Goal: Task Accomplishment & Management: Use online tool/utility

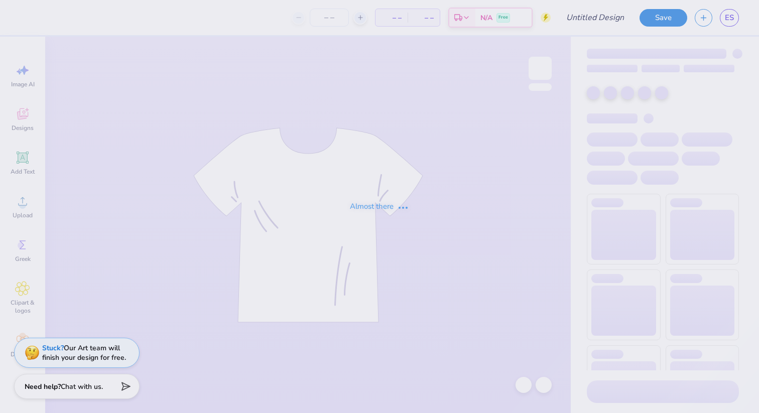
type input "Homecoming 2025 V2"
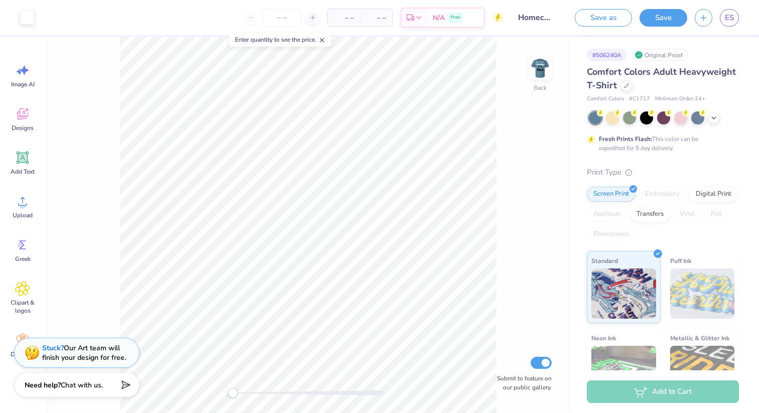
click at [94, 387] on span "Chat with us." at bounding box center [82, 386] width 42 height 10
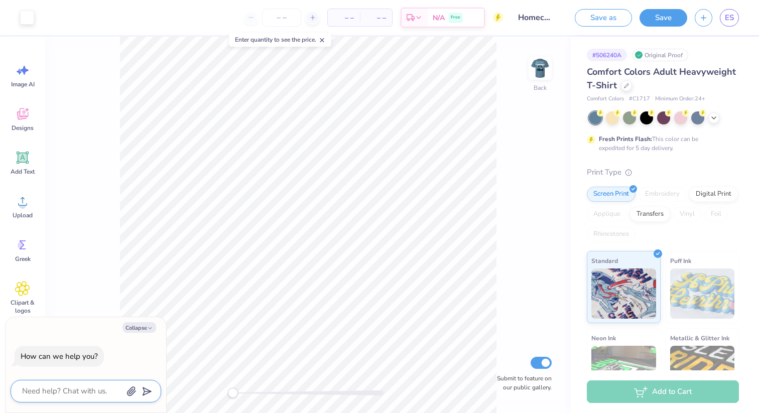
click at [90, 388] on textarea at bounding box center [72, 392] width 102 height 14
type textarea "h"
type textarea "x"
type textarea "ho"
type textarea "x"
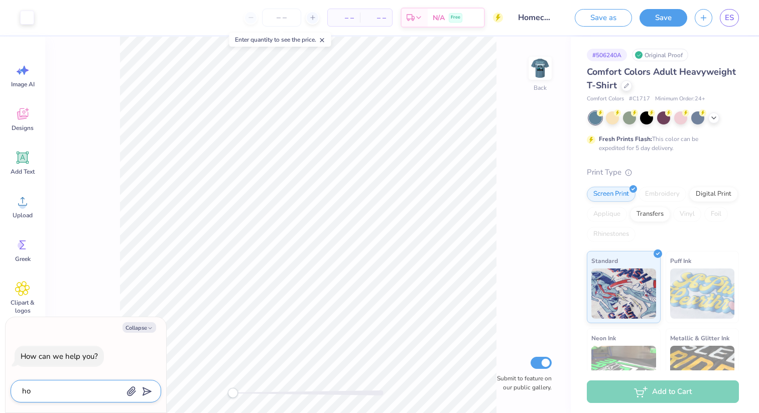
type textarea "how"
type textarea "x"
type textarea "how"
type textarea "x"
type textarea "how d"
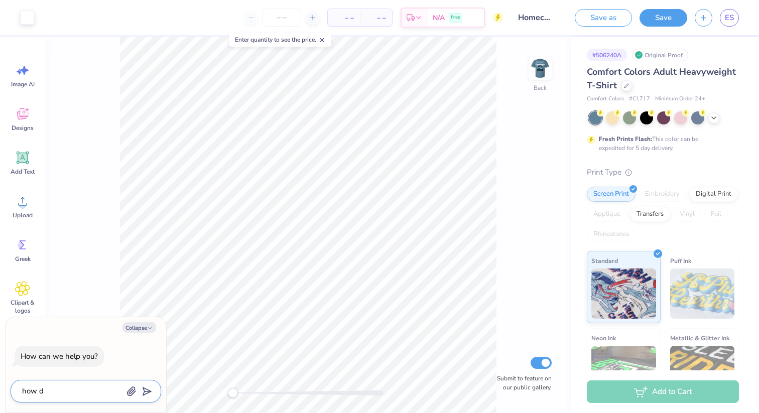
type textarea "x"
type textarea "how do"
type textarea "x"
type textarea "how do"
type textarea "x"
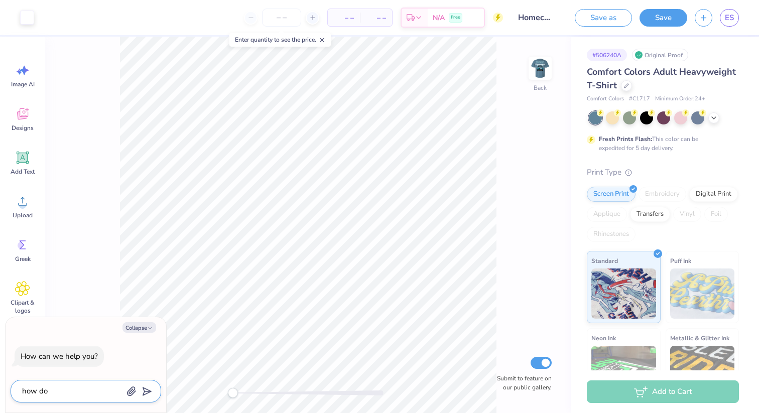
type textarea "how do i"
type textarea "x"
type textarea "how do i"
type textarea "x"
type textarea "how do i a"
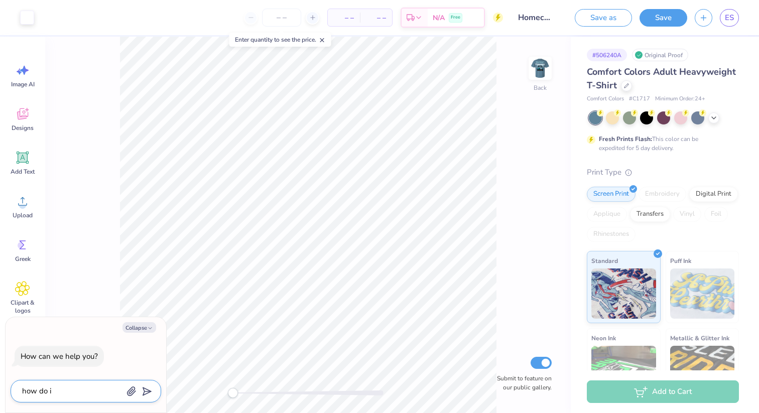
type textarea "x"
type textarea "how do i am"
type textarea "x"
type textarea "how do i am"
type textarea "x"
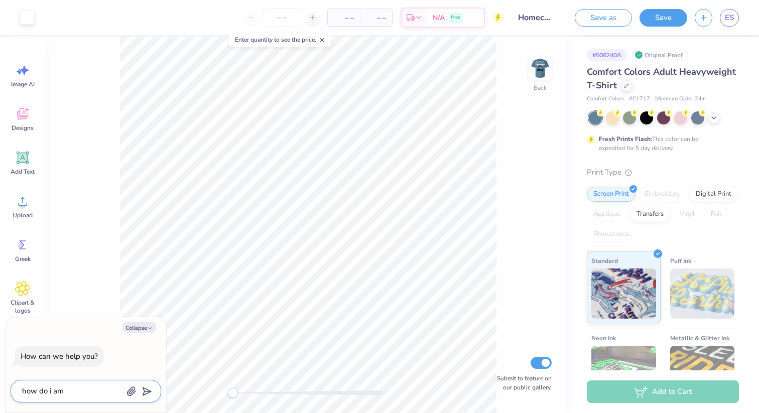
type textarea "how do i am"
type textarea "x"
type textarea "how do i a"
type textarea "x"
type textarea "how do i ad"
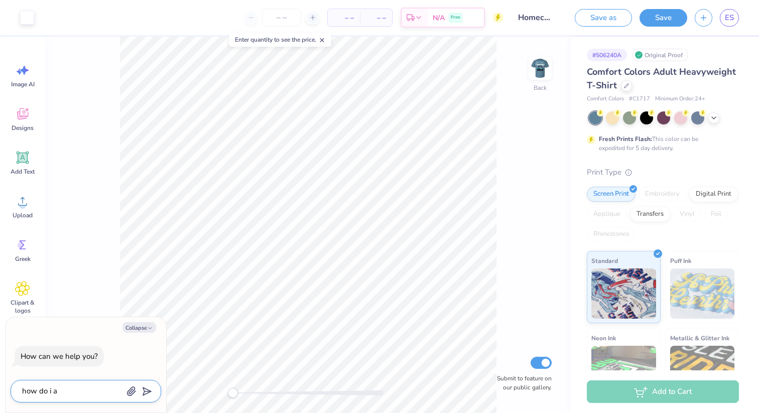
type textarea "x"
type textarea "how do i add"
type textarea "x"
type textarea "how do i add"
type textarea "x"
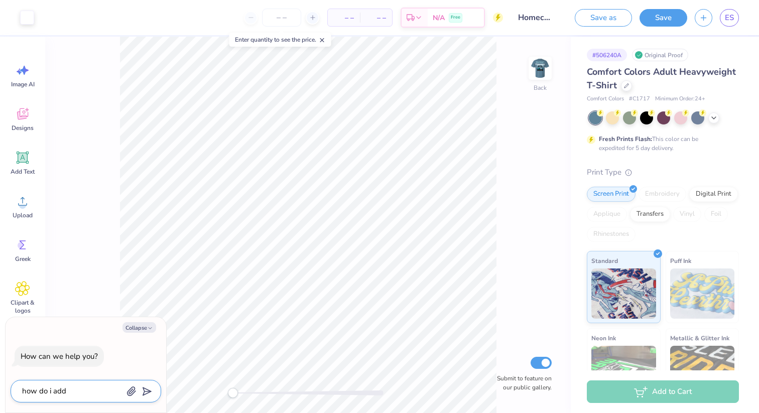
type textarea "how do i add a"
type textarea "x"
type textarea "how do i add a"
type textarea "x"
type textarea "how do i add a s"
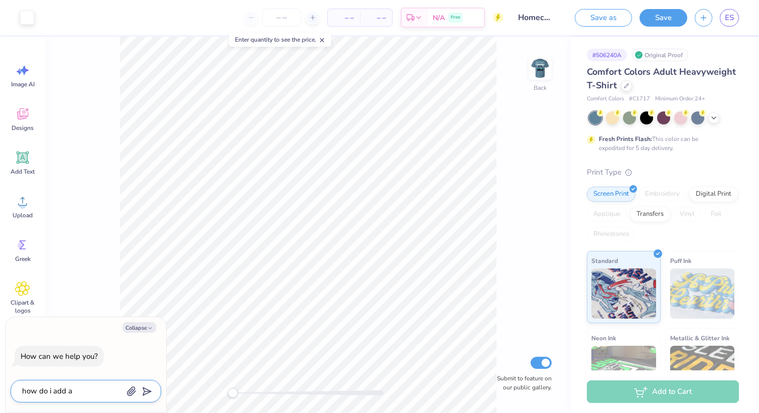
type textarea "x"
type textarea "how do i add a st"
type textarea "x"
type textarea "how do i add a str"
type textarea "x"
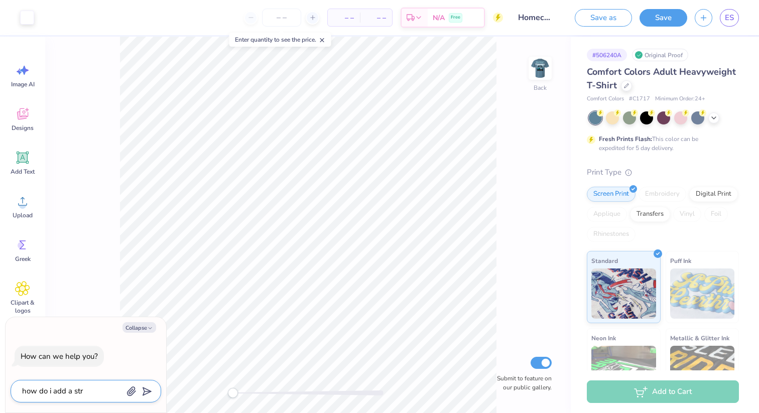
type textarea "how do i add a stra"
type textarea "x"
type textarea "how do i add a strai"
type textarea "x"
type textarea "how do i add a straig"
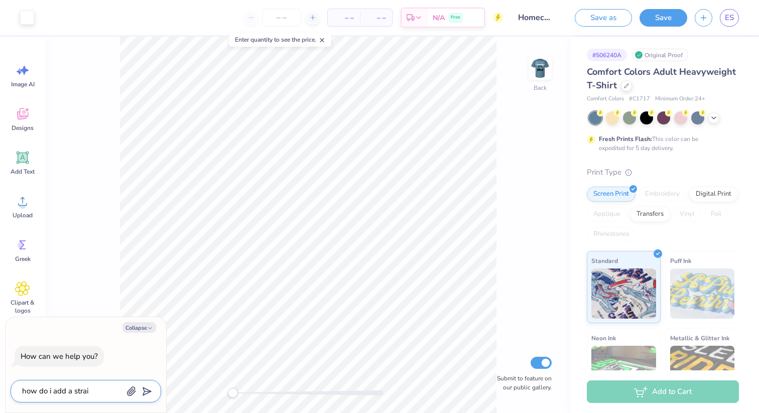
type textarea "x"
type textarea "how do i add a straigh"
type textarea "x"
type textarea "how do i add a straight"
type textarea "x"
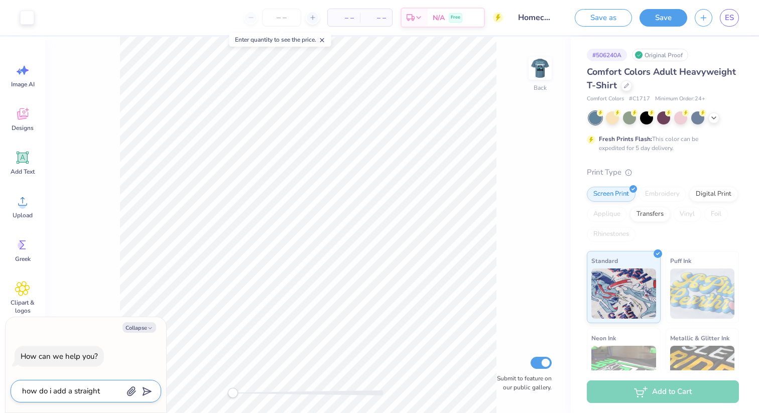
type textarea "how do i add a straight"
type textarea "x"
type textarea "how do i add a straight h"
type textarea "x"
type textarea "how do i add a straight ho"
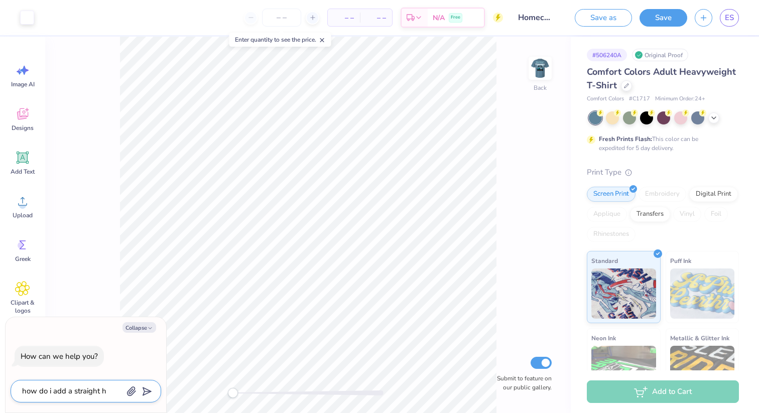
type textarea "x"
type textarea "how do i add a straight hor"
type textarea "x"
type textarea "how do i add a straight hori"
type textarea "x"
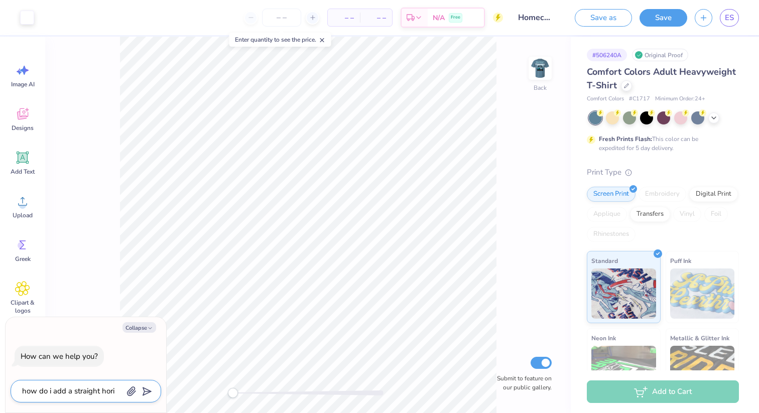
type textarea "how do i add a straight horiz"
type textarea "x"
type textarea "how do i add a straight horizo"
type textarea "x"
type textarea "how do i add a straight horizon"
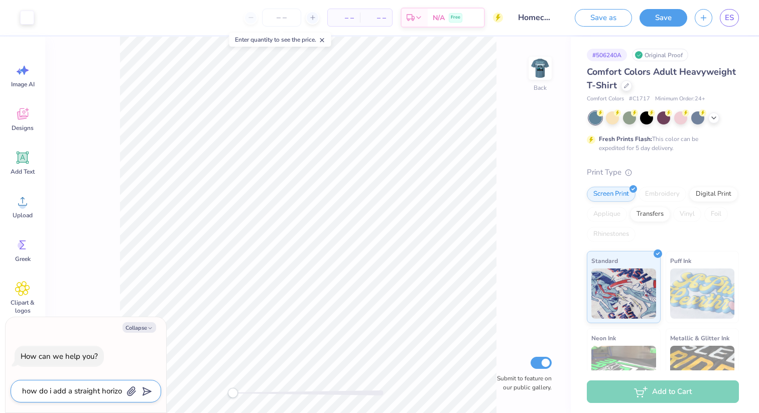
type textarea "x"
type textarea "how do i add a straight horizont"
type textarea "x"
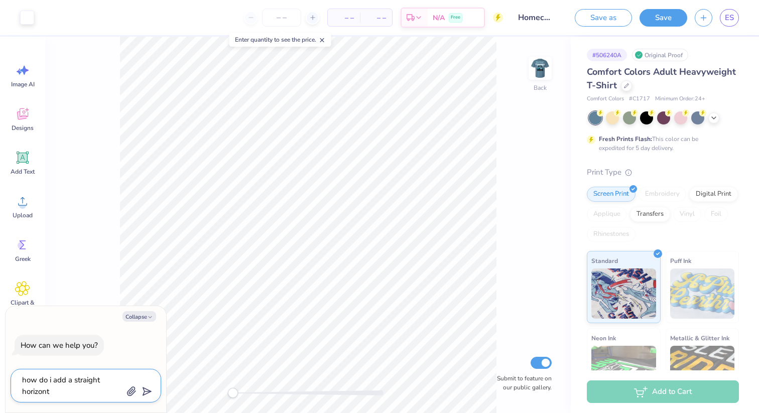
type textarea "how do i add a straight horizonta"
type textarea "x"
type textarea "how do i add a straight horizontal"
type textarea "x"
type textarea "how do i add a straight horizontal"
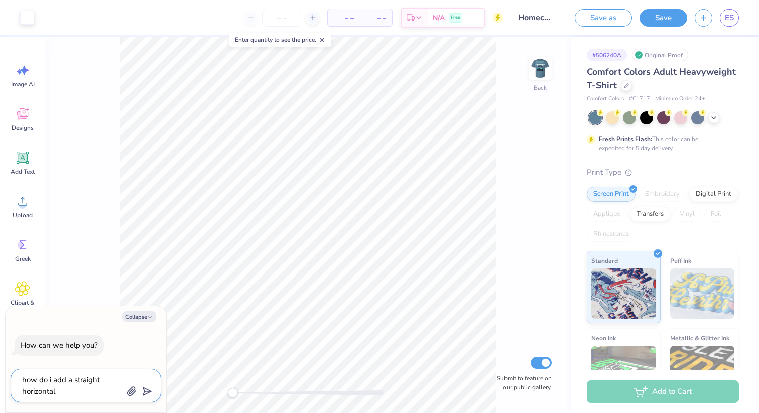
type textarea "x"
type textarea "how do i add a straight horizontal l"
type textarea "x"
type textarea "how do i add a straight horizontal li"
type textarea "x"
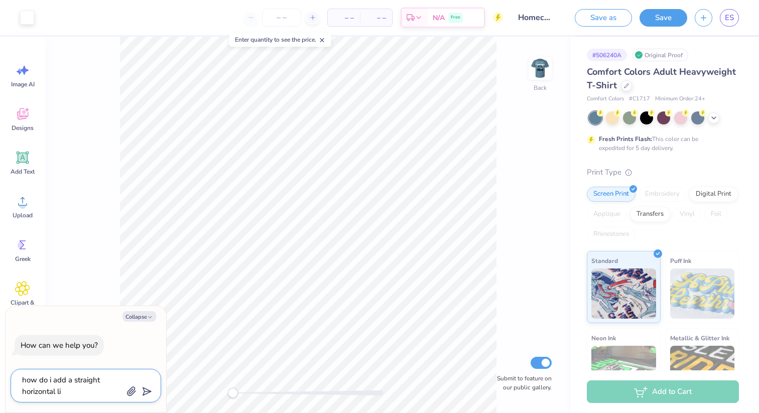
type textarea "how do i add a straight horizontal lin"
type textarea "x"
type textarea "how do i add a straight horizontal line"
type textarea "x"
type textarea "how do i add a straight horizontal line"
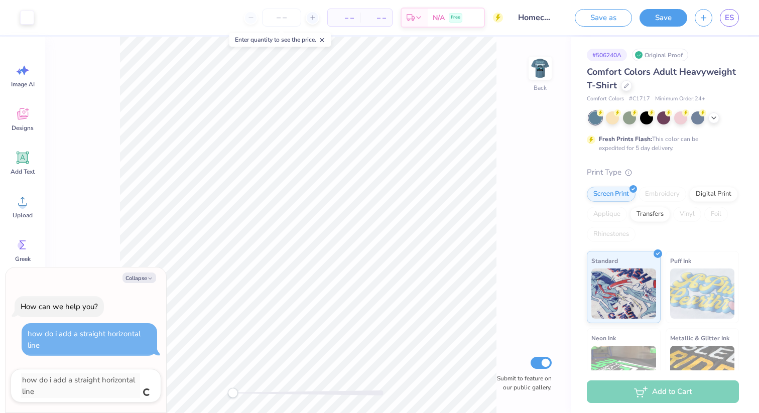
type textarea "x"
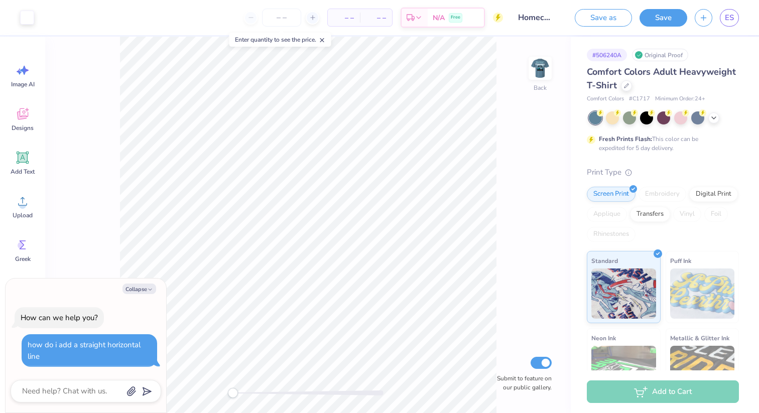
click at [136, 282] on div "Collapse How can we help you? how do i add a straight horizontal line" at bounding box center [86, 346] width 161 height 135
click at [136, 287] on button "Collapse" at bounding box center [140, 289] width 34 height 11
type textarea "x"
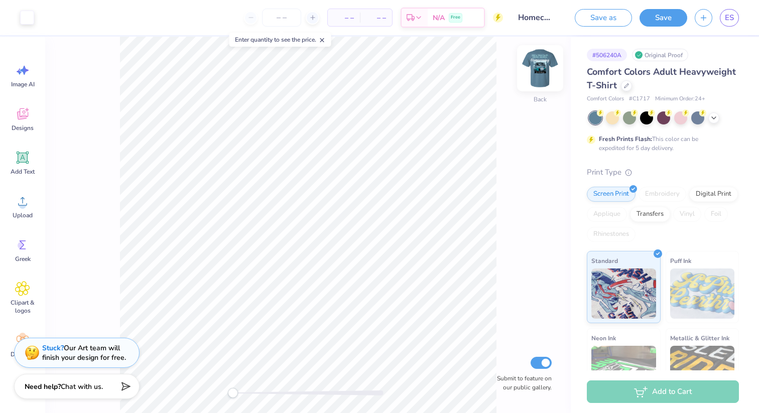
click at [539, 64] on img at bounding box center [540, 68] width 40 height 40
click at [544, 76] on img at bounding box center [540, 68] width 40 height 40
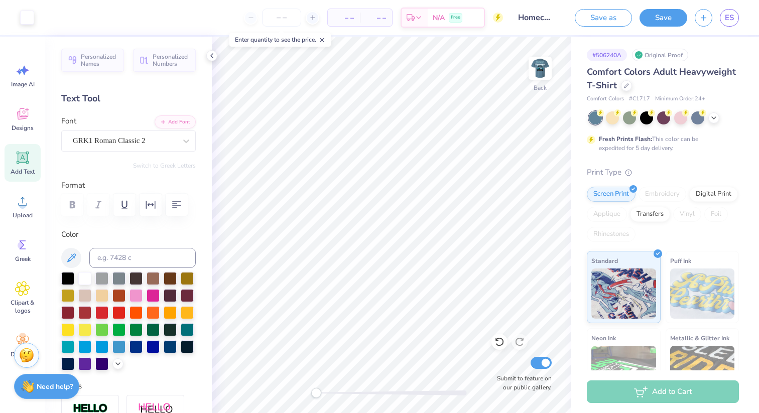
click at [20, 162] on icon at bounding box center [22, 157] width 15 height 15
type textarea "-"
click at [143, 130] on div "Font Super Dream" at bounding box center [128, 134] width 135 height 36
click at [147, 142] on div "Super Dream" at bounding box center [124, 141] width 105 height 16
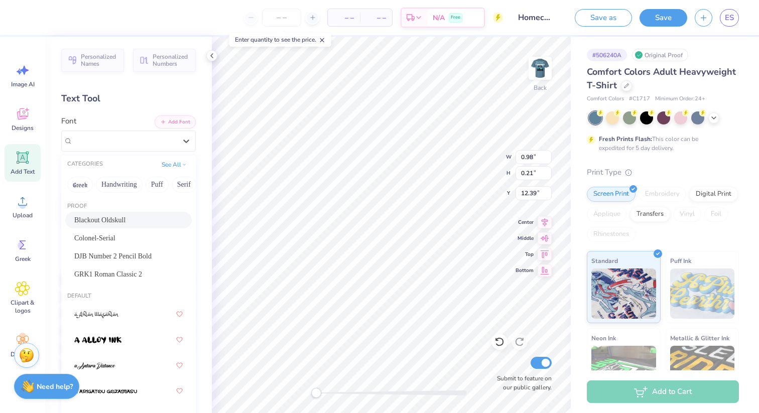
type input "6.27"
type input "0.64"
type input "5.29"
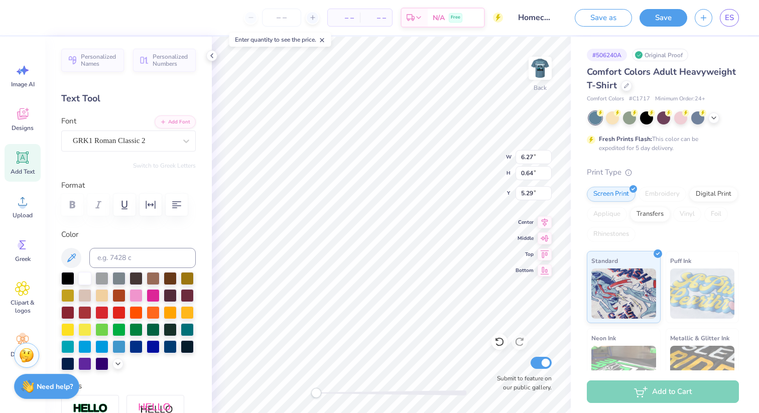
type input "0.98"
type input "0.21"
type input "12.39"
click at [96, 145] on div "Super Dream" at bounding box center [124, 141] width 105 height 16
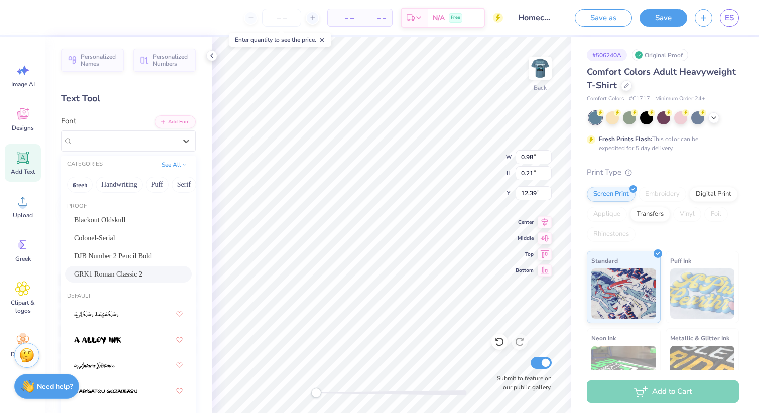
click at [110, 270] on span "GRK1 Roman Classic 2" at bounding box center [108, 274] width 68 height 11
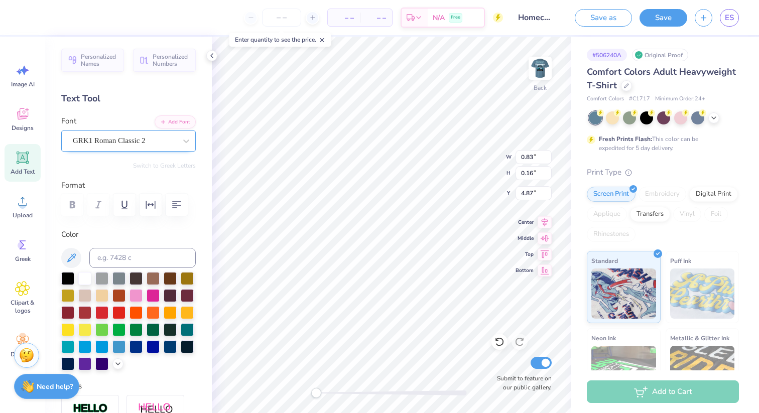
click at [146, 142] on div "GRK1 Roman Classic 2" at bounding box center [124, 141] width 105 height 16
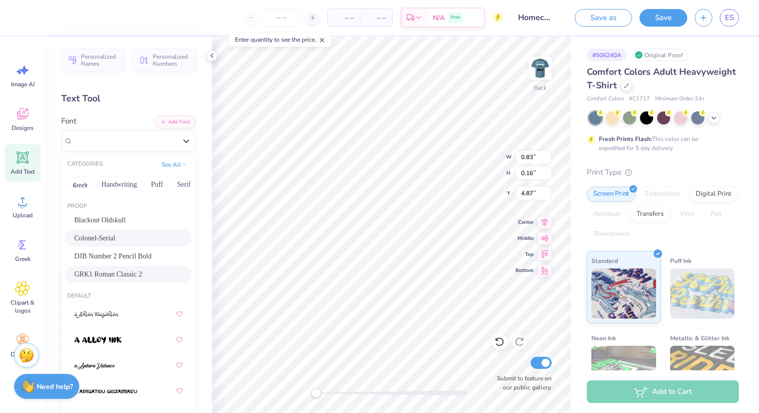
click at [126, 236] on div "Colonel-Serial" at bounding box center [128, 238] width 108 height 11
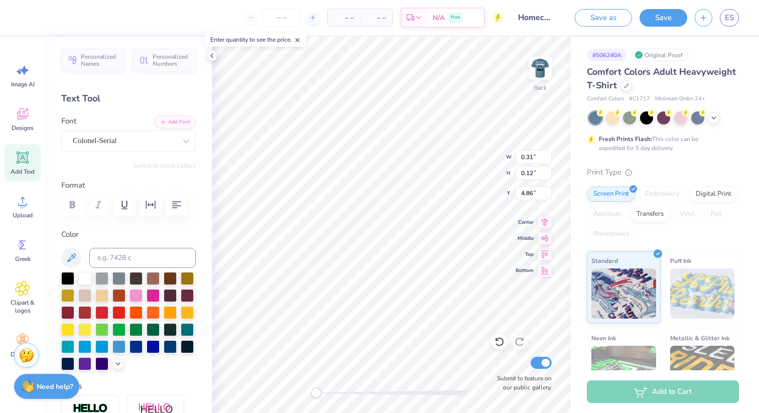
type input "6.27"
type input "0.64"
type input "5.30"
click at [0, 413] on div "– – Per Item – – Total Est. Delivery N/A Free Design Title Homecoming 2025 V2 S…" at bounding box center [379, 206] width 759 height 413
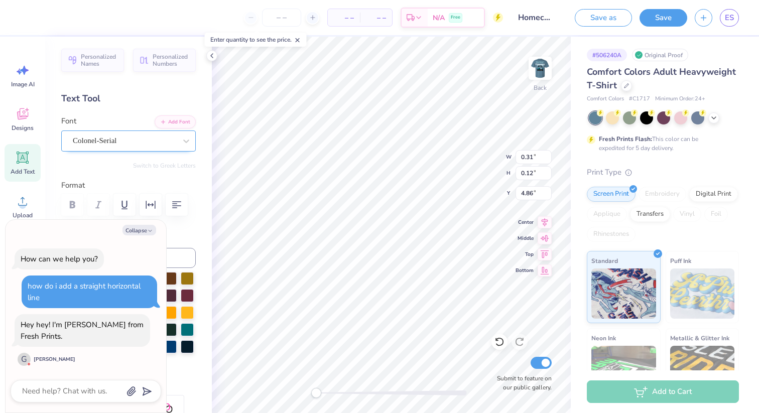
click at [156, 145] on div "Colonel-Serial" at bounding box center [124, 141] width 105 height 16
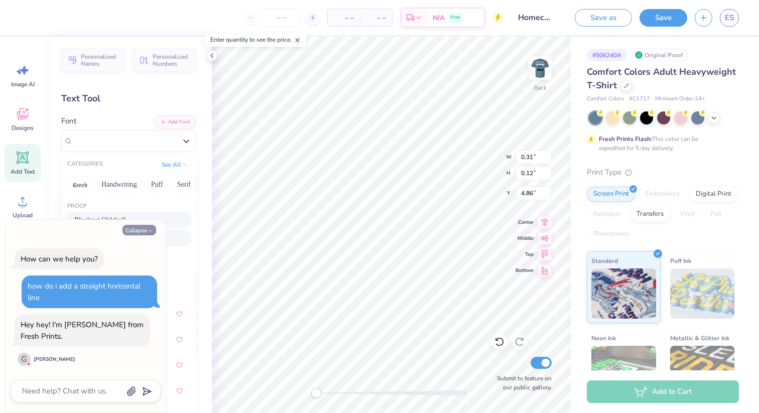
click at [144, 230] on button "Collapse" at bounding box center [140, 230] width 34 height 11
type textarea "x"
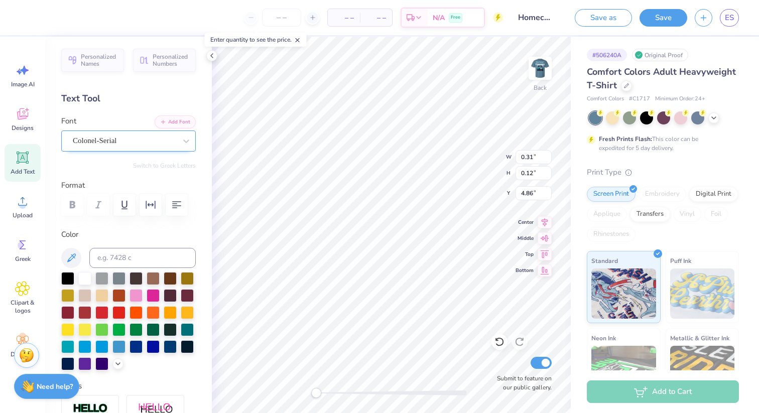
click at [97, 140] on div "Colonel-Serial" at bounding box center [124, 141] width 105 height 16
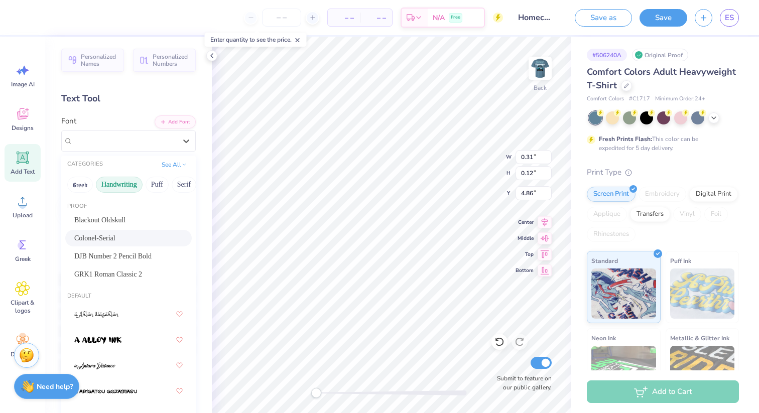
click at [115, 185] on button "Handwriting" at bounding box center [119, 185] width 47 height 16
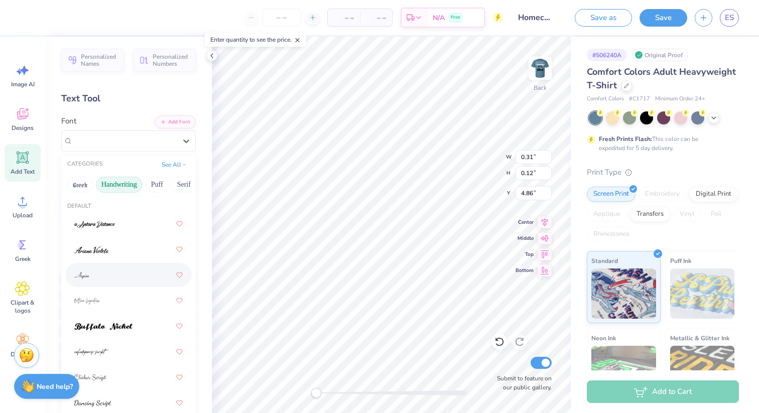
click at [110, 279] on div at bounding box center [128, 275] width 108 height 18
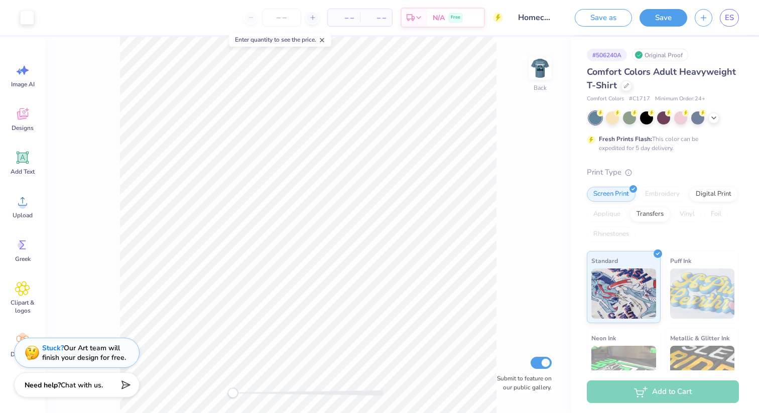
click at [85, 387] on span "Chat with us." at bounding box center [82, 386] width 42 height 10
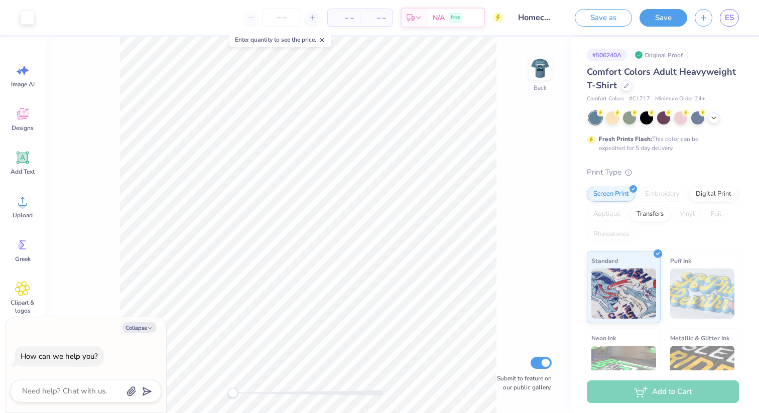
click at [86, 383] on div at bounding box center [86, 391] width 151 height 23
click at [86, 388] on textarea at bounding box center [72, 392] width 102 height 14
type textarea "h"
type textarea "x"
type textarea "hw"
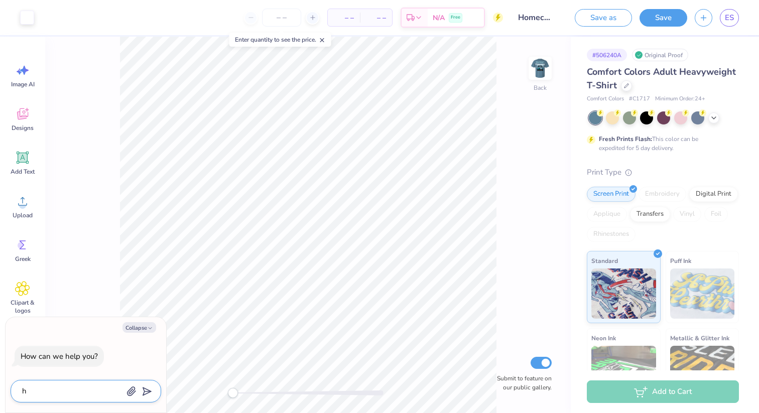
type textarea "x"
type textarea "hwo"
type textarea "x"
type textarea "hwo"
type textarea "x"
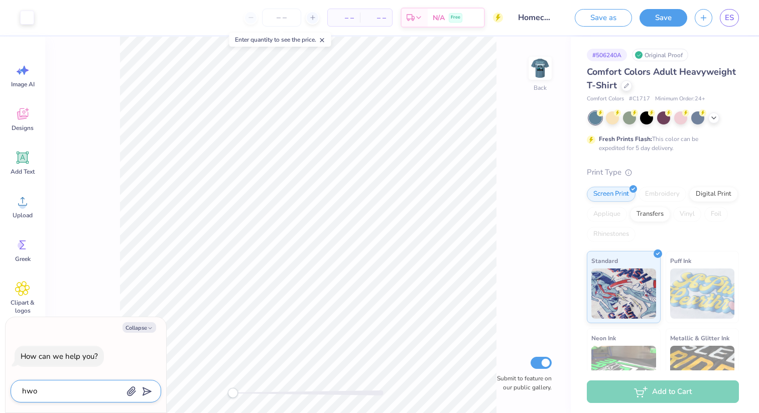
type textarea "hwo d"
type textarea "x"
type textarea "hwo di"
type textarea "x"
type textarea "hwo di"
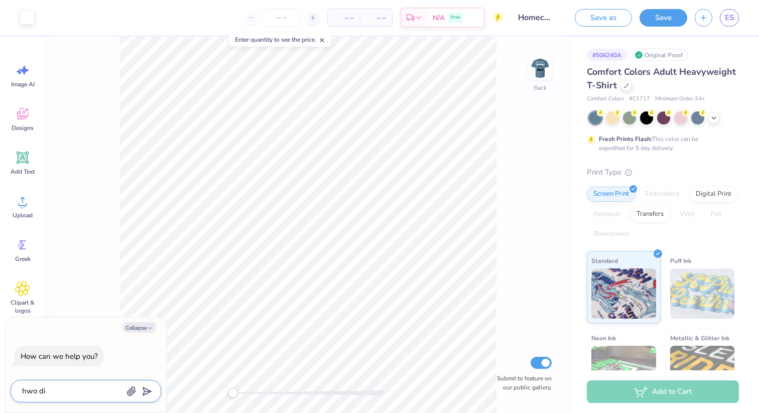
type textarea "x"
type textarea "hwo d"
type textarea "x"
type textarea "hwo"
type textarea "x"
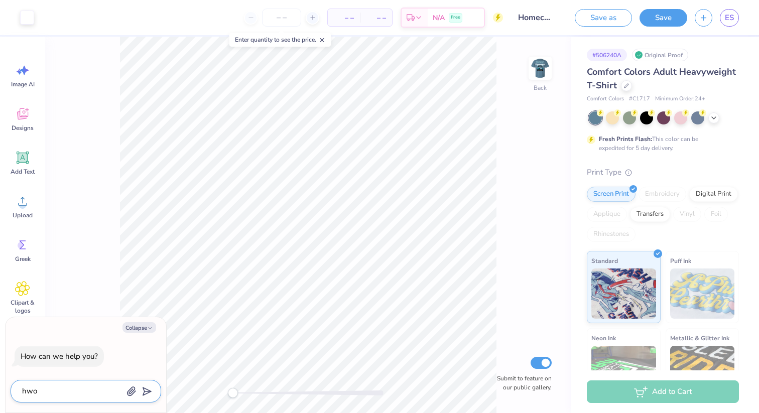
type textarea "hwo"
type textarea "x"
type textarea "hw"
type textarea "x"
type textarea "h"
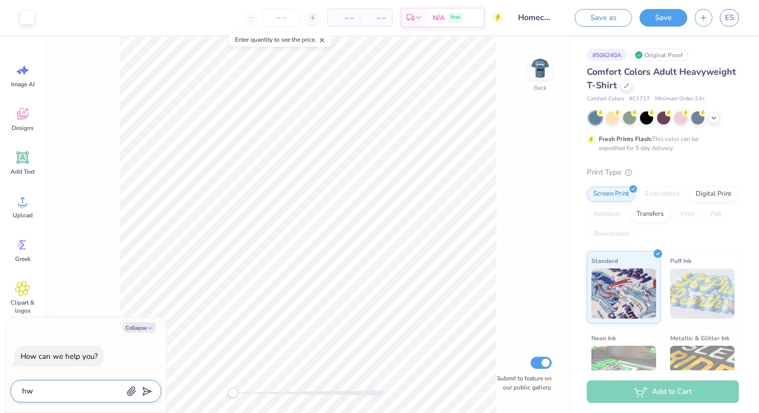
type textarea "x"
type textarea "ho"
type textarea "x"
type textarea "how"
type textarea "x"
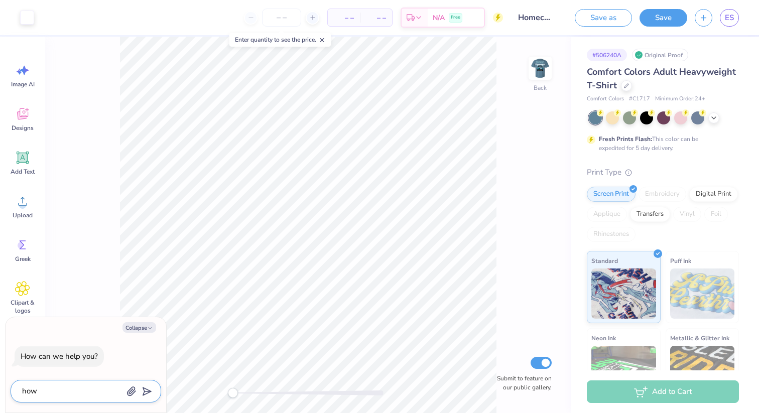
type textarea "how"
type textarea "x"
type textarea "how d"
type textarea "x"
type textarea "how do"
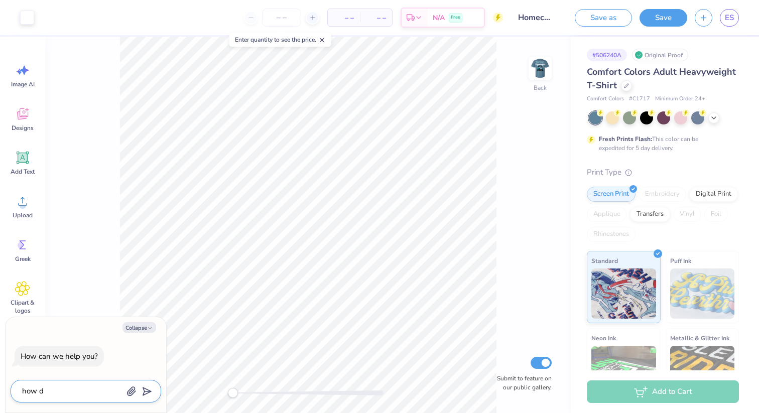
type textarea "x"
type textarea "how do"
type textarea "x"
type textarea "how do i"
type textarea "x"
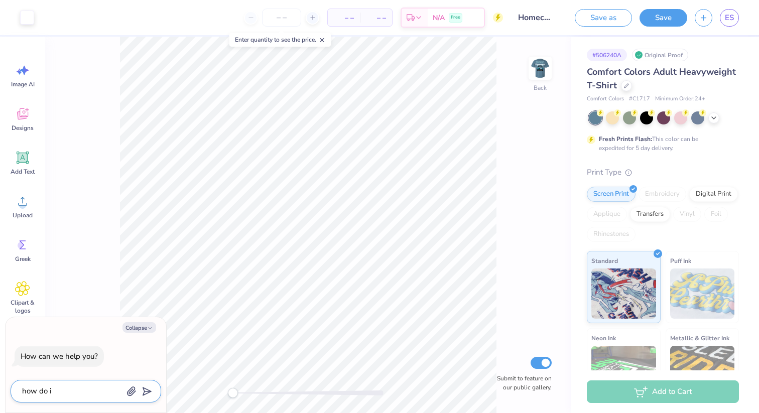
type textarea "how do i"
type textarea "x"
type textarea "how do i a"
type textarea "x"
type textarea "how do i ad"
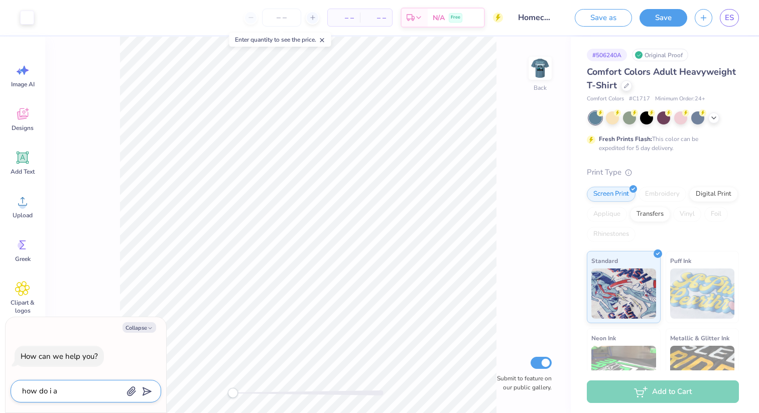
type textarea "x"
type textarea "how do i add"
type textarea "x"
type textarea "how do i add"
type textarea "x"
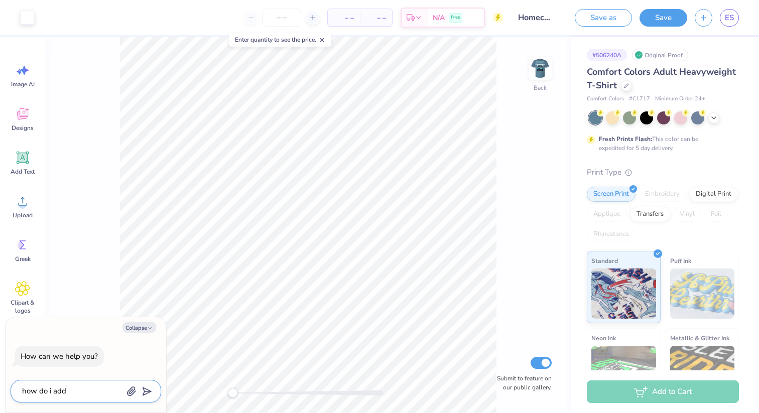
type textarea "how do i add a"
type textarea "x"
type textarea "how do i add a"
type textarea "x"
type textarea "how do i add a l"
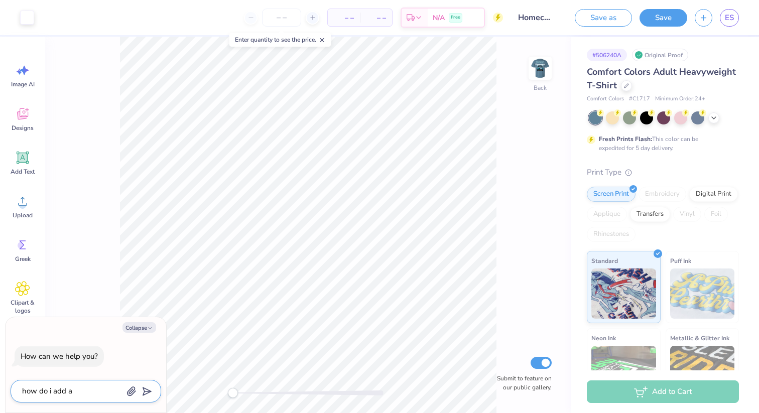
type textarea "x"
type textarea "how do i add a li"
type textarea "x"
type textarea "how do i add a lin"
type textarea "x"
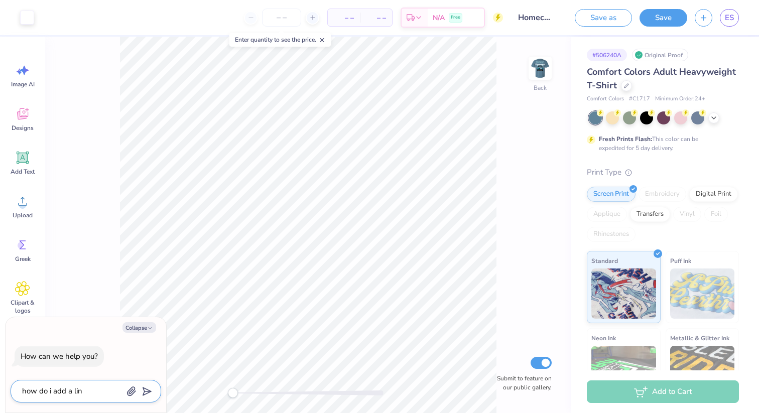
type textarea "how do i add a line"
type textarea "x"
type textarea "how do i add a line"
type textarea "x"
type textarea "how do i add a line"
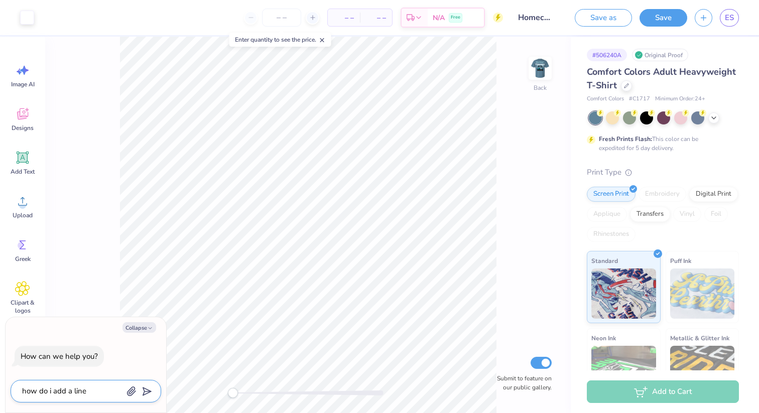
type textarea "x"
type textarea "how do i add a lin"
type textarea "x"
type textarea "how do i add a li"
type textarea "x"
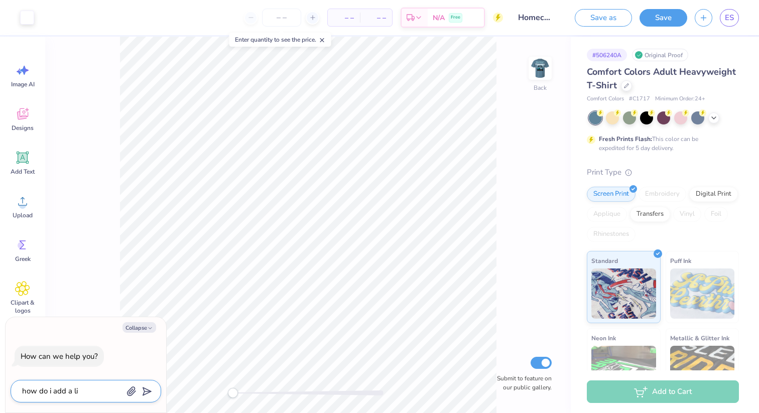
type textarea "how do i add a l"
type textarea "x"
type textarea "how do i add a"
type textarea "x"
type textarea "how do i add a s"
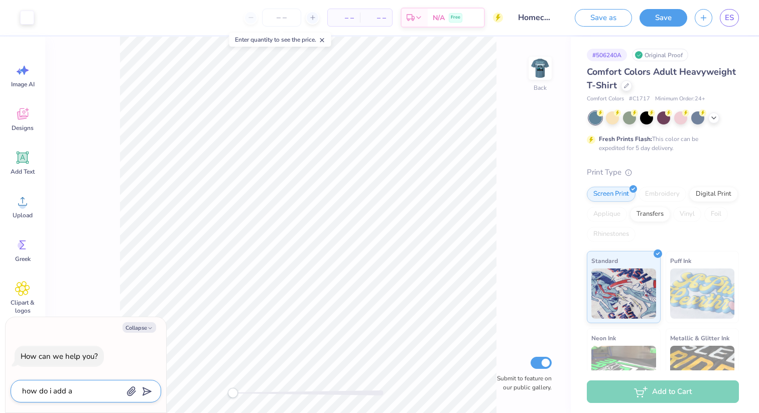
type textarea "x"
type textarea "how do i add a st"
type textarea "x"
type textarea "how do i add a str"
type textarea "x"
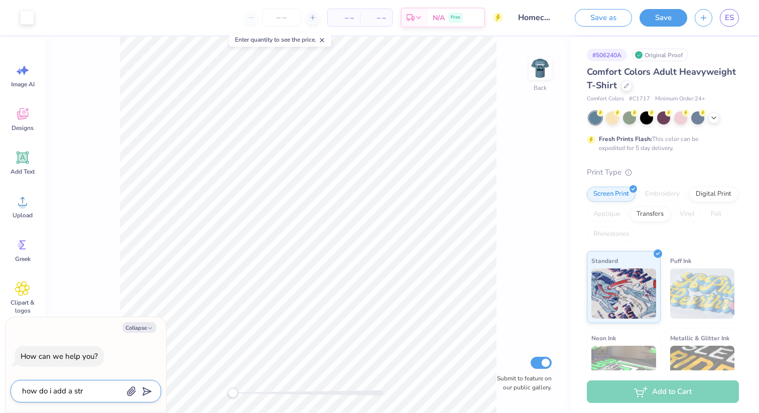
type textarea "how do i add a stra"
type textarea "x"
type textarea "how do i add a strai"
type textarea "x"
type textarea "how do i add a straig"
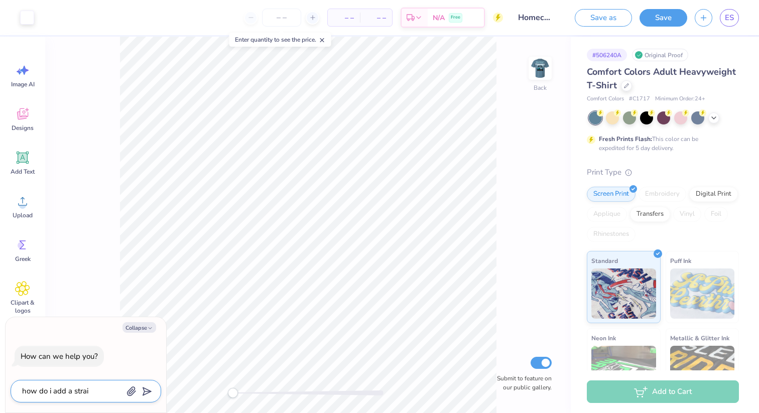
type textarea "x"
type textarea "how do i add a straigh"
type textarea "x"
type textarea "how do i add a straight"
type textarea "x"
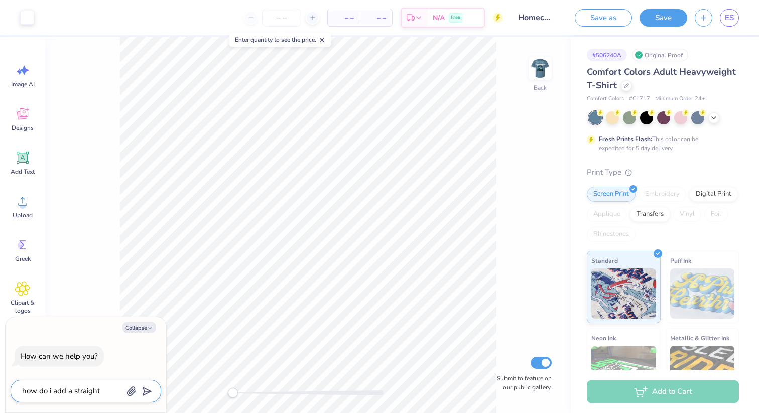
type textarea "how do i add a straight"
type textarea "x"
type textarea "how do i add a straight h"
type textarea "x"
type textarea "how do i add a straight ho"
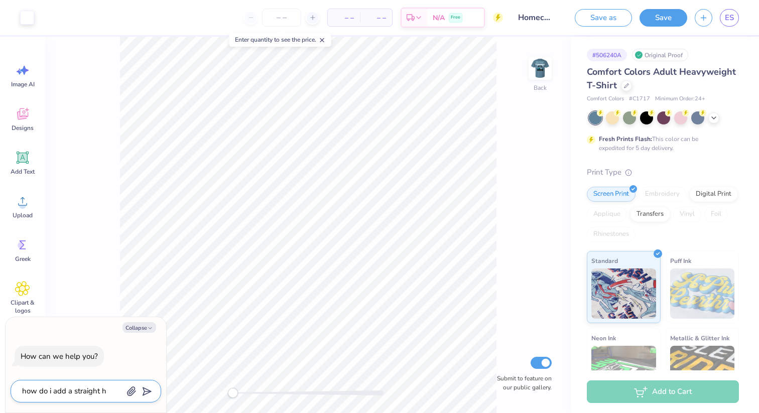
type textarea "x"
type textarea "how do i add a straight hor"
type textarea "x"
type textarea "how do i add a straight hori"
type textarea "x"
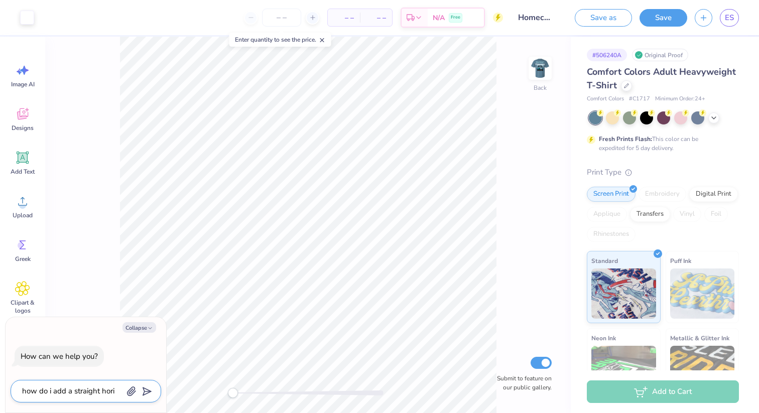
type textarea "how do i add a straight horiz"
type textarea "x"
type textarea "how do i add a straight horizo"
type textarea "x"
type textarea "how do i add a straight horizon"
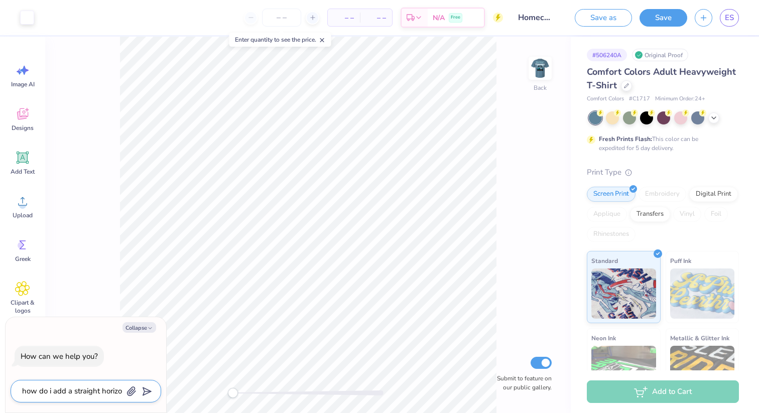
type textarea "x"
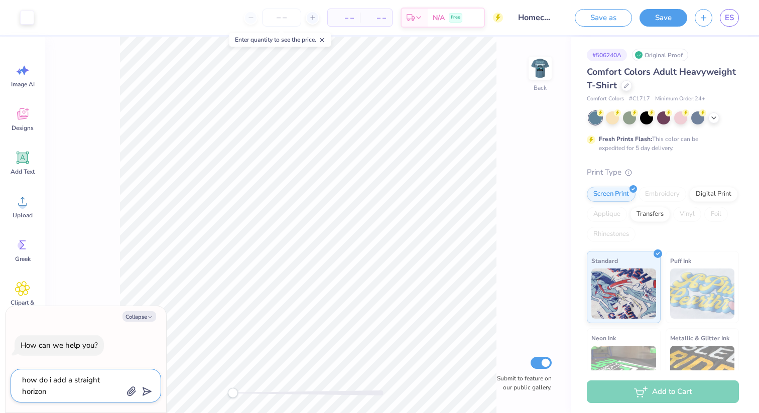
type textarea "how do i add a straight horizont"
type textarea "x"
type textarea "how do i add a straight horizonta"
type textarea "x"
type textarea "how do i add a straight horizontal"
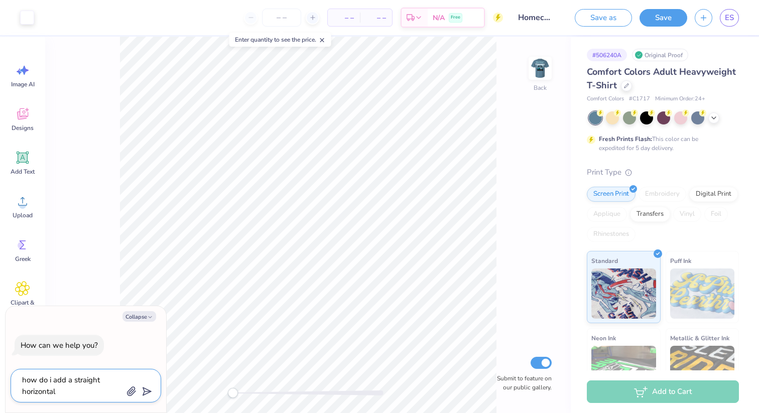
type textarea "x"
type textarea "how do i add a straight horizontal"
type textarea "x"
type textarea "how do i add a straight horizontal l"
type textarea "x"
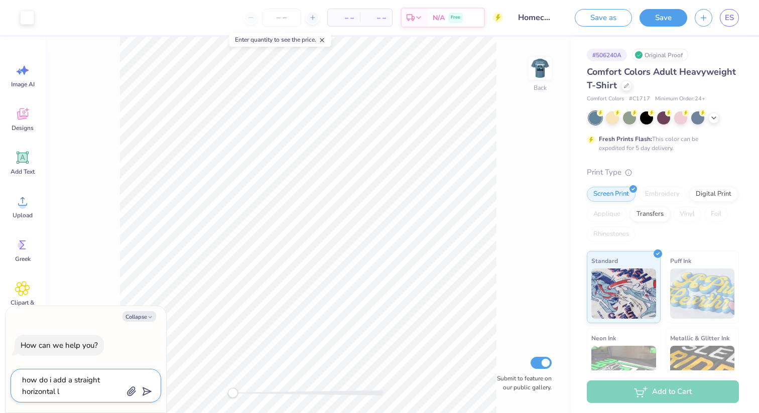
type textarea "how do i add a straight horizontal li"
type textarea "x"
type textarea "how do i add a straight horizontal lin"
type textarea "x"
type textarea "how do i add a straight horizontal line"
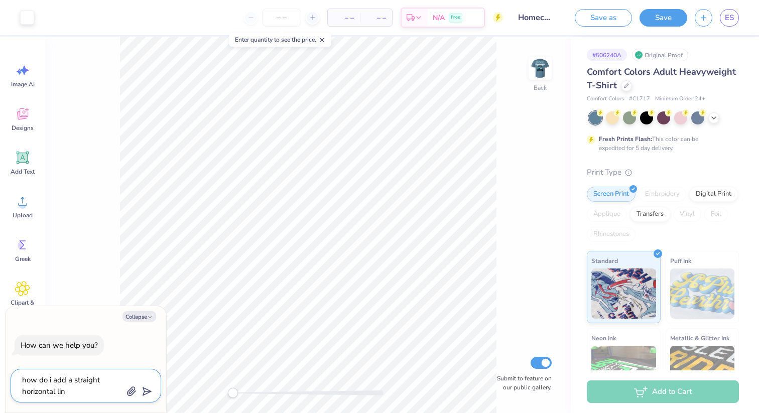
type textarea "x"
type textarea "how do i add a straight horizontal line"
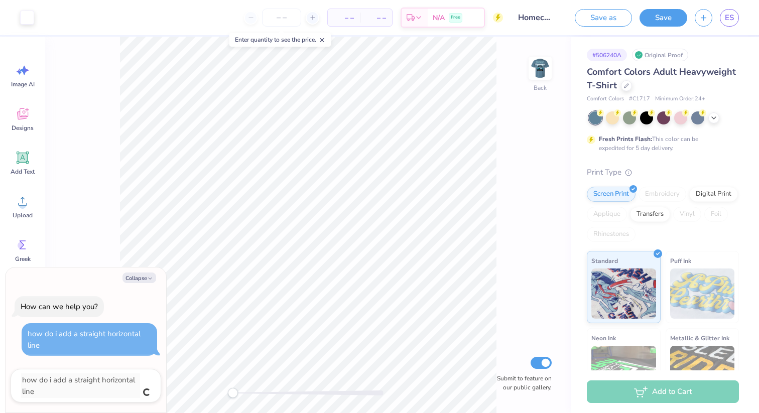
type textarea "x"
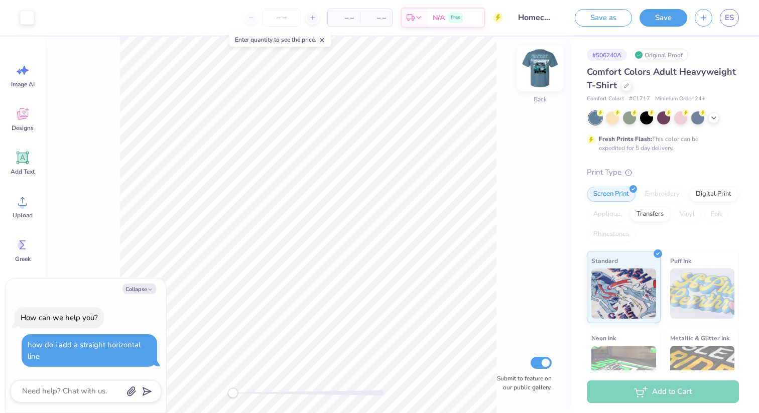
click at [541, 69] on img at bounding box center [540, 68] width 40 height 40
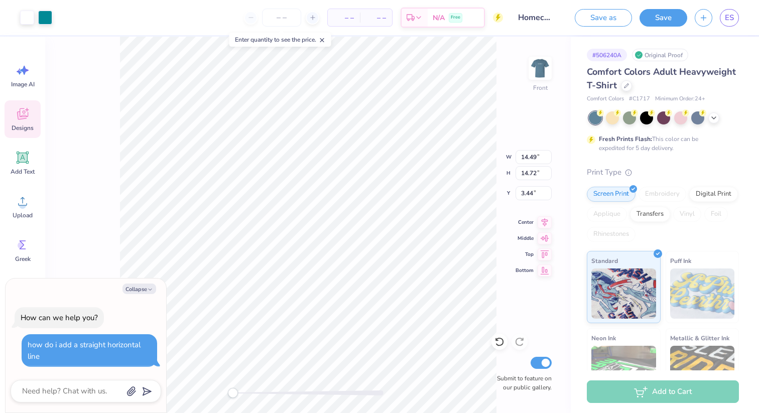
type textarea "x"
type input "12.43"
type input "1.14"
type input "3.46"
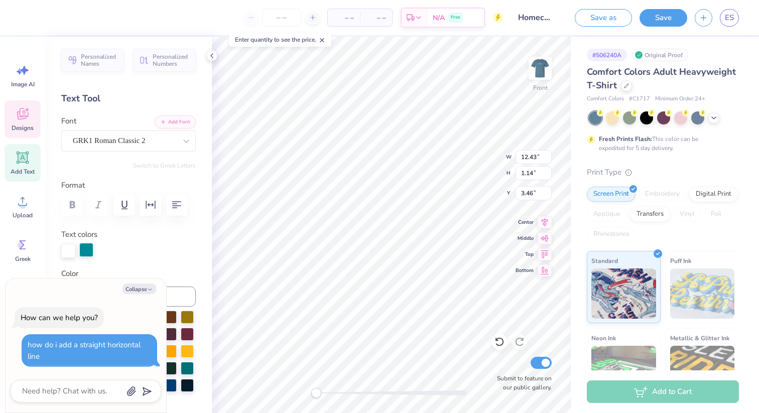
click at [91, 249] on div at bounding box center [86, 250] width 14 height 14
click at [146, 287] on button "Collapse" at bounding box center [140, 289] width 34 height 11
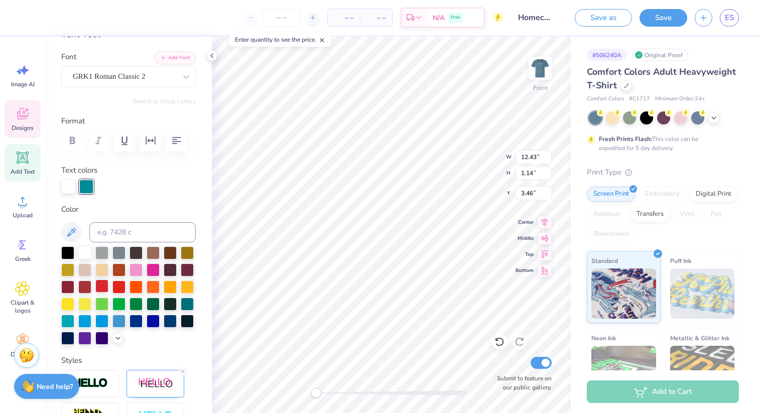
scroll to position [65, 0]
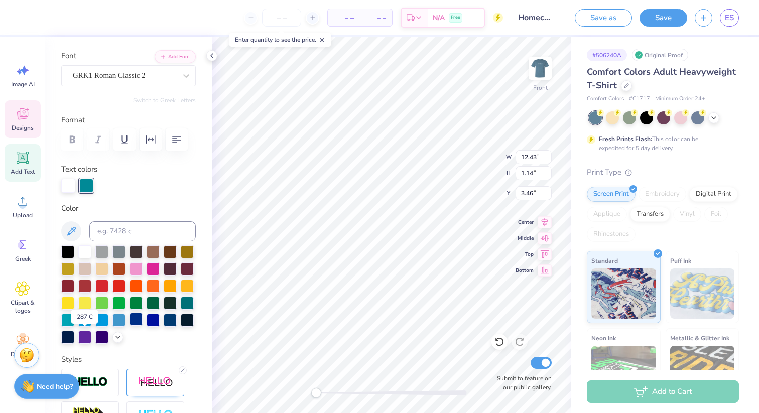
click at [130, 326] on div at bounding box center [136, 319] width 13 height 13
click at [181, 326] on div at bounding box center [187, 319] width 13 height 13
click at [74, 339] on div at bounding box center [67, 336] width 13 height 13
click at [164, 309] on div at bounding box center [170, 302] width 13 height 13
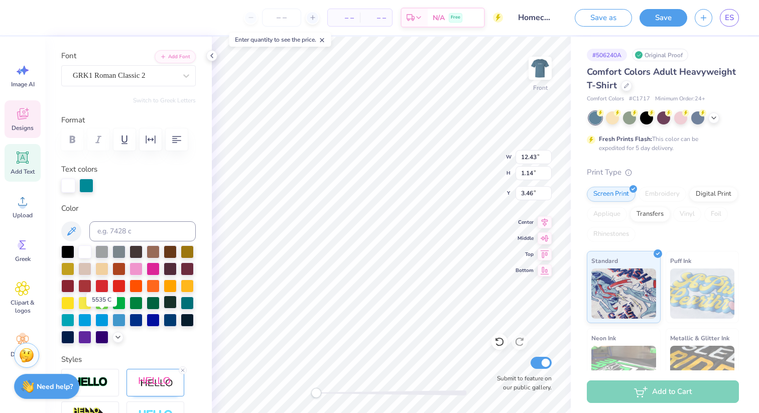
click at [164, 309] on div at bounding box center [170, 302] width 13 height 13
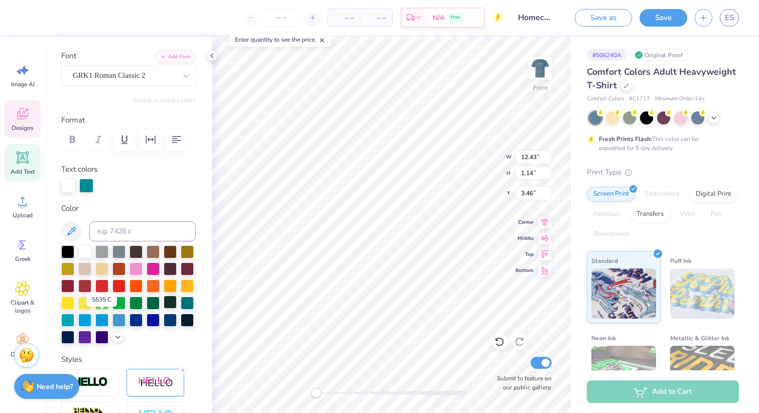
click at [164, 309] on div at bounding box center [170, 302] width 13 height 13
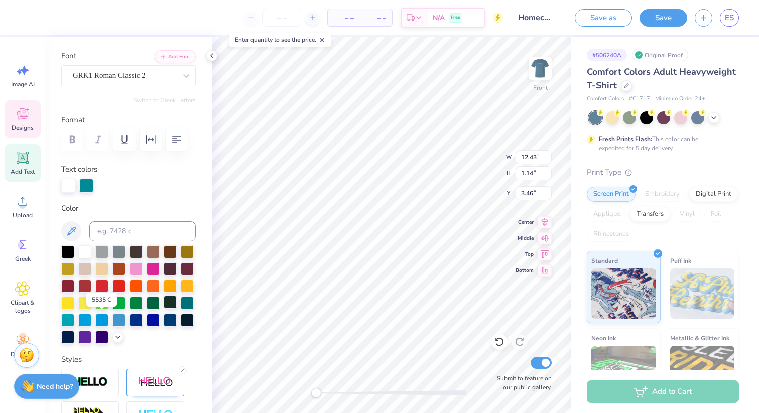
click at [164, 309] on div at bounding box center [170, 302] width 13 height 13
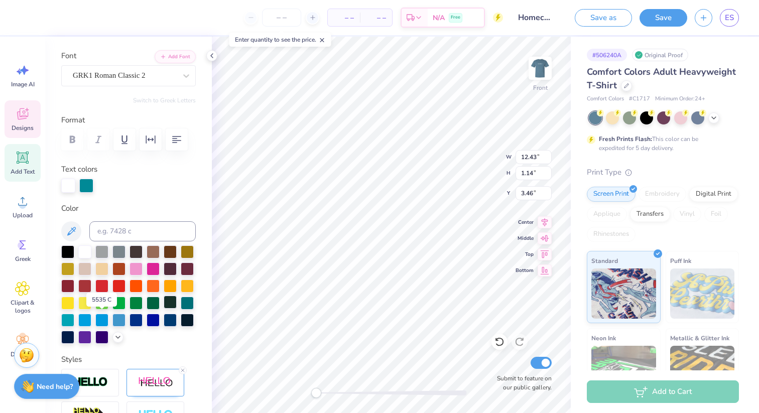
click at [164, 309] on div at bounding box center [170, 302] width 13 height 13
click at [91, 186] on div at bounding box center [86, 185] width 14 height 14
click at [164, 309] on div at bounding box center [170, 302] width 13 height 13
click at [181, 309] on div at bounding box center [187, 302] width 13 height 13
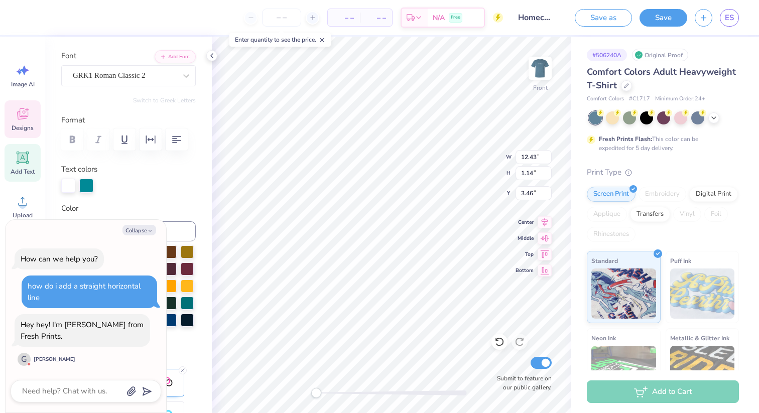
scroll to position [18, 0]
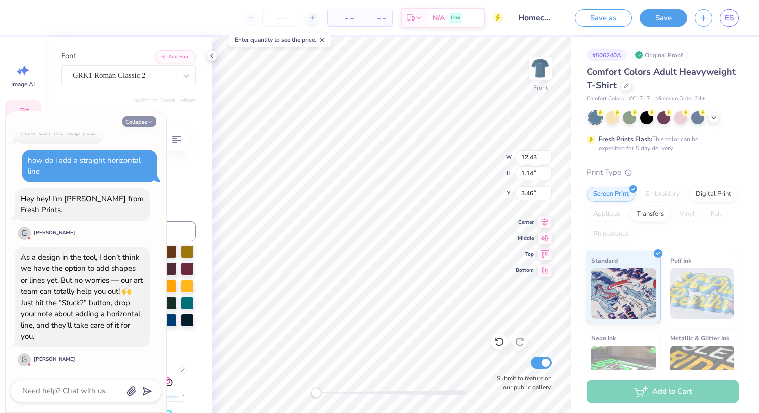
click at [131, 122] on button "Collapse" at bounding box center [140, 122] width 34 height 11
type textarea "x"
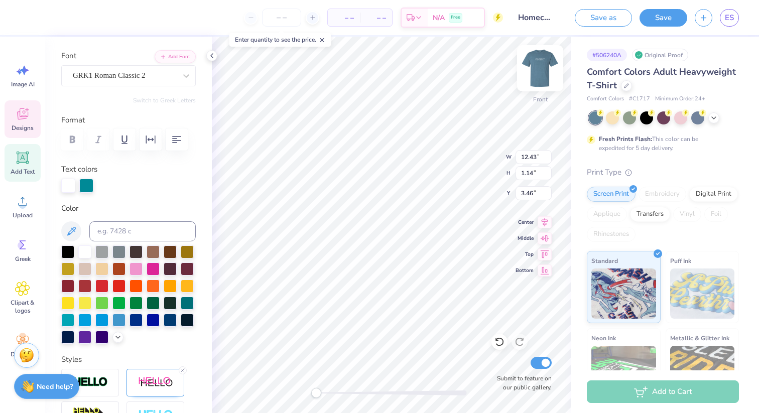
click at [551, 67] on img at bounding box center [540, 68] width 40 height 40
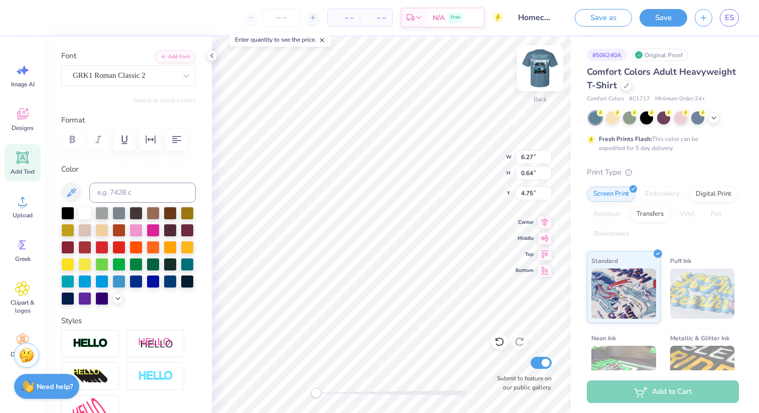
scroll to position [8, 2]
type textarea "--------------"
type textarea "-----"
type textarea "-"
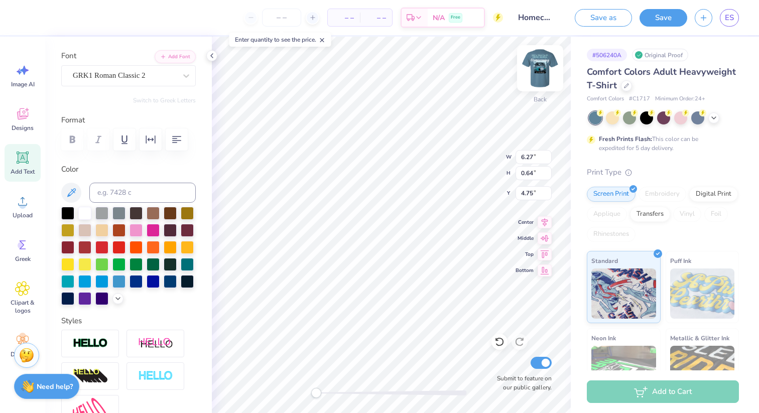
scroll to position [8, 2]
type textarea "x"
type input "0.62"
type input "0.61"
type input "6.68"
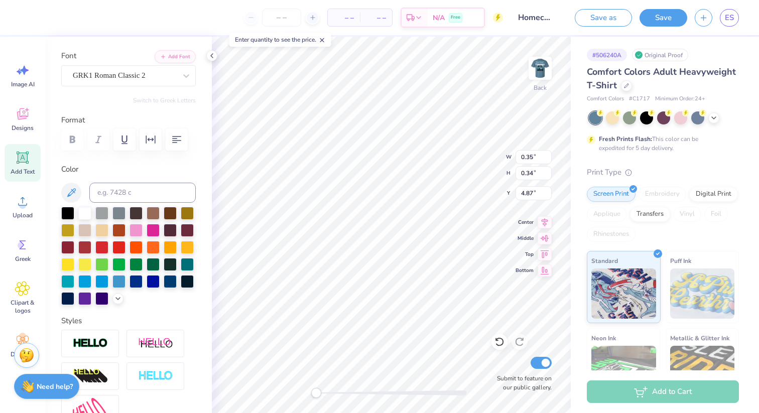
click at [76, 140] on div at bounding box center [128, 140] width 135 height 22
click at [171, 146] on button "button" at bounding box center [177, 140] width 22 height 22
click at [23, 166] on div "Add Text" at bounding box center [23, 163] width 36 height 38
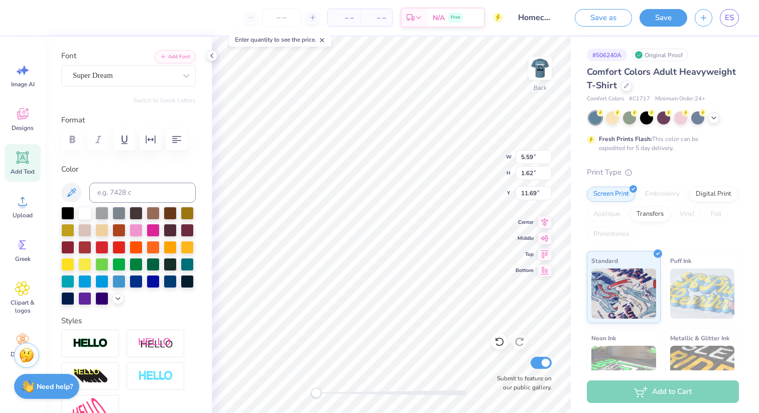
type textarea "l"
click at [120, 82] on div at bounding box center [124, 76] width 103 height 14
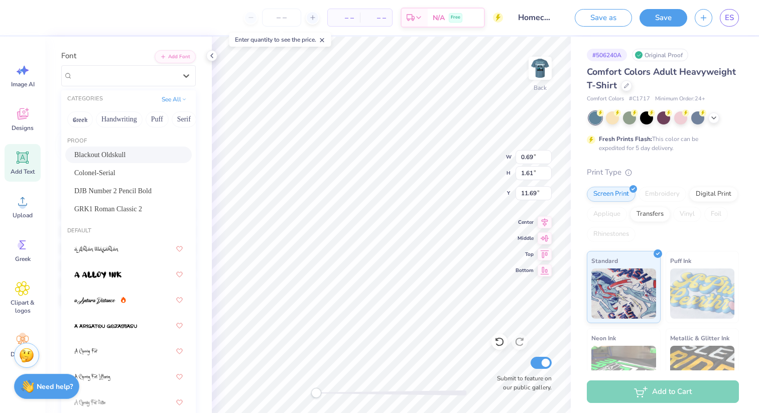
click at [128, 150] on div "Blackout Oldskull" at bounding box center [128, 155] width 108 height 11
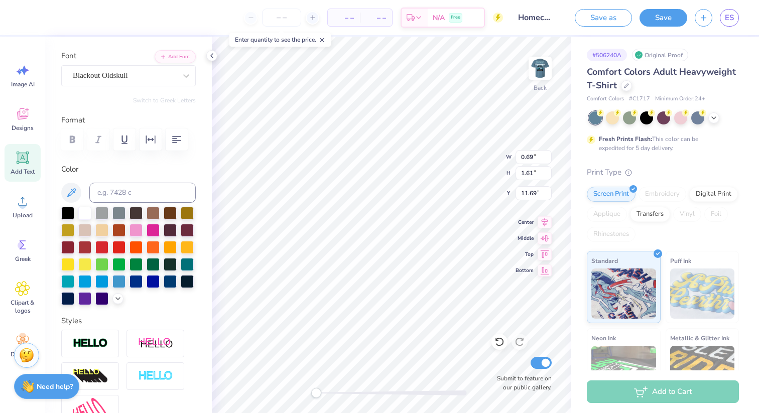
scroll to position [8, 1]
click at [114, 78] on div "Blackout Oldskull" at bounding box center [124, 76] width 105 height 16
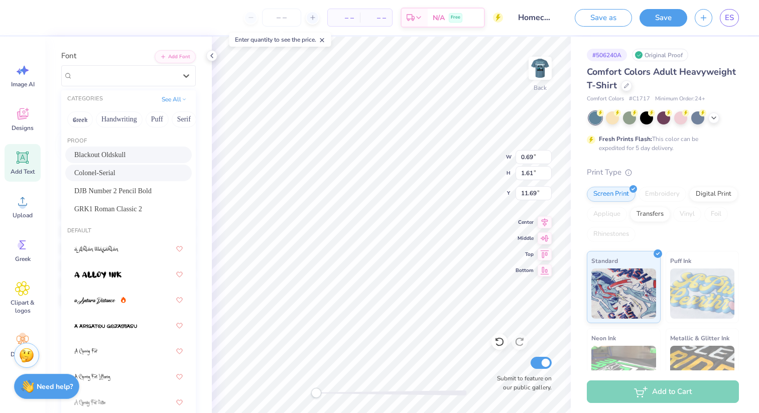
click at [121, 173] on div "Colonel-Serial" at bounding box center [128, 173] width 108 height 11
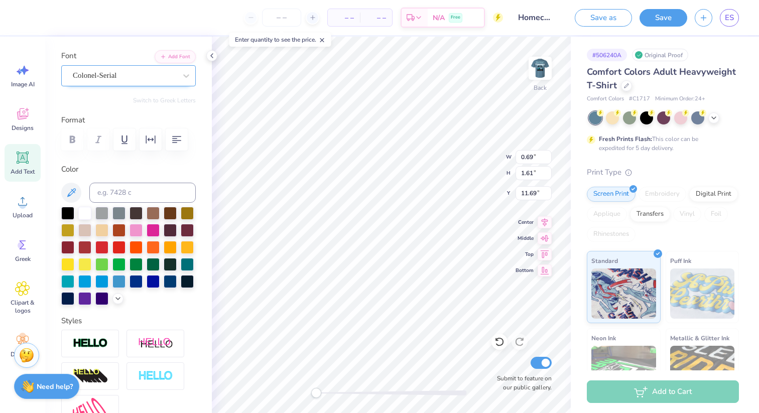
click at [120, 80] on div "Colonel-Serial" at bounding box center [124, 76] width 105 height 16
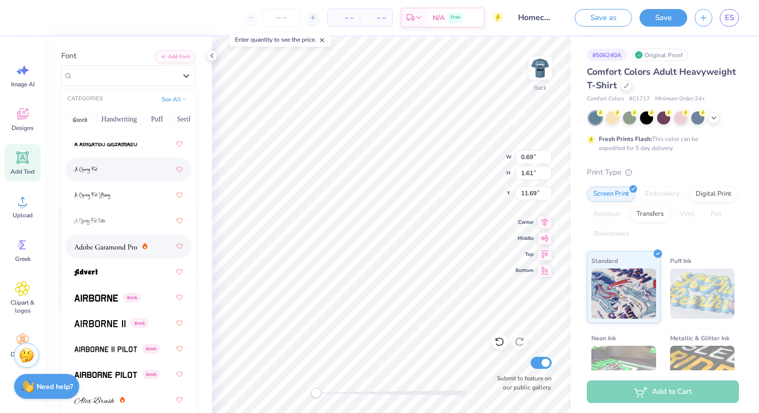
scroll to position [186, 0]
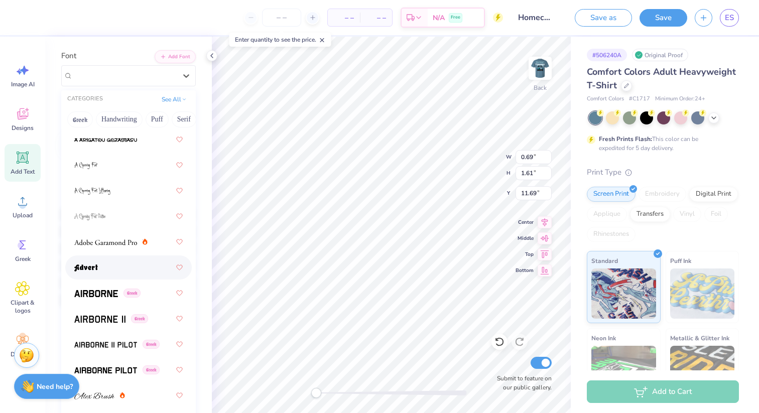
click at [129, 269] on div at bounding box center [128, 268] width 108 height 18
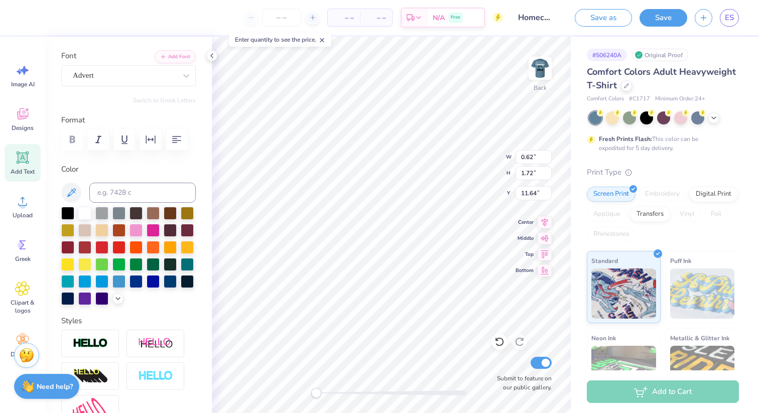
scroll to position [8, 1]
type textarea "l"
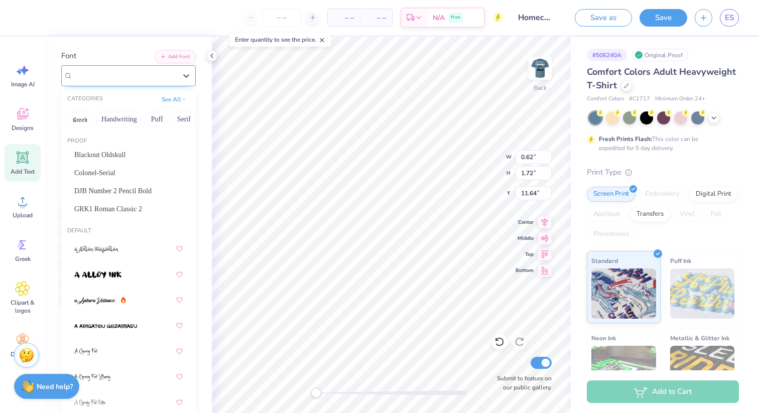
click at [113, 74] on div "Advert" at bounding box center [124, 76] width 105 height 16
click at [142, 207] on span "GRK1 Roman Classic 2" at bounding box center [108, 209] width 68 height 11
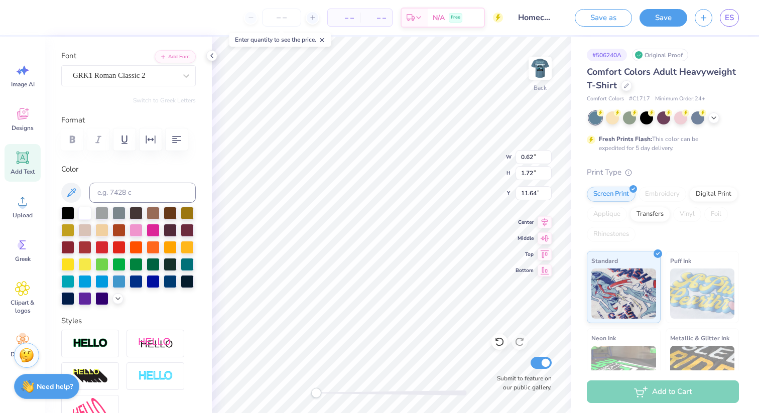
type textarea "l"
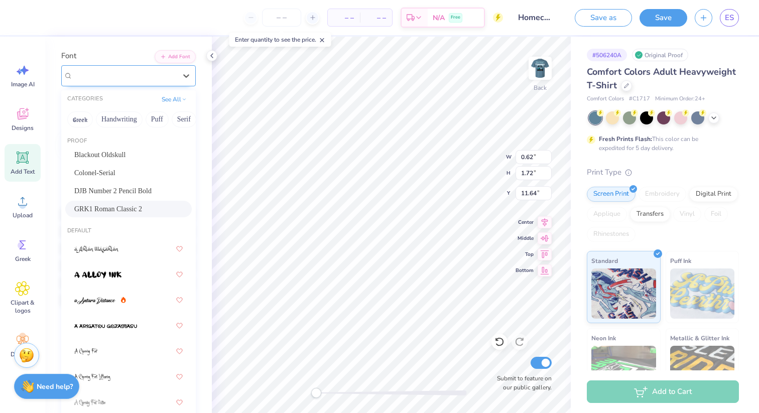
click at [97, 78] on div "GRK1 Roman Classic 2" at bounding box center [124, 76] width 105 height 16
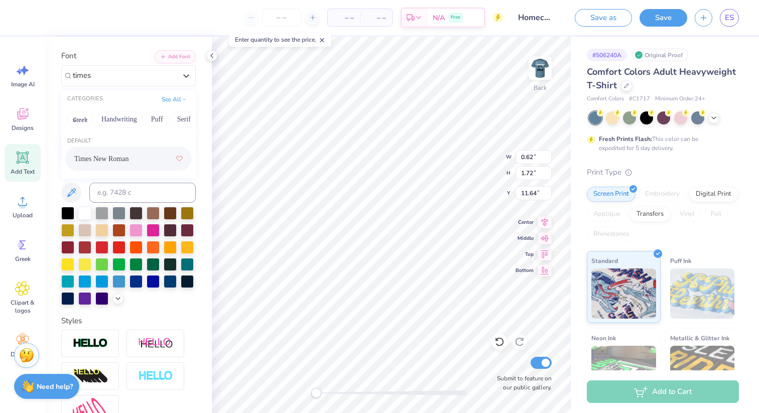
click at [104, 159] on span "Times New Roman" at bounding box center [101, 159] width 54 height 11
type input "times"
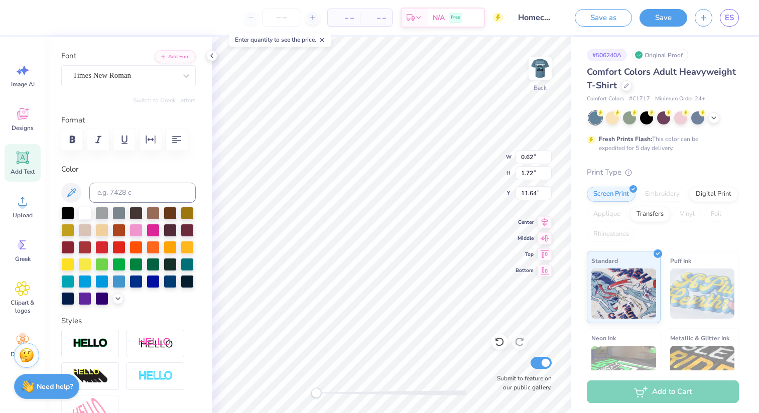
type textarea "l"
click at [140, 73] on div "Times New Roman" at bounding box center [124, 76] width 105 height 16
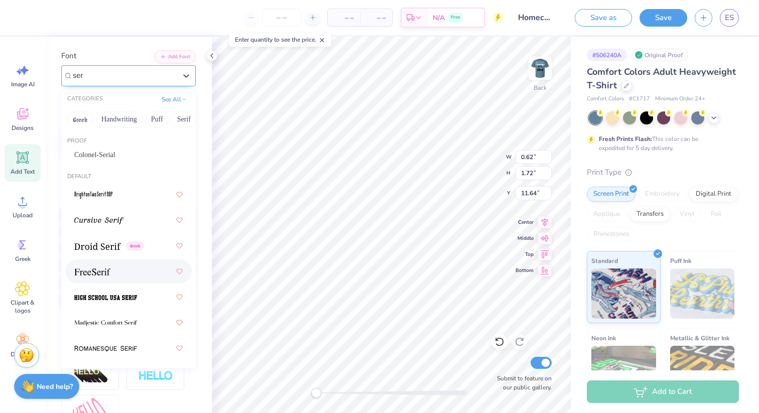
click at [136, 269] on div at bounding box center [128, 272] width 108 height 18
type input "ser"
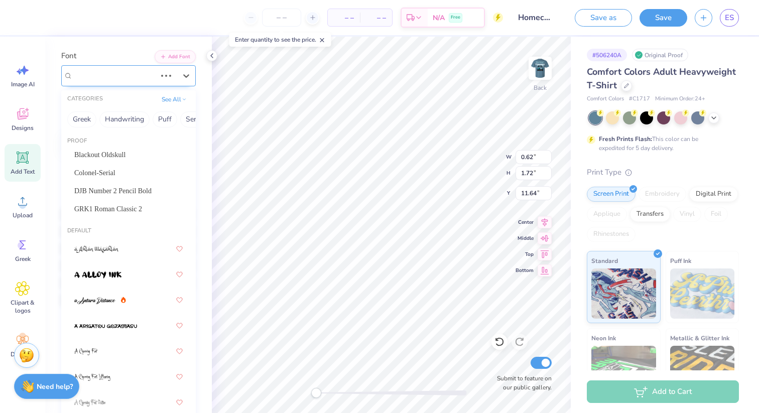
click at [118, 80] on div "Times New Roman" at bounding box center [114, 76] width 85 height 16
click at [126, 295] on div at bounding box center [128, 300] width 108 height 18
click at [114, 70] on div "a Antara Distance" at bounding box center [114, 76] width 85 height 16
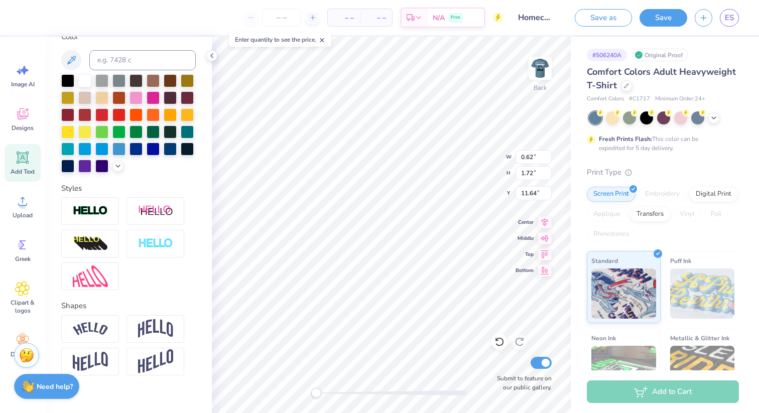
scroll to position [0, 0]
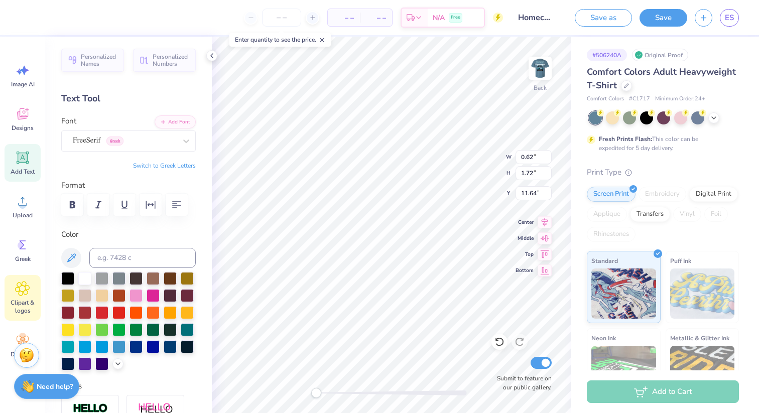
click at [29, 300] on span "Clipart & logos" at bounding box center [22, 307] width 33 height 16
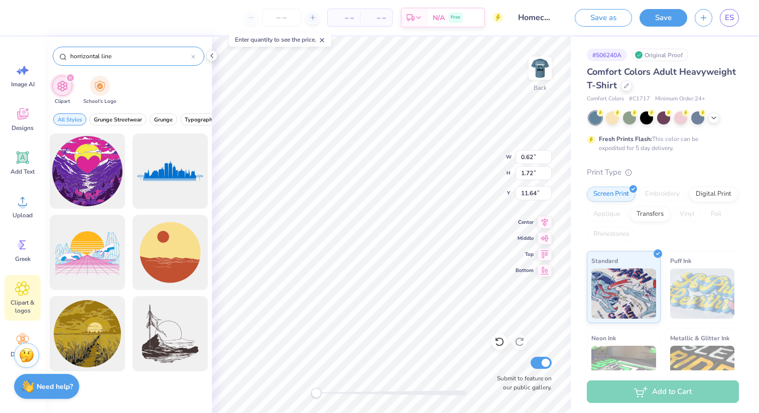
type input "horrizontal line"
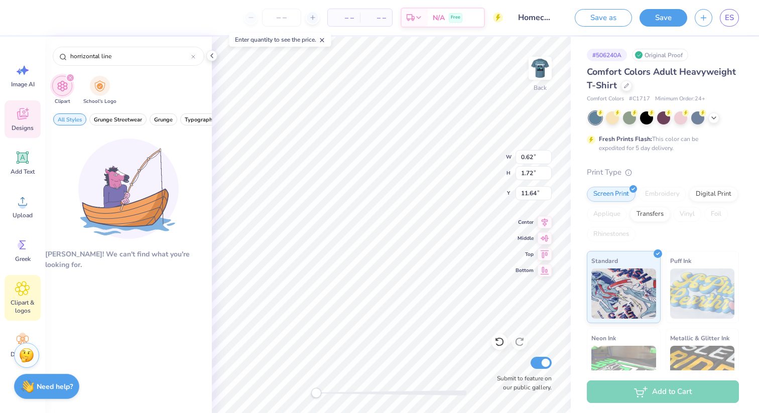
click at [25, 127] on span "Designs" at bounding box center [23, 128] width 22 height 8
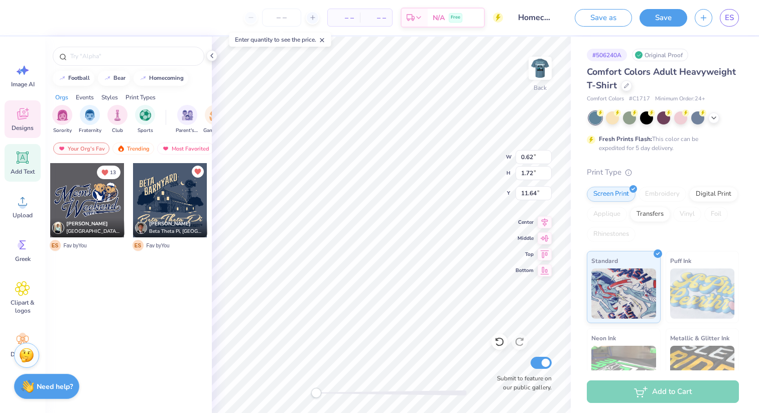
click at [27, 167] on div "Add Text" at bounding box center [23, 163] width 36 height 38
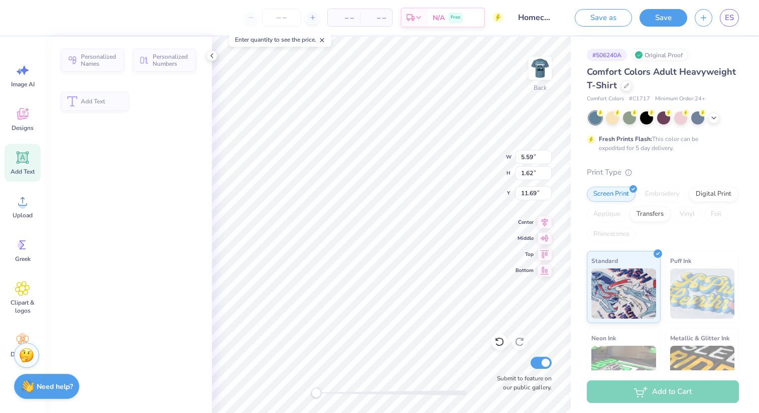
type input "5.59"
type input "1.62"
type input "11.69"
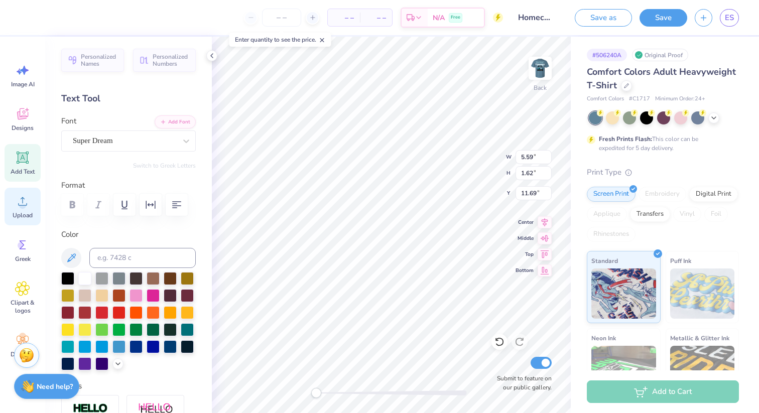
click at [21, 216] on span "Upload" at bounding box center [23, 215] width 20 height 8
type textarea "l"
click at [127, 145] on div "Super Dream" at bounding box center [124, 141] width 105 height 16
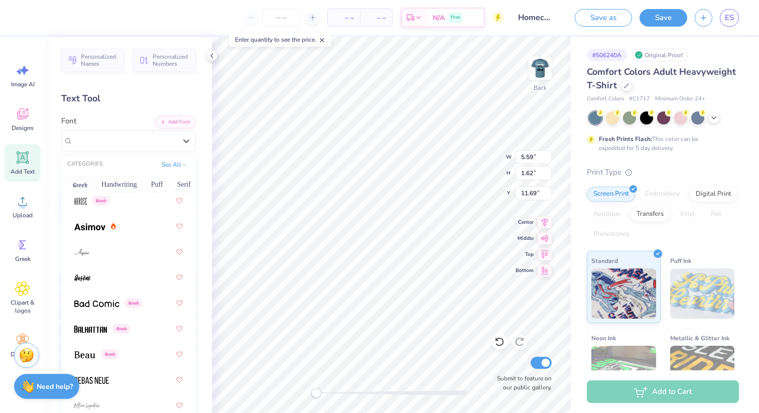
scroll to position [601, 0]
click at [111, 259] on div at bounding box center [128, 252] width 108 height 18
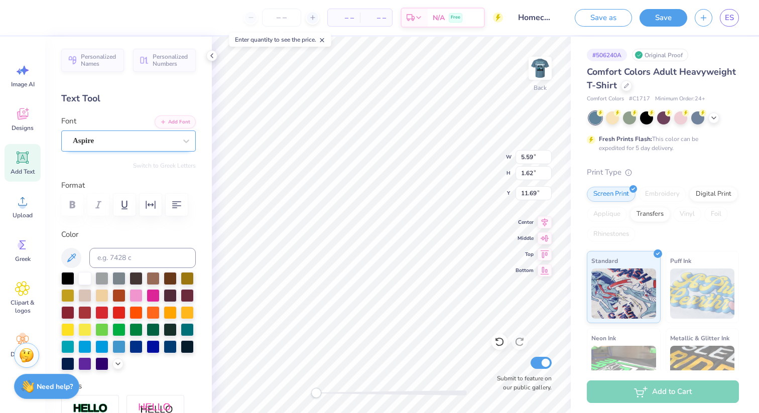
click at [134, 139] on div "Aspire" at bounding box center [124, 141] width 105 height 16
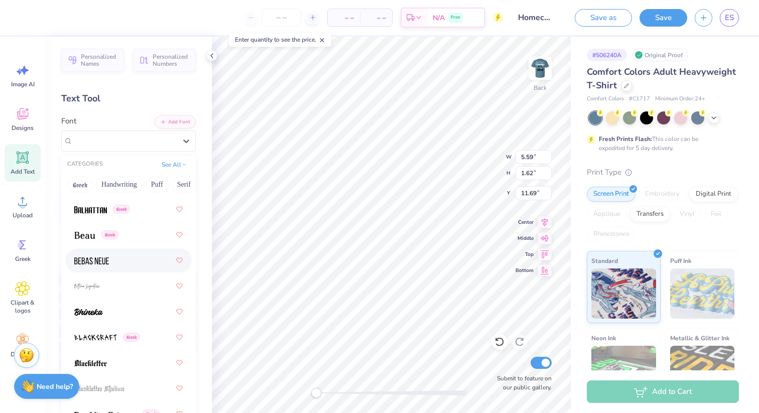
scroll to position [727, 0]
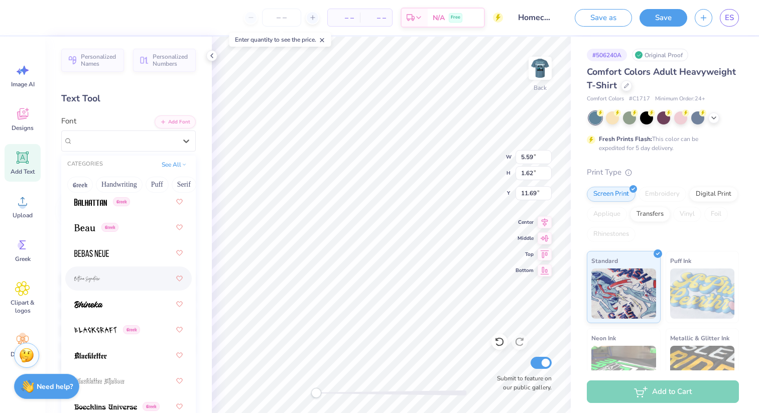
click at [110, 285] on div at bounding box center [128, 279] width 108 height 18
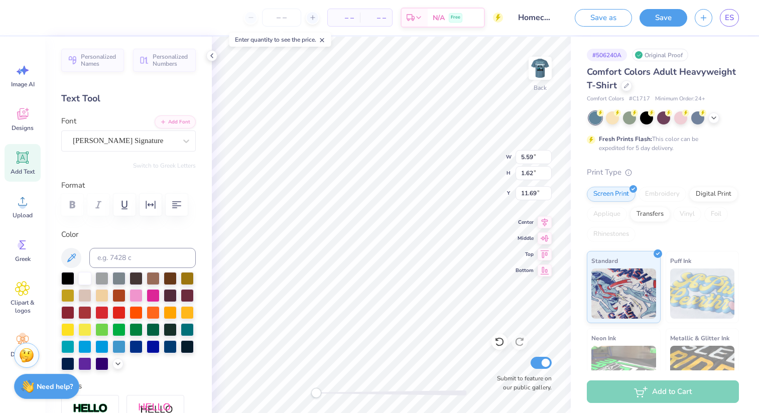
scroll to position [7, 1]
type input "0.55"
type input "1.58"
type input "11.71"
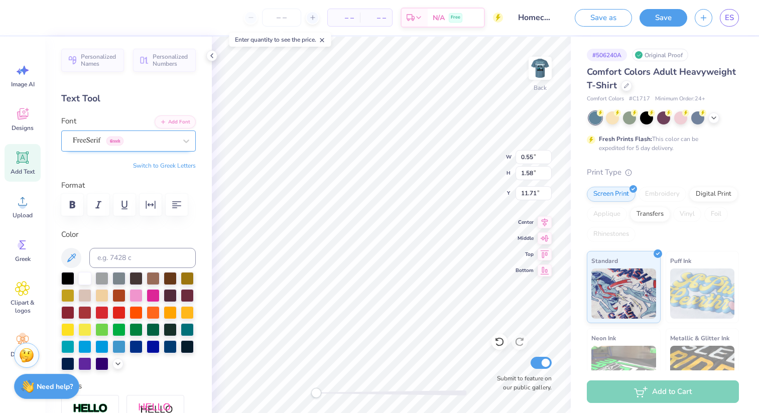
click at [79, 136] on div "FreeSerif Greek" at bounding box center [124, 141] width 105 height 16
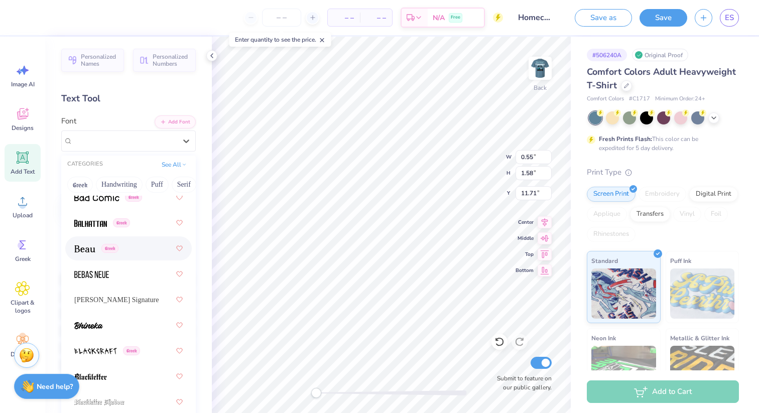
scroll to position [709, 0]
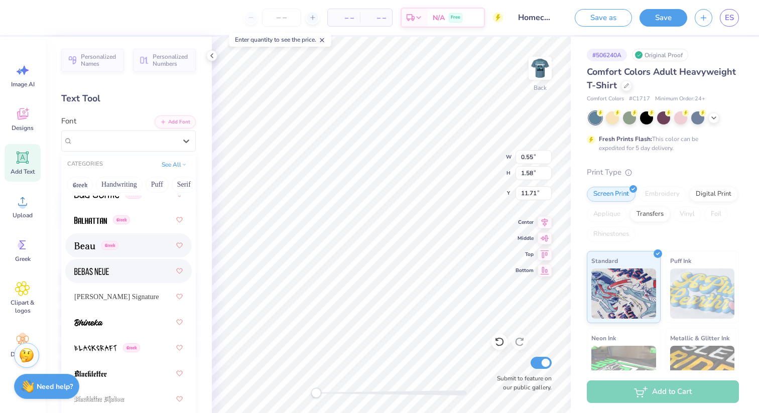
click at [113, 268] on div at bounding box center [128, 271] width 108 height 18
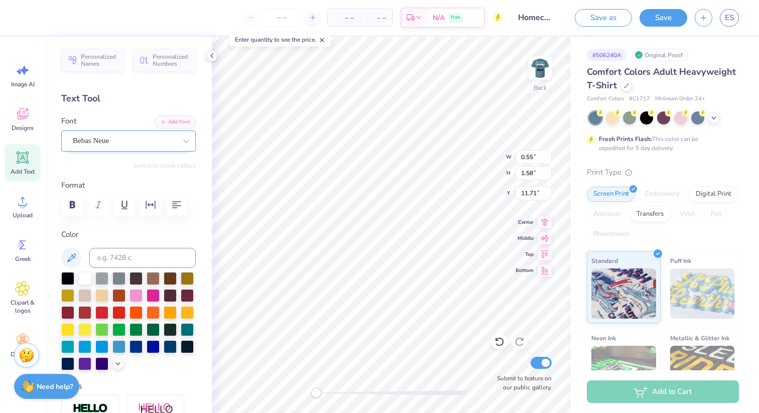
click at [107, 134] on div at bounding box center [124, 141] width 103 height 14
type textarea "|"
type input "6.88"
type input "2.36"
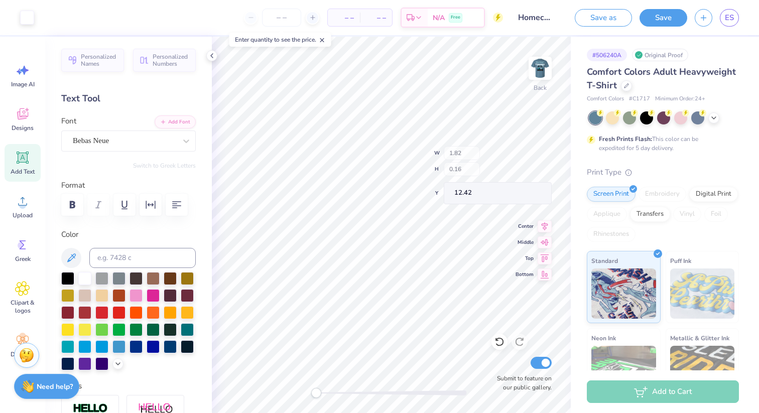
type input "3.93"
type input "1.82"
type input "0.16"
type input "12.34"
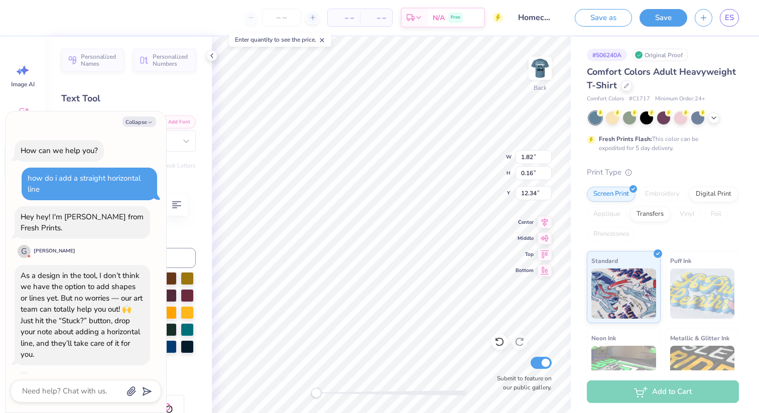
scroll to position [99, 0]
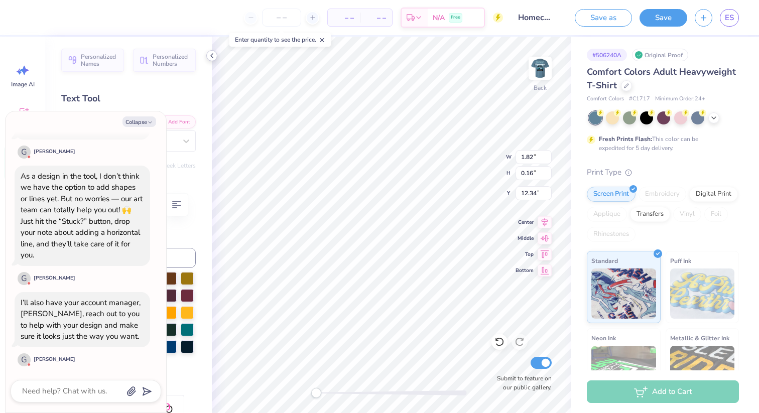
click at [213, 58] on icon at bounding box center [212, 56] width 8 height 8
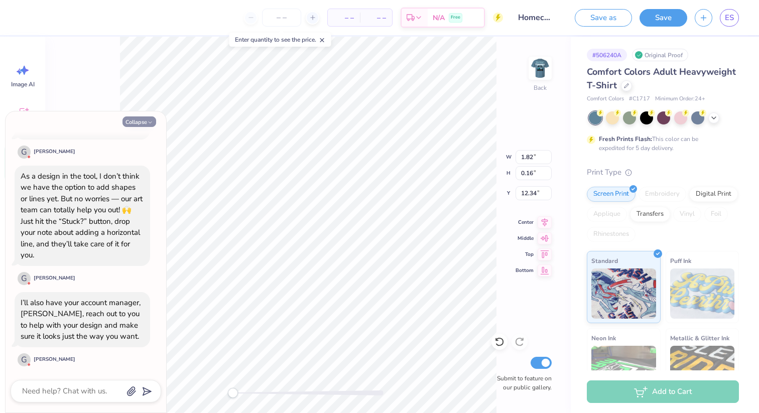
click at [141, 120] on button "Collapse" at bounding box center [140, 122] width 34 height 11
type textarea "x"
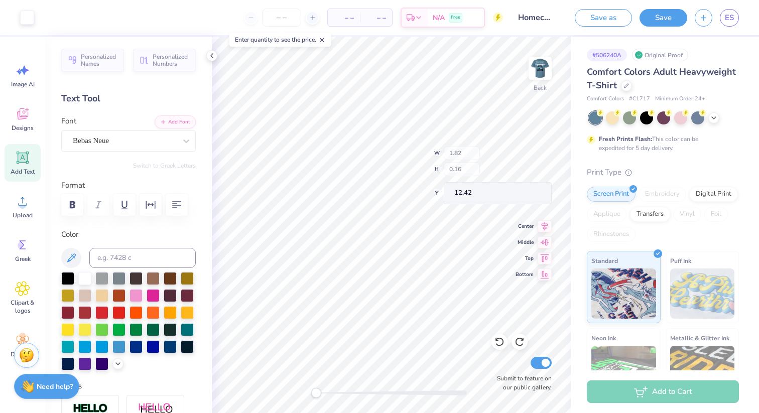
type input "1.82"
type input "0.16"
type input "12.42"
click at [546, 72] on img at bounding box center [540, 68] width 40 height 40
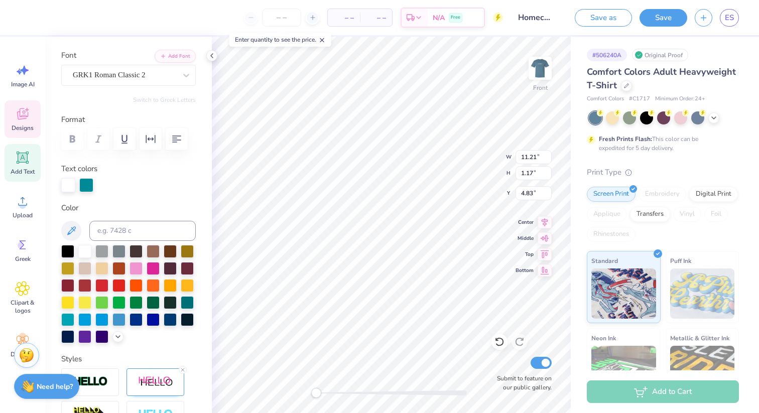
scroll to position [66, 0]
click at [89, 185] on div at bounding box center [86, 184] width 14 height 14
click at [181, 308] on div at bounding box center [187, 301] width 13 height 13
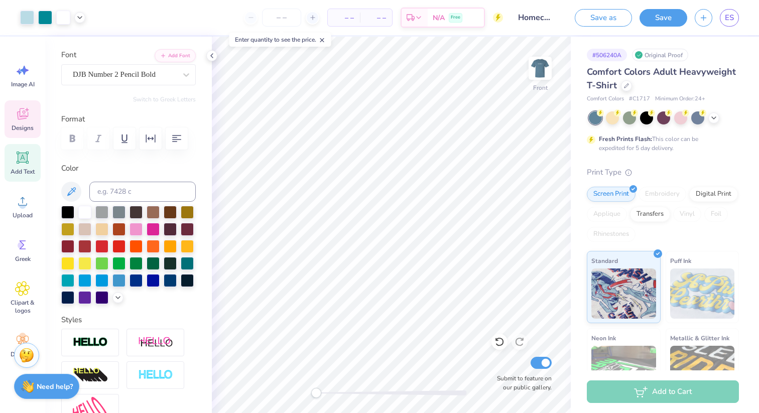
click at [25, 121] on icon at bounding box center [22, 113] width 15 height 15
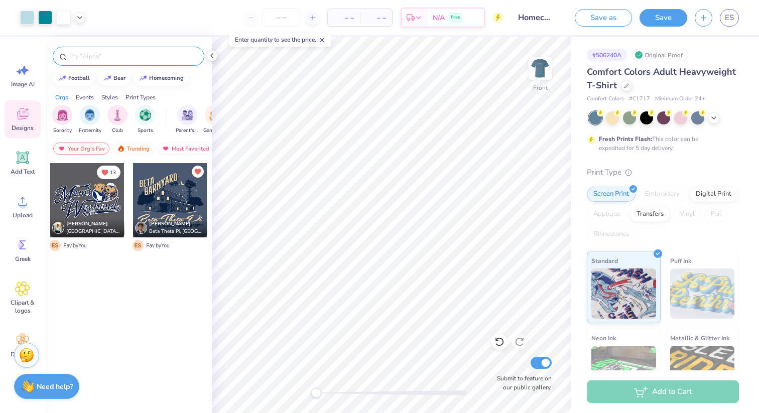
click at [105, 58] on input "text" at bounding box center [133, 56] width 129 height 10
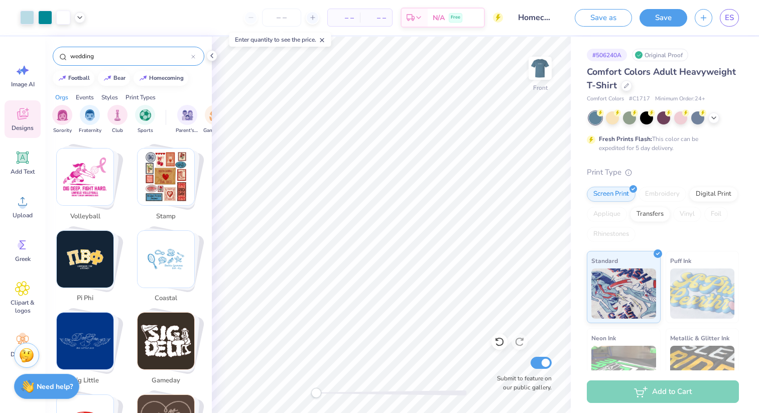
scroll to position [1748, 0]
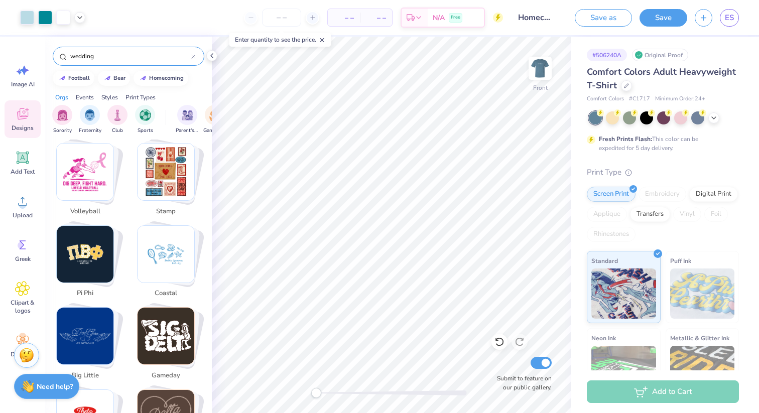
click at [102, 50] on div "wedding" at bounding box center [129, 56] width 152 height 19
click at [102, 57] on input "wedding" at bounding box center [130, 56] width 122 height 10
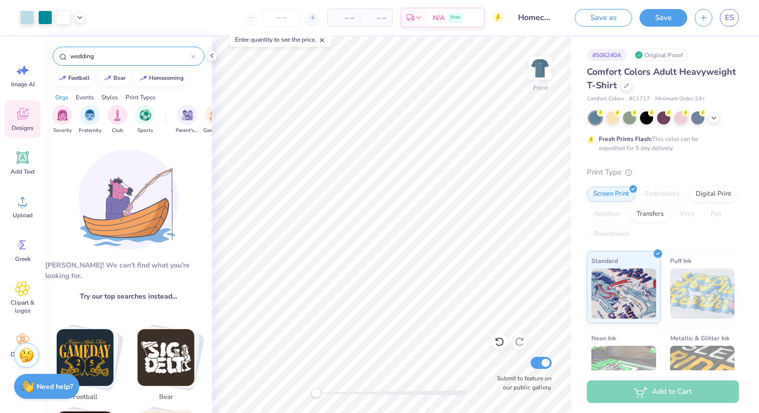
drag, startPoint x: 100, startPoint y: 58, endPoint x: 49, endPoint y: 57, distance: 51.2
click at [49, 57] on div "wedding" at bounding box center [128, 54] width 167 height 34
type input "married"
click at [209, 55] on icon at bounding box center [212, 56] width 8 height 8
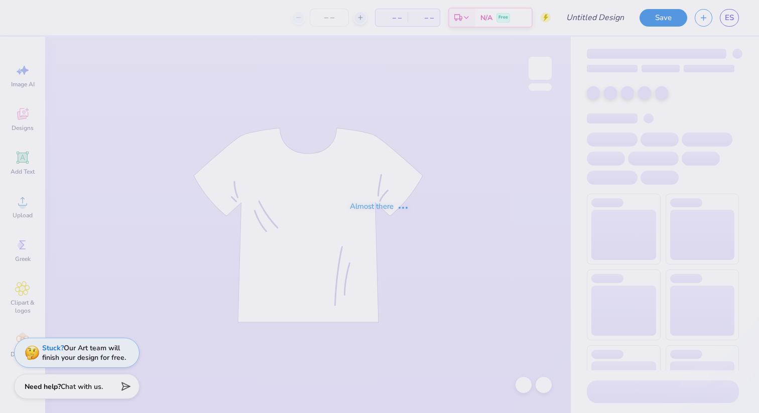
type input "Homecoming 2025 V2"
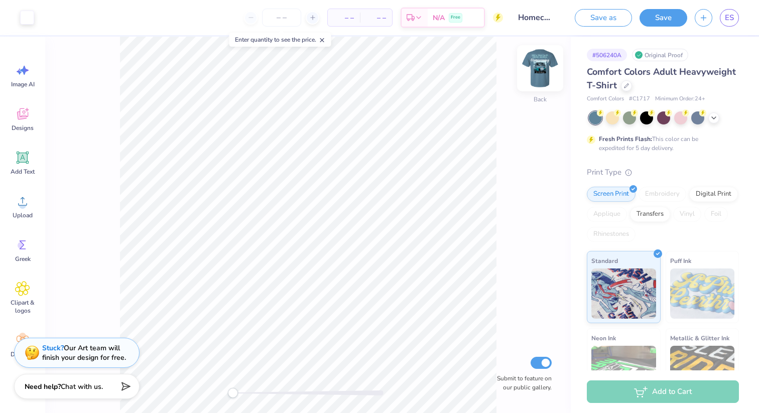
click at [539, 66] on img at bounding box center [540, 68] width 40 height 40
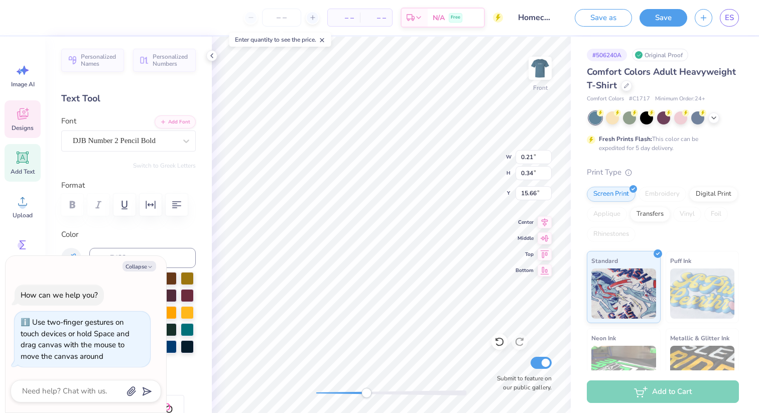
click at [367, 387] on div "Front W 0.21 0.21 " H 0.34 0.34 " Y 15.66 15.66 " Center Middle Top Bottom Subm…" at bounding box center [391, 225] width 359 height 377
type textarea "x"
type input "0.16"
type input "0.33"
type input "14.58"
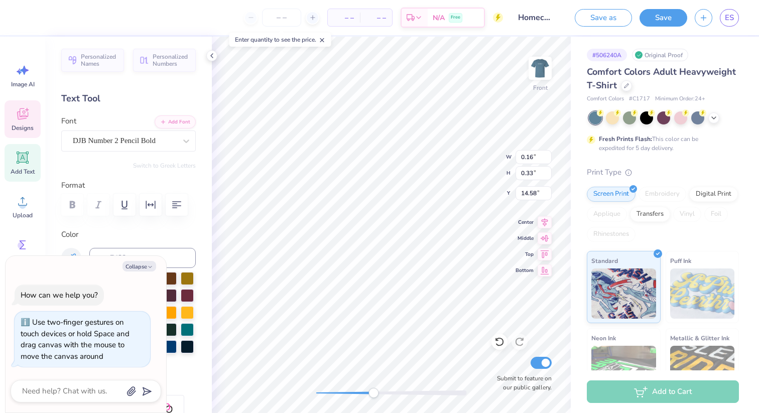
type textarea "x"
type input "0.21"
type input "0.34"
type input "15.64"
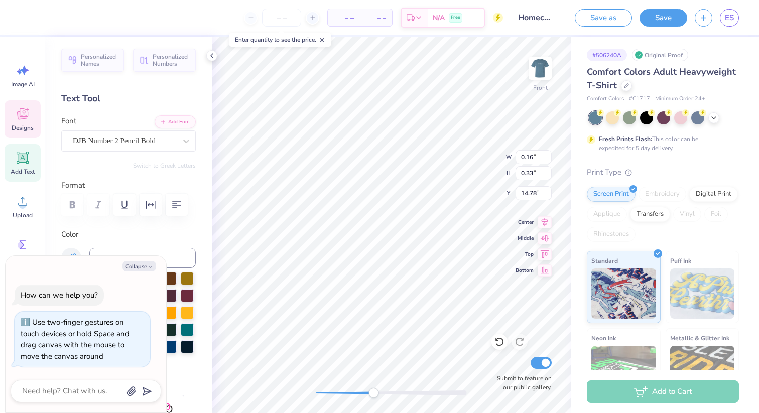
type textarea "x"
type textarea "ES"
type textarea "x"
type textarea "ESSR"
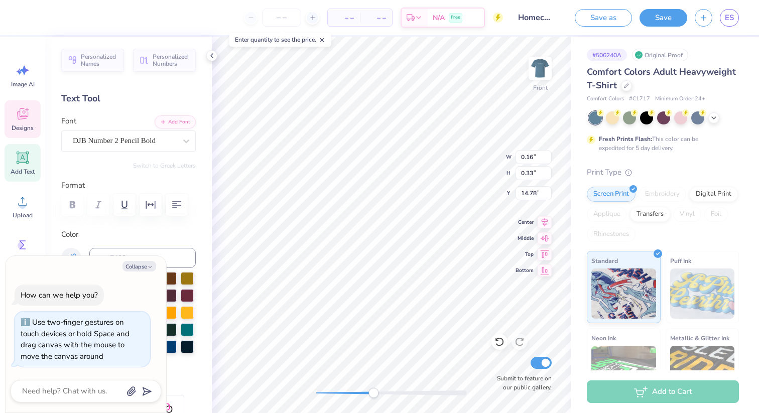
type textarea "x"
type textarea "ESSR"
type textarea "x"
type textarea "ES2SR"
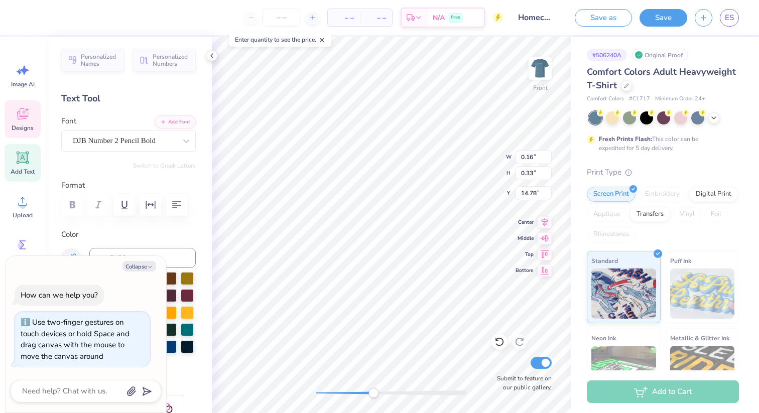
type textarea "x"
type input "10.33"
type input "8.93"
type input "9.24"
type textarea "x"
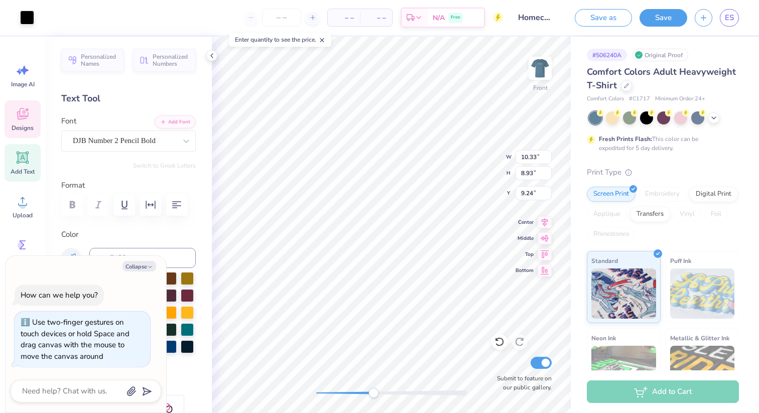
type input "1.01"
type input "0.34"
type input "14.78"
type textarea "x"
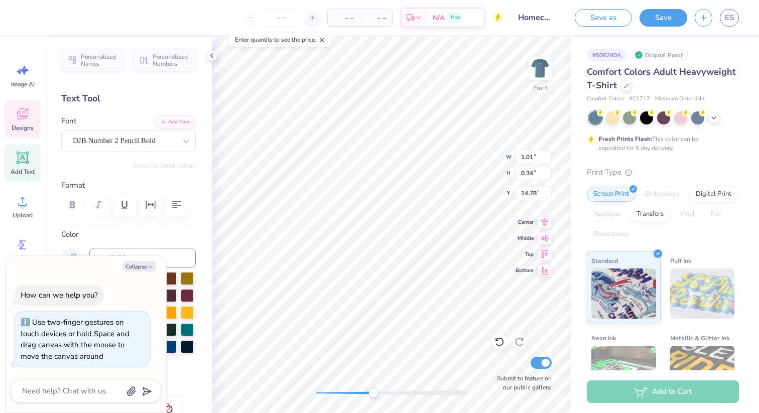
type textarea "ESSR"
type textarea "x"
type textarea "ES-SR"
type textarea "x"
type input "8.76"
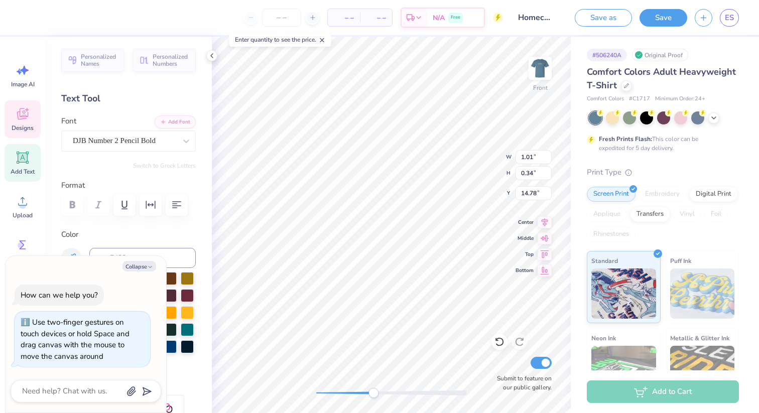
type input "6.45"
type input "9.62"
type textarea "x"
type input "0.98"
type input "0.34"
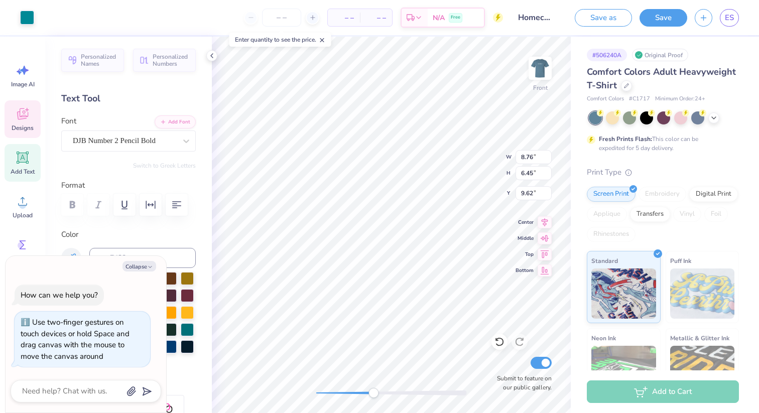
type input "14.78"
type textarea "x"
type input "10.33"
type input "8.93"
type input "9.24"
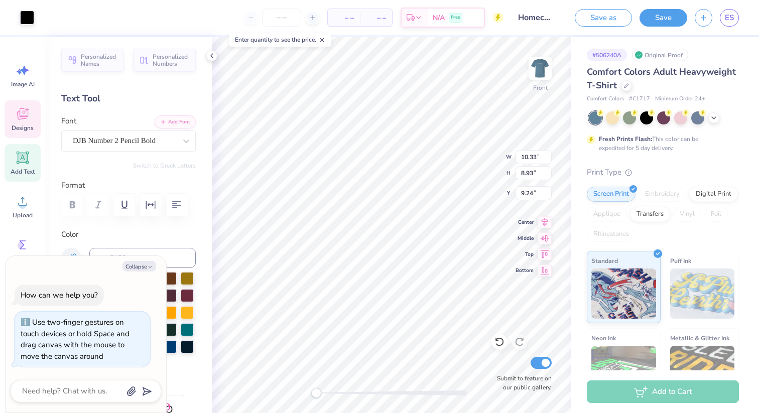
click at [314, 398] on div "Front W 10.33 10.33 " H 8.93 8.93 " Y 9.24 9.24 " Center Middle Top Bottom Subm…" at bounding box center [391, 225] width 359 height 377
drag, startPoint x: 316, startPoint y: 393, endPoint x: 364, endPoint y: 391, distance: 47.3
click at [364, 391] on div "Accessibility label" at bounding box center [363, 393] width 10 height 10
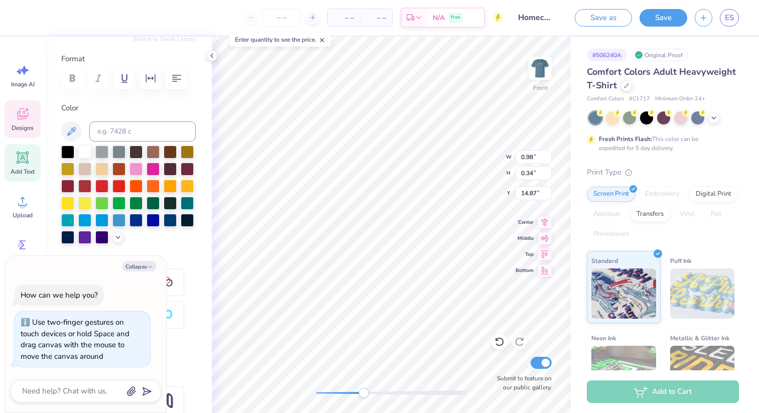
scroll to position [164, 0]
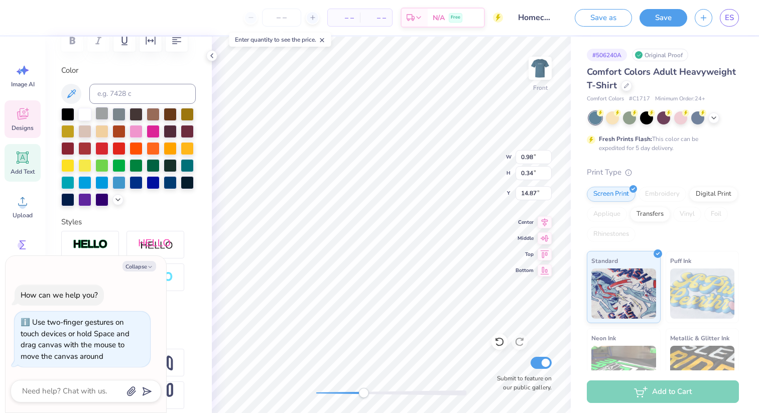
click at [96, 113] on div at bounding box center [101, 113] width 13 height 13
click at [91, 131] on div at bounding box center [84, 130] width 13 height 13
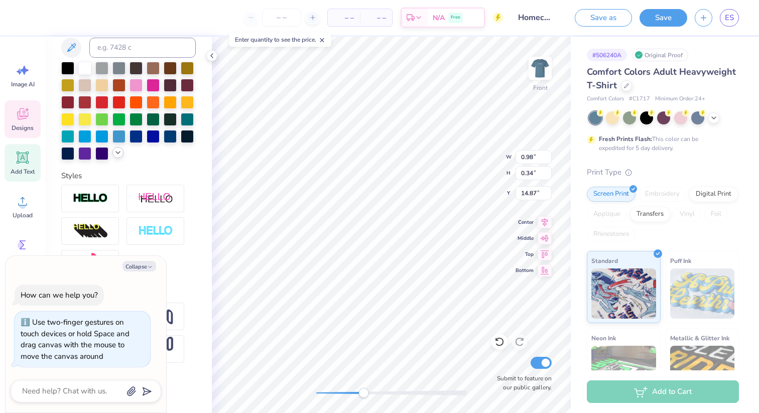
click at [114, 156] on icon at bounding box center [118, 153] width 8 height 8
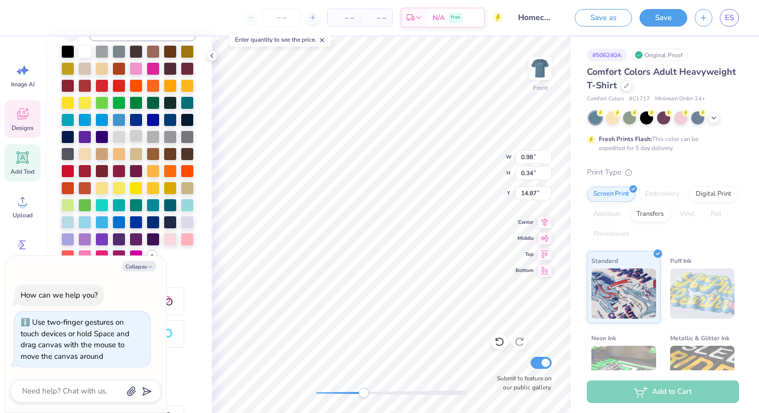
click at [130, 143] on div at bounding box center [136, 136] width 13 height 13
type textarea "x"
type input "10.33"
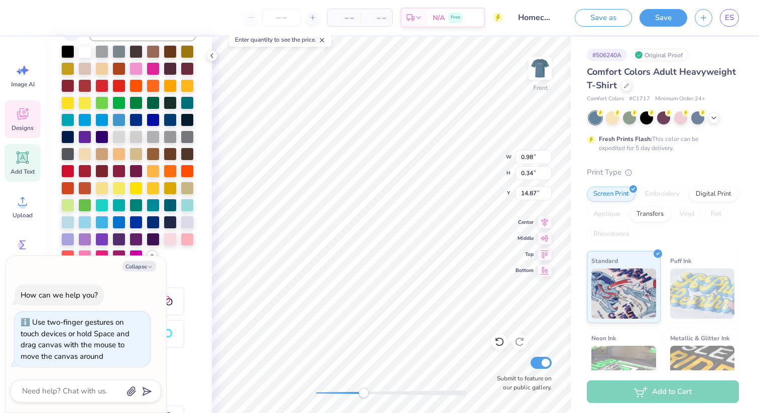
type input "8.93"
type input "9.24"
type textarea "x"
type input "0.87"
type input "0.30"
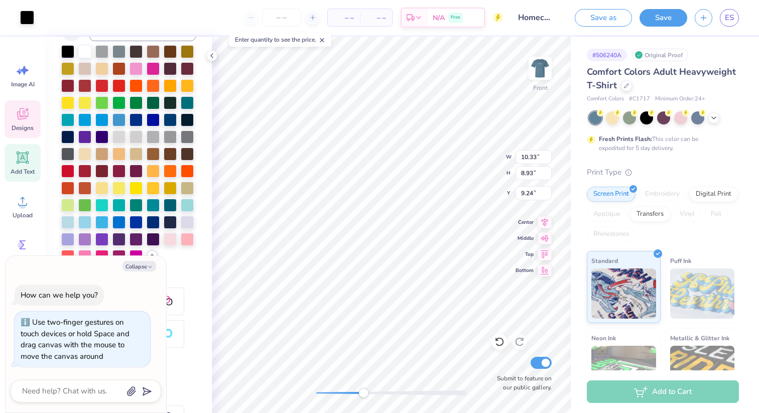
type input "14.87"
type textarea "x"
type input "10.33"
type input "8.93"
type input "9.24"
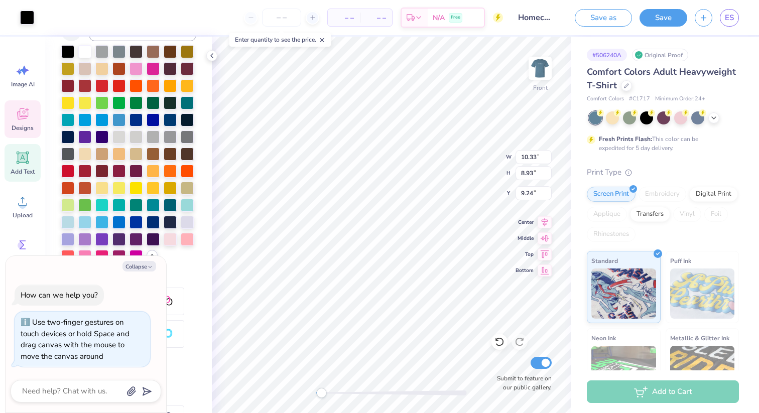
drag, startPoint x: 364, startPoint y: 394, endPoint x: 321, endPoint y: 396, distance: 42.7
click at [321, 396] on div "Accessibility label" at bounding box center [321, 393] width 10 height 10
click at [210, 54] on icon at bounding box center [212, 56] width 8 height 8
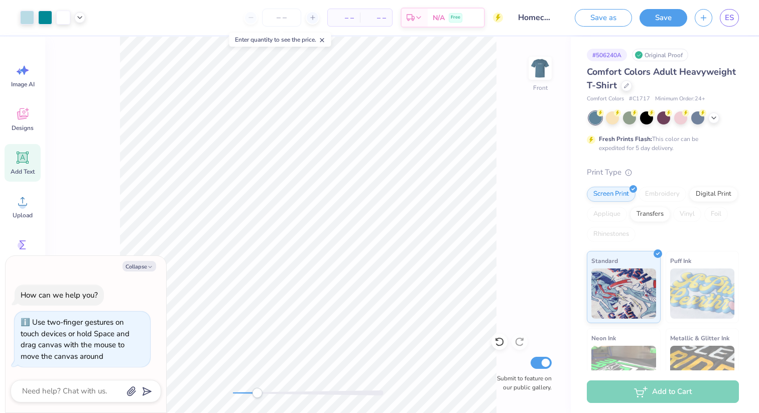
drag, startPoint x: 238, startPoint y: 392, endPoint x: 260, endPoint y: 392, distance: 22.1
click at [260, 392] on div "Accessibility label" at bounding box center [257, 393] width 10 height 10
click at [145, 266] on button "Collapse" at bounding box center [140, 266] width 34 height 11
type textarea "x"
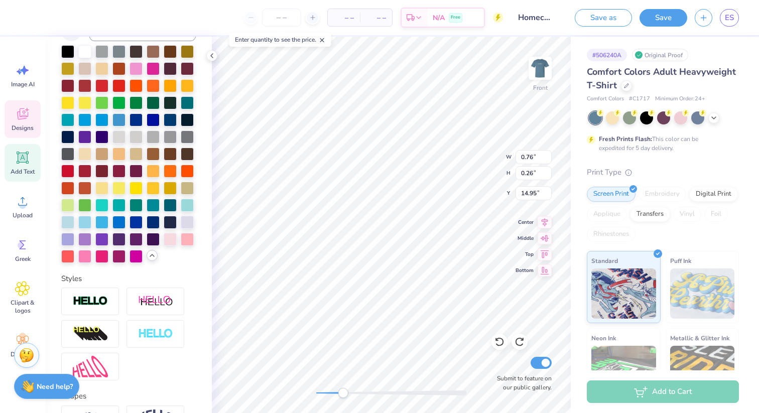
type input "10.33"
type input "8.93"
type input "9.24"
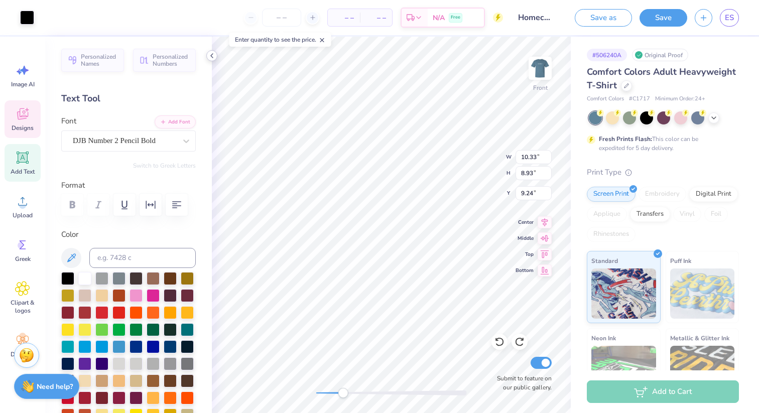
click at [210, 56] on icon at bounding box center [212, 56] width 8 height 8
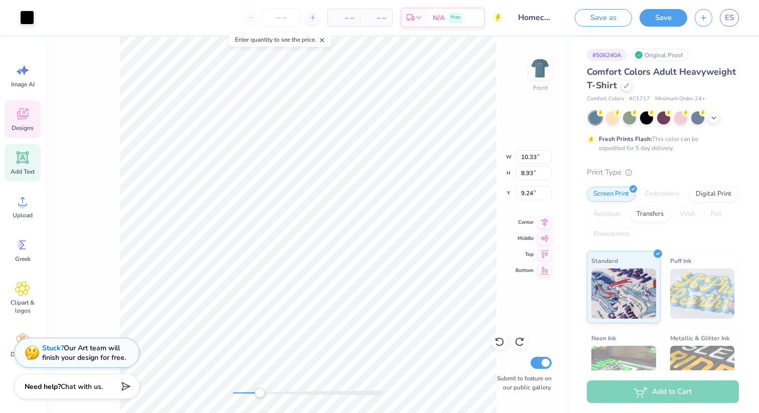
click at [101, 276] on div "Front W 10.33 10.33 " H 8.93 8.93 " Y 9.24 9.24 " Center Middle Top Bottom Subm…" at bounding box center [308, 225] width 526 height 377
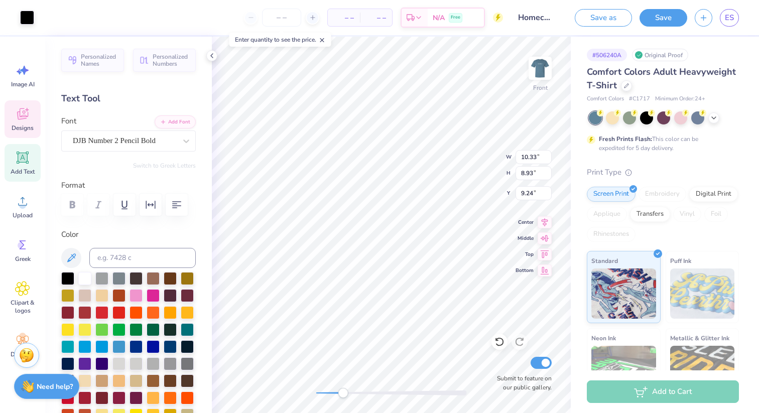
type input "10.33"
type input "8.93"
type input "9.24"
click at [212, 59] on icon at bounding box center [212, 56] width 8 height 8
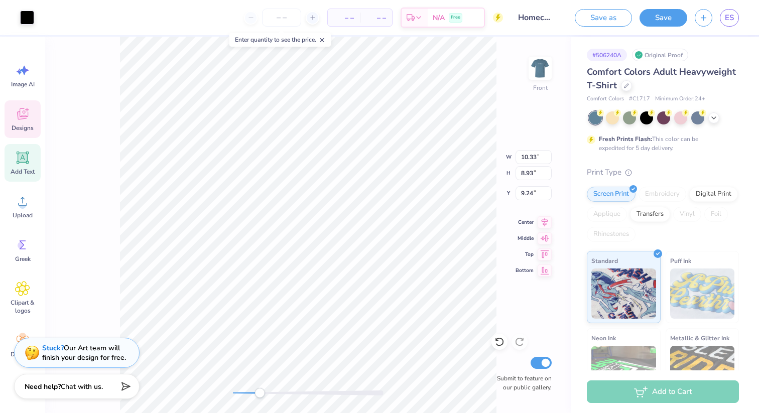
click at [94, 276] on div "Front W 10.33 10.33 " H 8.93 8.93 " Y 9.24 9.24 " Center Middle Top Bottom Subm…" at bounding box center [308, 225] width 526 height 377
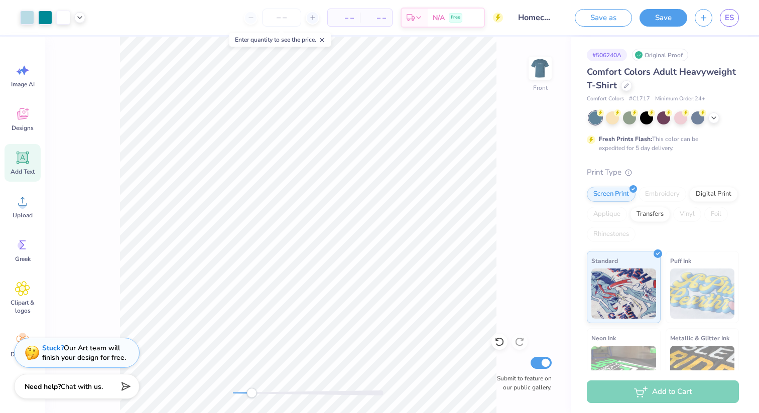
drag, startPoint x: 258, startPoint y: 392, endPoint x: 253, endPoint y: 393, distance: 5.5
click at [253, 393] on div "Accessibility label" at bounding box center [252, 393] width 10 height 10
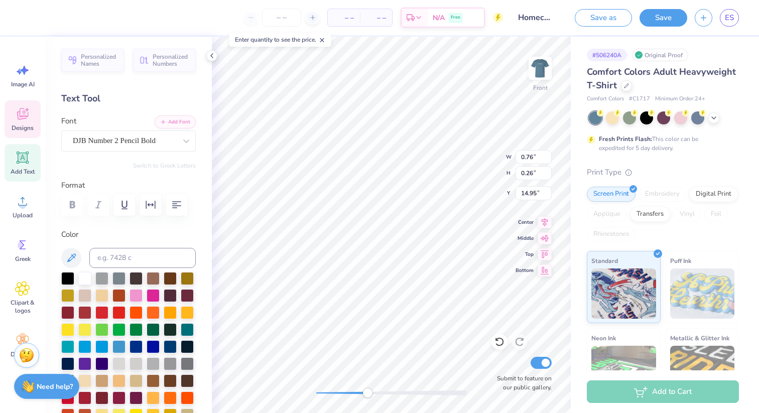
drag, startPoint x: 338, startPoint y: 395, endPoint x: 367, endPoint y: 395, distance: 29.1
click at [367, 395] on div "Accessibility label" at bounding box center [368, 393] width 10 height 10
drag, startPoint x: 369, startPoint y: 392, endPoint x: 336, endPoint y: 392, distance: 33.7
click at [346, 392] on div "Accessibility label" at bounding box center [351, 393] width 10 height 10
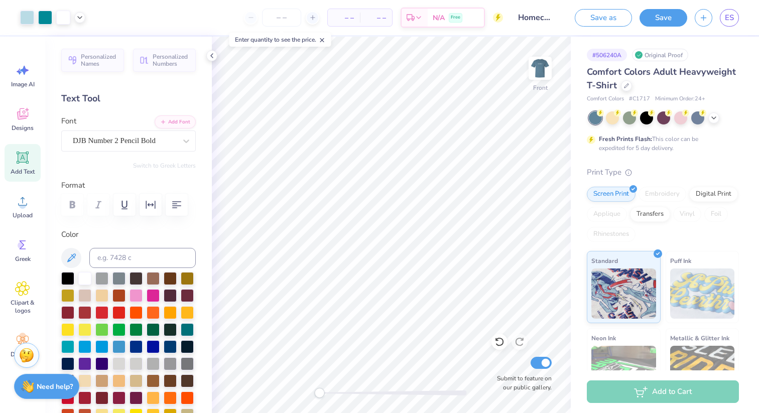
drag, startPoint x: 335, startPoint y: 393, endPoint x: 320, endPoint y: 393, distance: 15.1
click at [319, 393] on div "Accessibility label" at bounding box center [319, 393] width 10 height 10
click at [212, 60] on div at bounding box center [211, 55] width 11 height 11
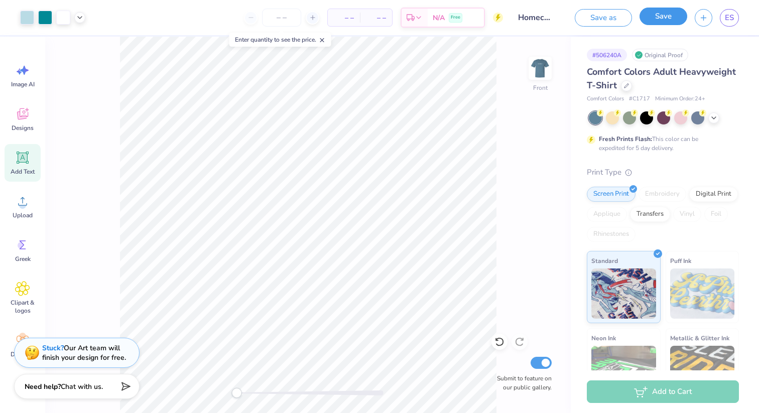
click at [676, 17] on button "Save" at bounding box center [664, 17] width 48 height 18
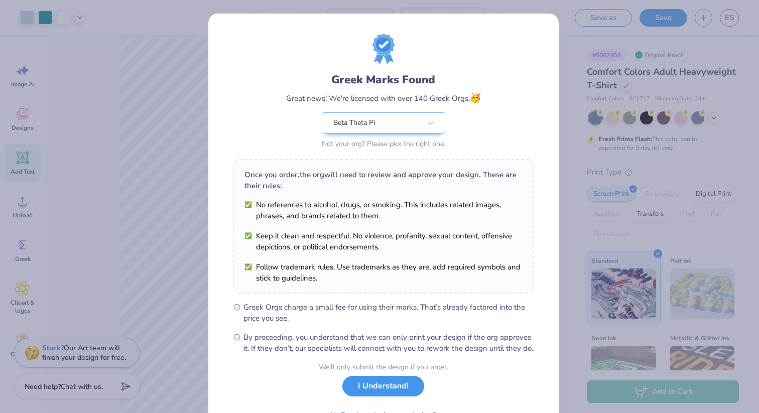
click at [374, 397] on button "I Understand!" at bounding box center [384, 386] width 82 height 21
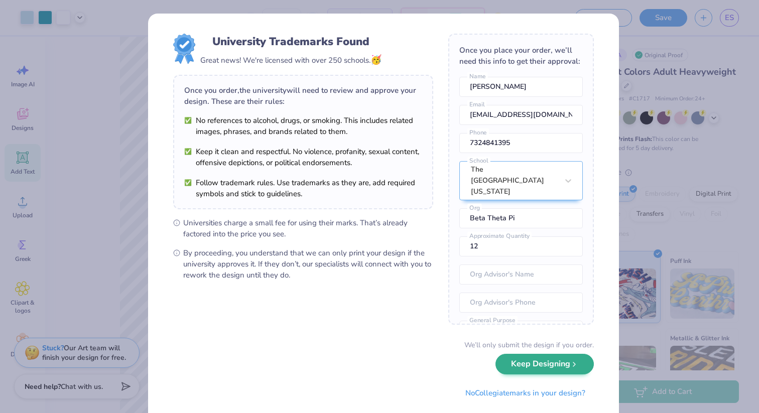
scroll to position [24, 0]
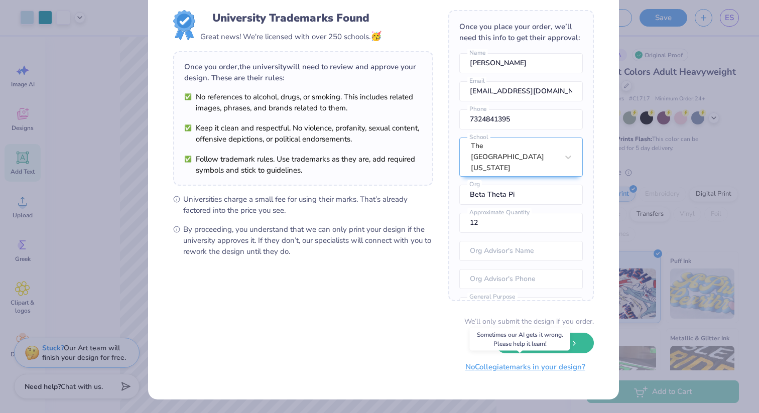
click at [543, 369] on button "No Collegiate marks in your design?" at bounding box center [525, 367] width 137 height 21
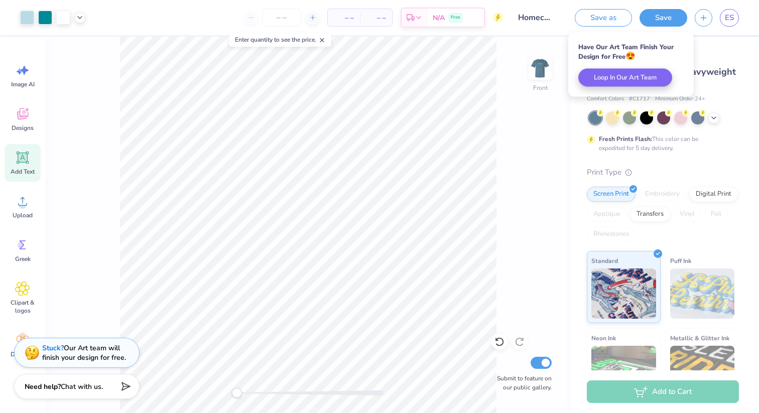
click at [658, 24] on button "Save" at bounding box center [664, 18] width 48 height 18
click at [724, 23] on link "ES" at bounding box center [729, 18] width 19 height 18
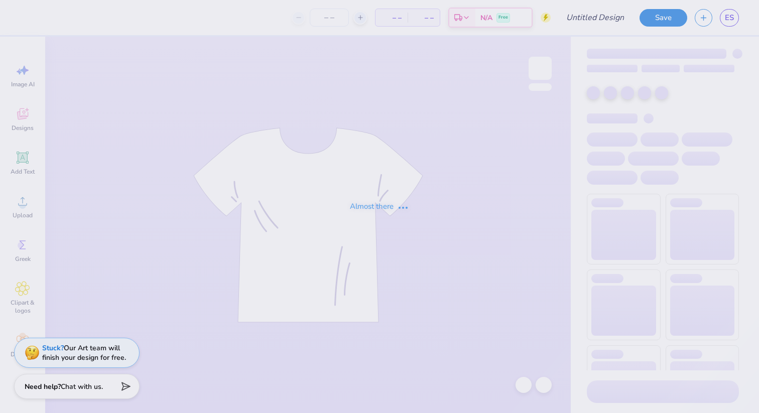
type input "Homecoming 2025 V2"
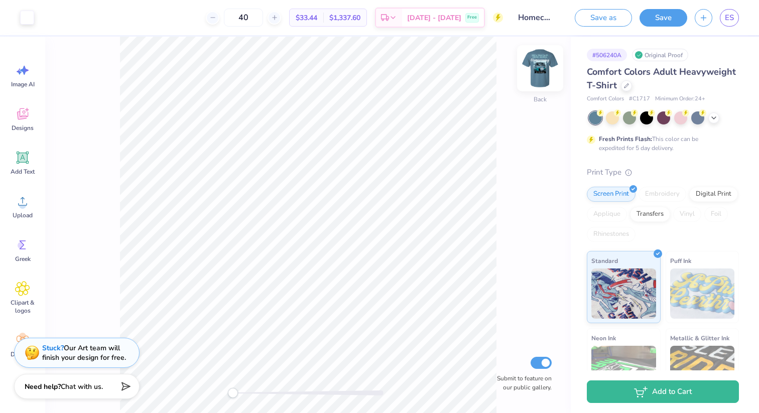
click at [536, 65] on img at bounding box center [540, 68] width 40 height 40
click at [317, 16] on span "$33.44" at bounding box center [307, 18] width 22 height 11
click at [354, 19] on span "$1,337.60" at bounding box center [345, 18] width 31 height 11
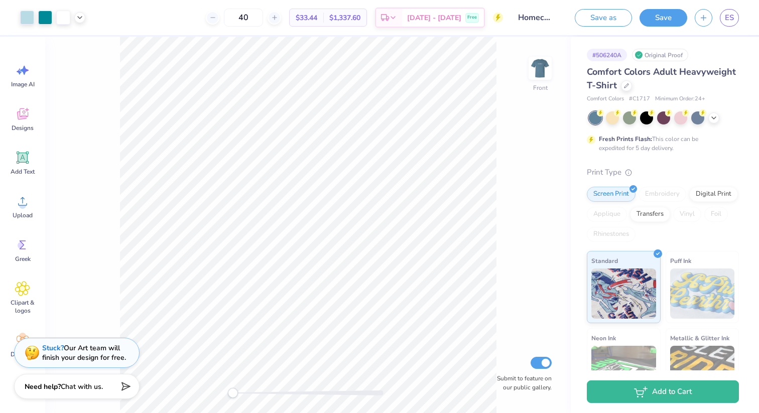
click at [306, 18] on div "$33.44 Per Item" at bounding box center [307, 17] width 34 height 17
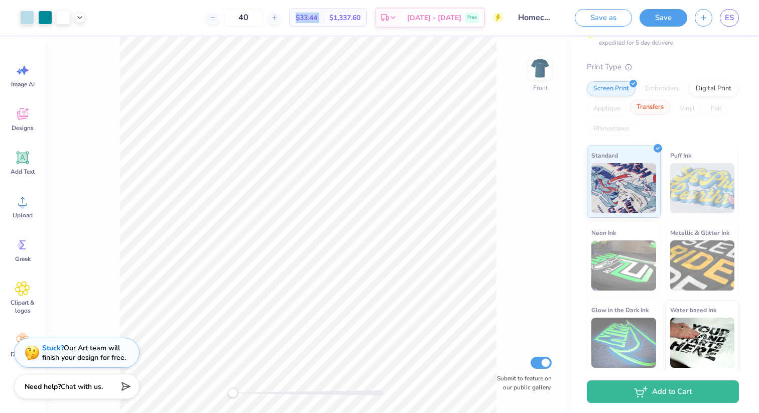
scroll to position [107, 0]
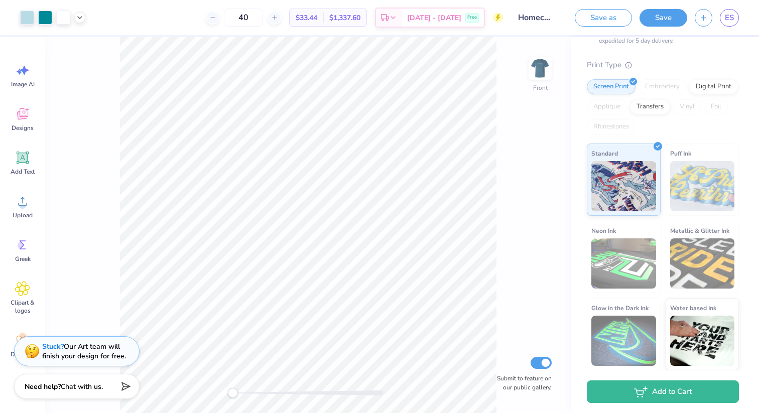
click at [51, 347] on strong "Stuck?" at bounding box center [53, 347] width 22 height 10
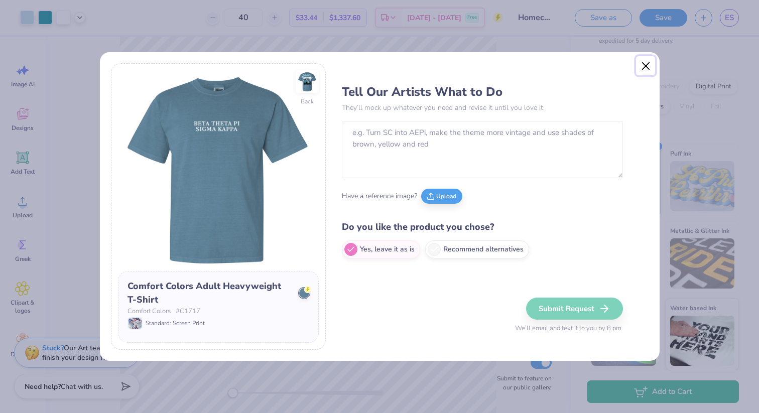
click at [645, 66] on button "Close" at bounding box center [645, 65] width 19 height 19
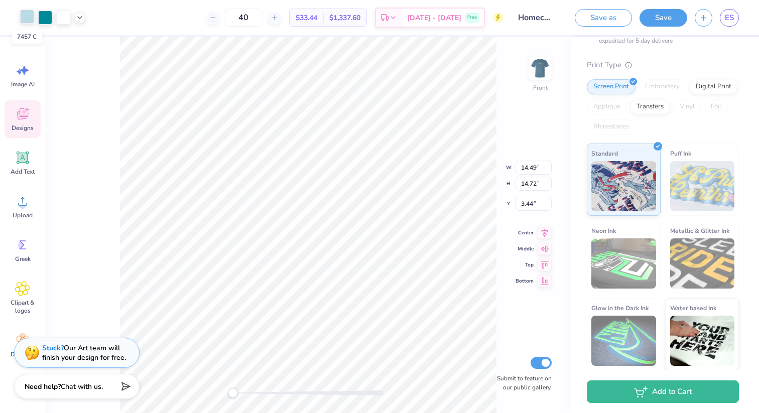
click at [25, 21] on div at bounding box center [27, 17] width 14 height 14
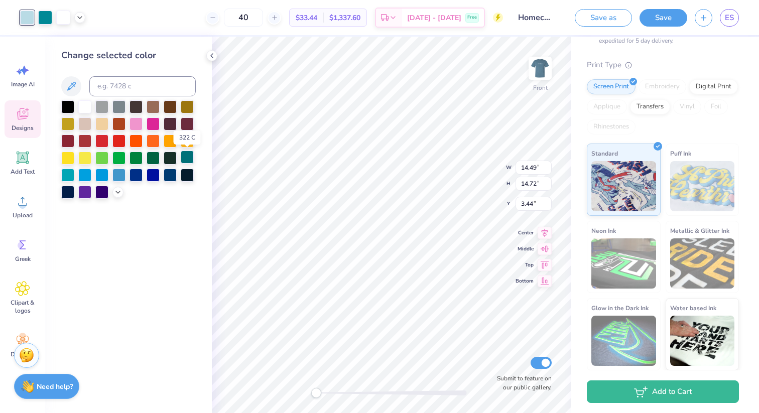
click at [191, 156] on div at bounding box center [187, 157] width 13 height 13
click at [88, 108] on div at bounding box center [84, 105] width 13 height 13
click at [116, 193] on icon at bounding box center [118, 191] width 8 height 8
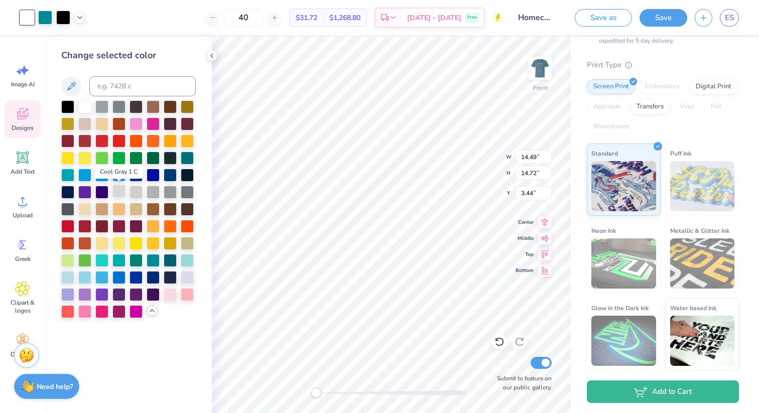
click at [122, 194] on div at bounding box center [119, 191] width 13 height 13
click at [500, 341] on icon at bounding box center [500, 342] width 10 height 10
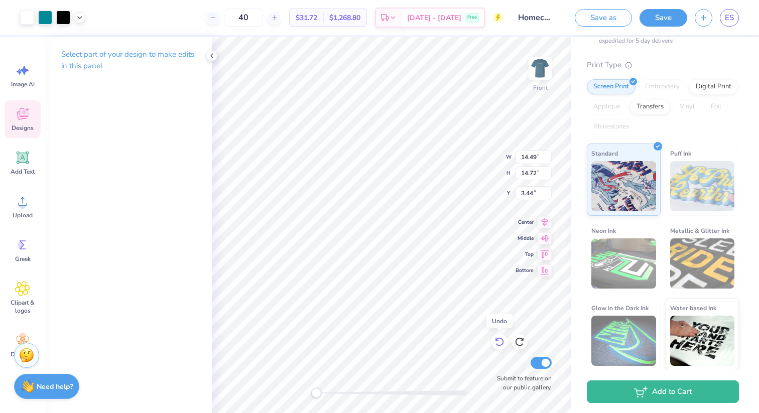
click at [500, 341] on icon at bounding box center [500, 342] width 10 height 10
click at [211, 55] on polyline at bounding box center [212, 56] width 2 height 4
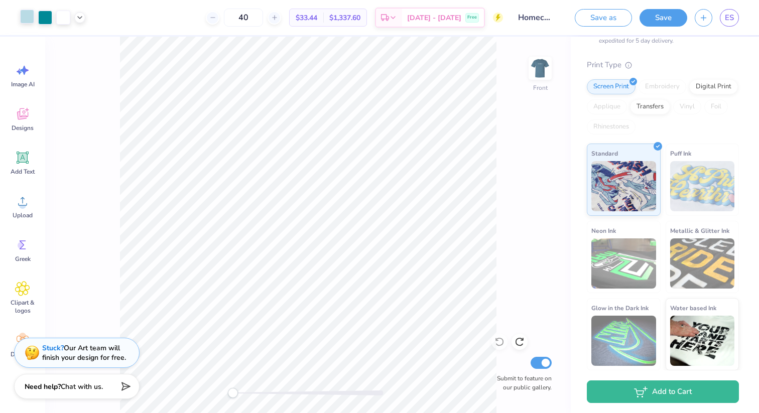
click at [28, 19] on div at bounding box center [27, 17] width 14 height 14
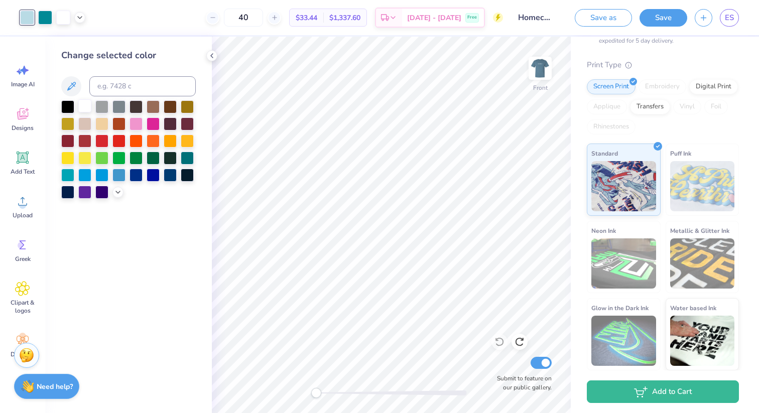
click at [86, 105] on div at bounding box center [84, 105] width 13 height 13
drag, startPoint x: 265, startPoint y: 11, endPoint x: 269, endPoint y: 19, distance: 8.8
click at [263, 20] on input "40" at bounding box center [243, 18] width 39 height 18
type input "60"
click at [215, 56] on icon at bounding box center [212, 56] width 8 height 8
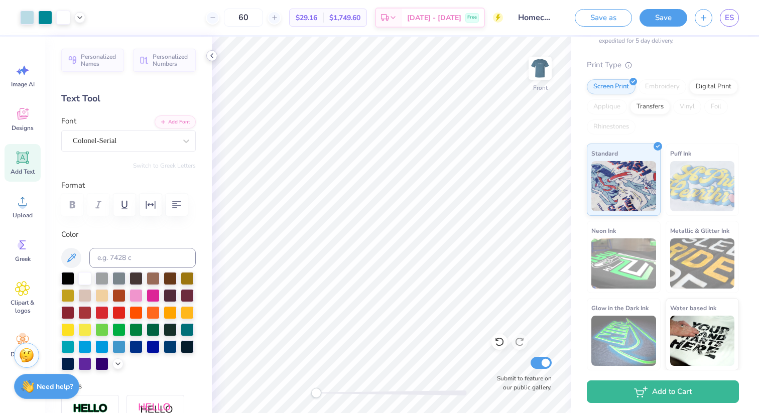
click at [212, 55] on icon at bounding box center [212, 56] width 8 height 8
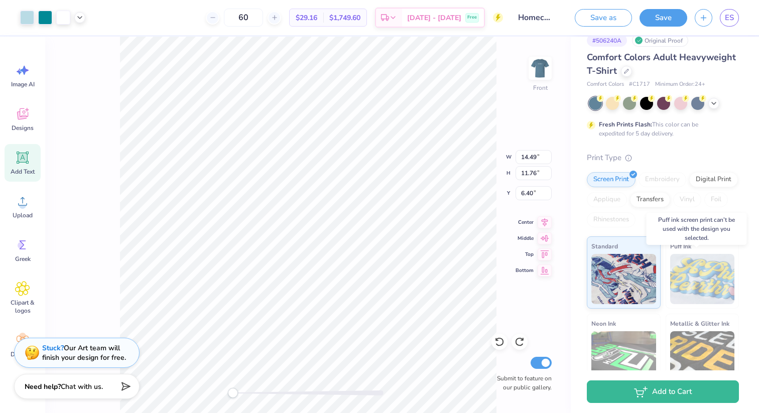
scroll to position [0, 0]
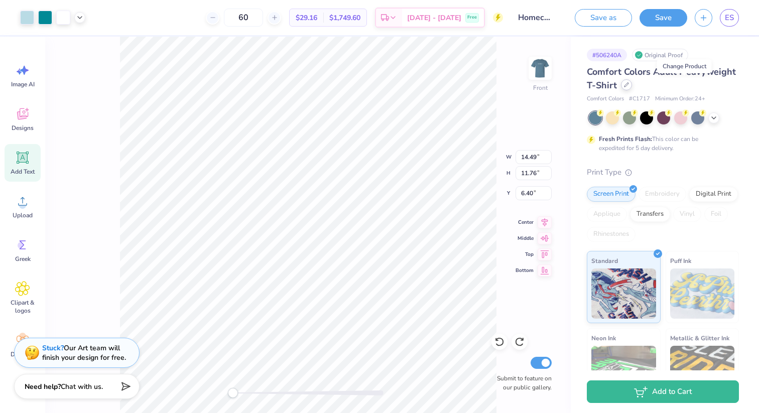
click at [632, 89] on div at bounding box center [626, 84] width 11 height 11
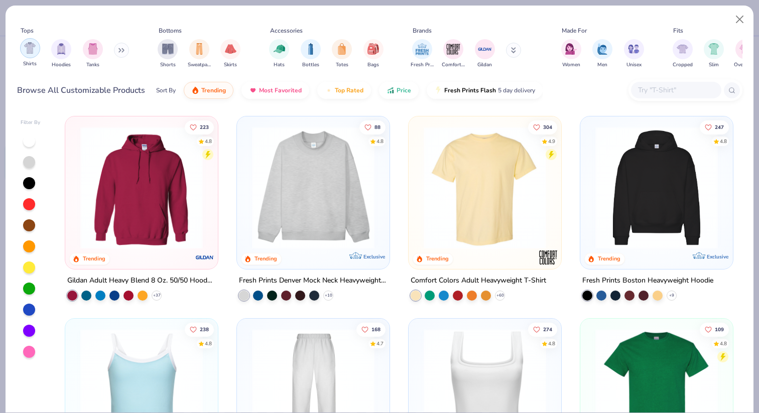
click at [30, 45] on img "filter for Shirts" at bounding box center [30, 48] width 12 height 12
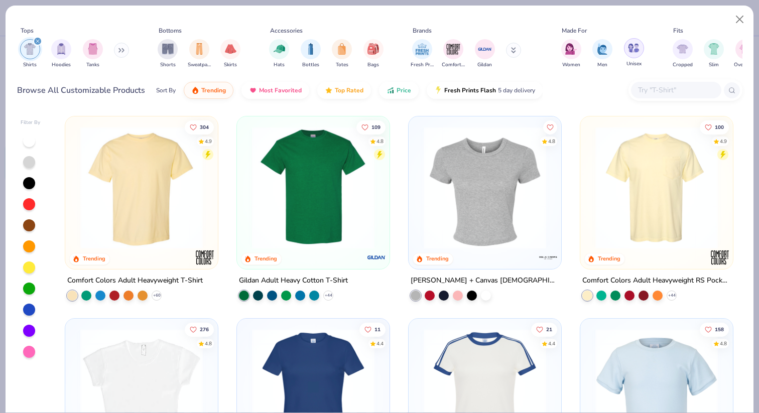
click at [638, 57] on div "filter for Unisex" at bounding box center [634, 48] width 20 height 20
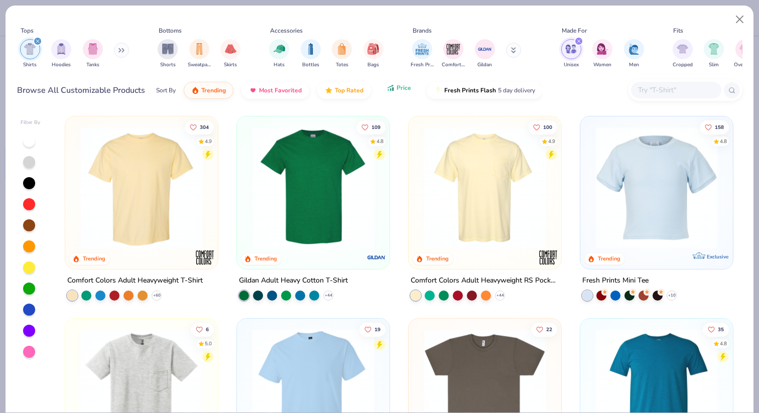
click at [401, 90] on span "Price" at bounding box center [404, 88] width 15 height 8
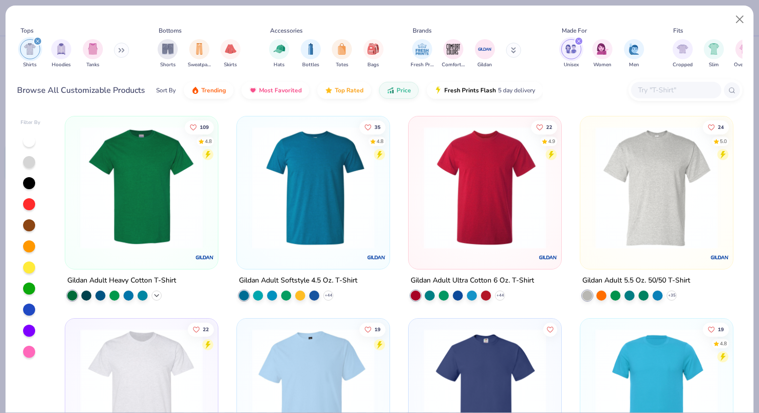
click at [153, 294] on icon at bounding box center [157, 296] width 8 height 8
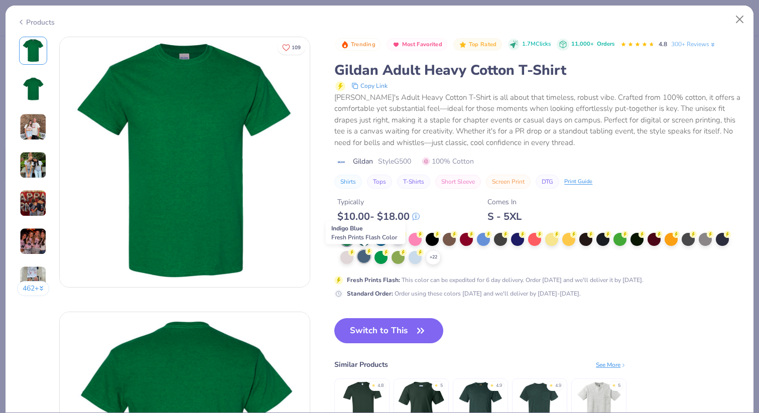
click at [367, 257] on div at bounding box center [364, 256] width 13 height 13
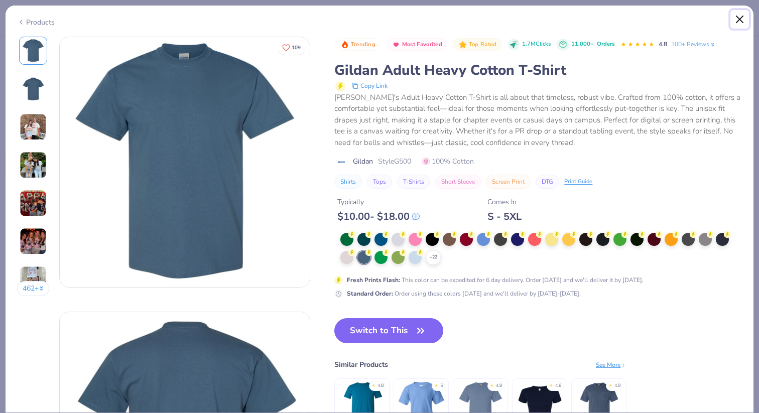
click at [743, 23] on button "Close" at bounding box center [740, 19] width 19 height 19
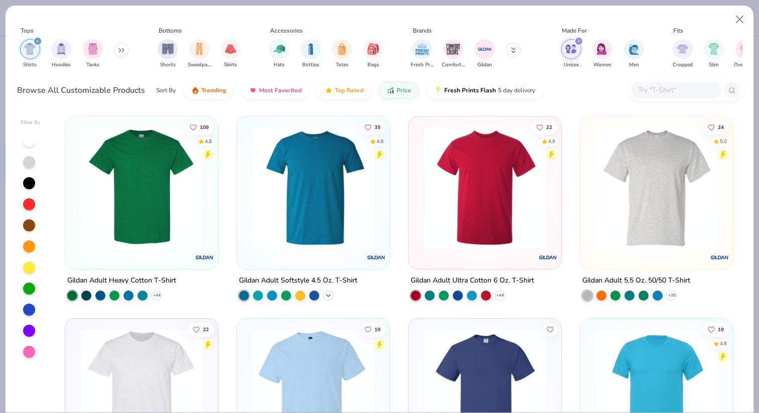
click at [328, 293] on icon at bounding box center [328, 296] width 8 height 8
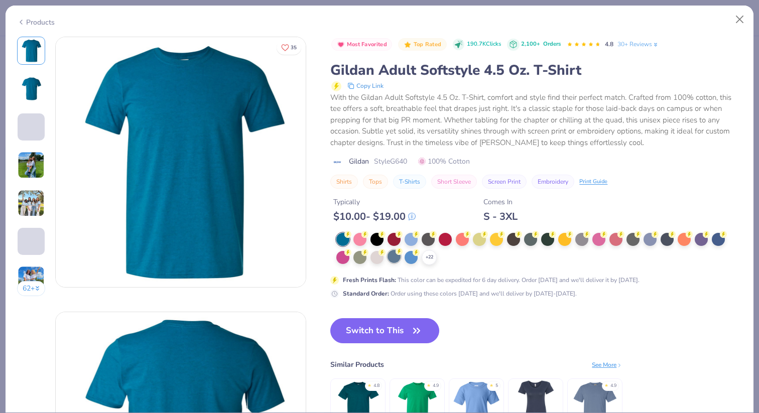
click at [392, 261] on div at bounding box center [394, 256] width 13 height 13
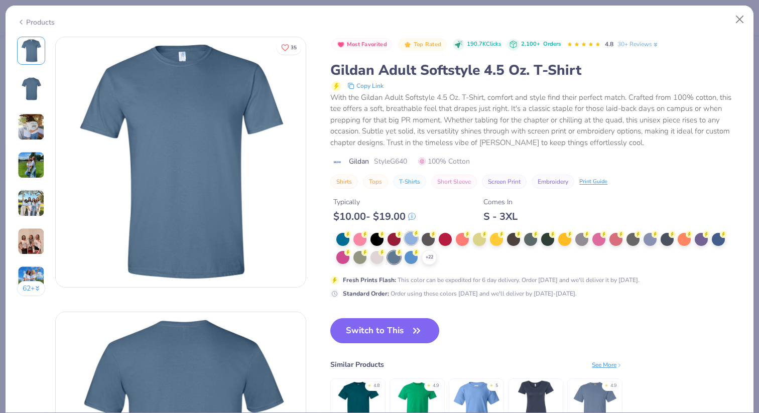
click at [411, 237] on div at bounding box center [411, 238] width 13 height 13
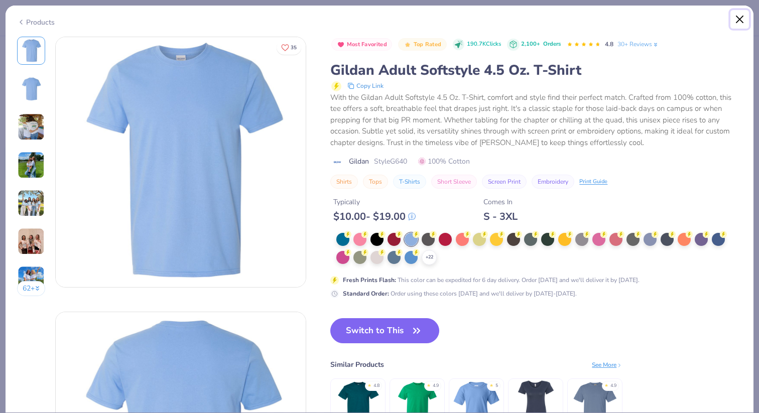
click at [747, 17] on button "Close" at bounding box center [740, 19] width 19 height 19
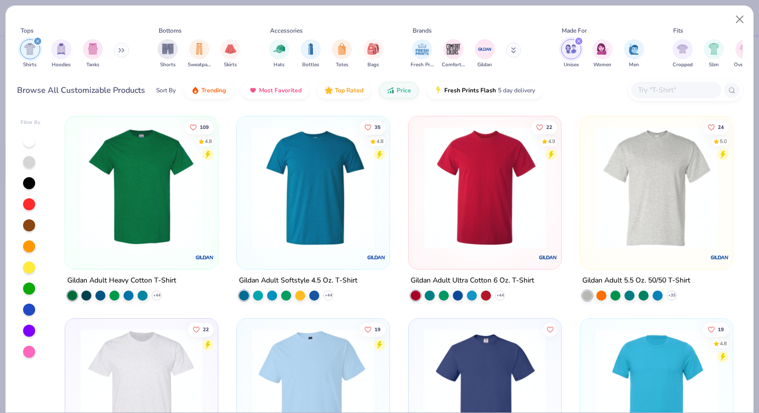
click at [494, 167] on img at bounding box center [485, 188] width 133 height 123
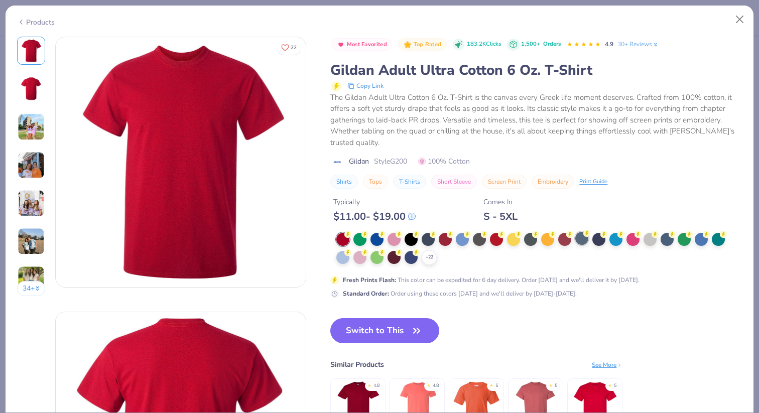
click at [582, 241] on div at bounding box center [582, 238] width 13 height 13
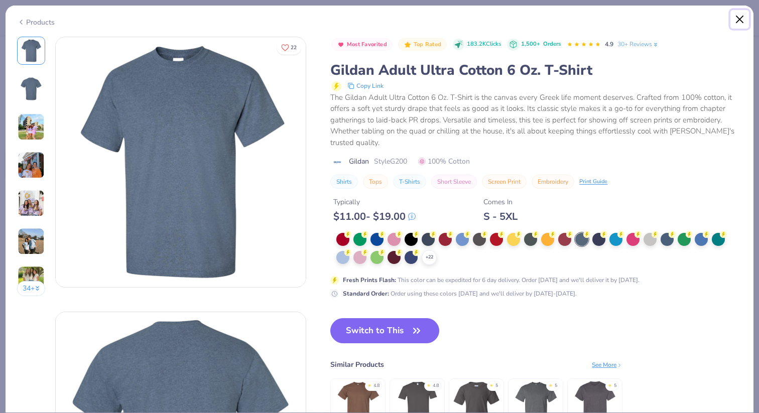
click at [743, 18] on button "Close" at bounding box center [740, 19] width 19 height 19
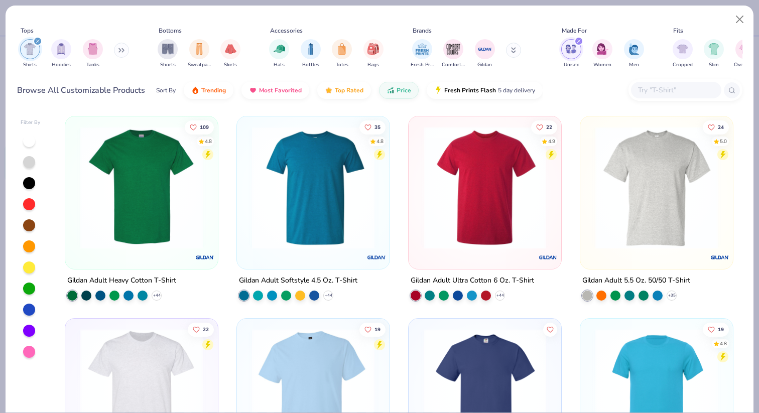
click at [629, 181] on img at bounding box center [657, 188] width 133 height 123
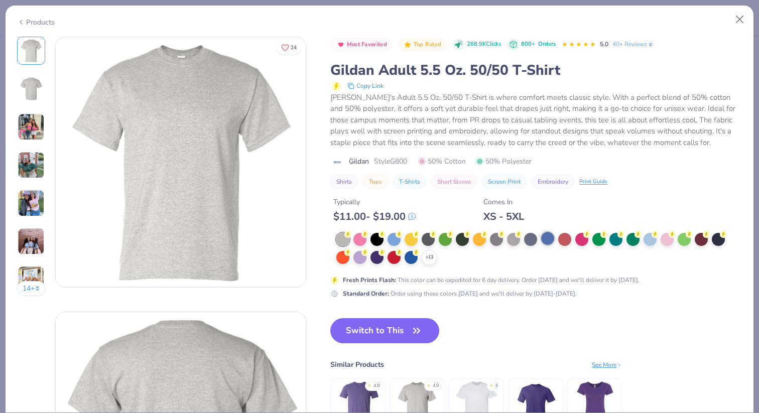
click at [544, 244] on div at bounding box center [547, 238] width 13 height 13
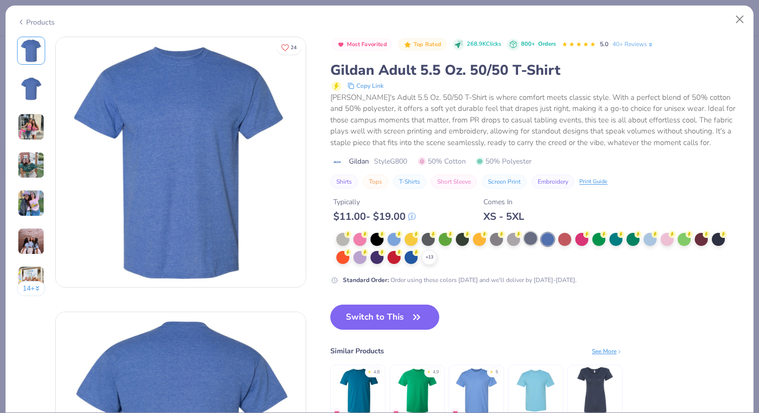
click at [527, 241] on div at bounding box center [530, 238] width 13 height 13
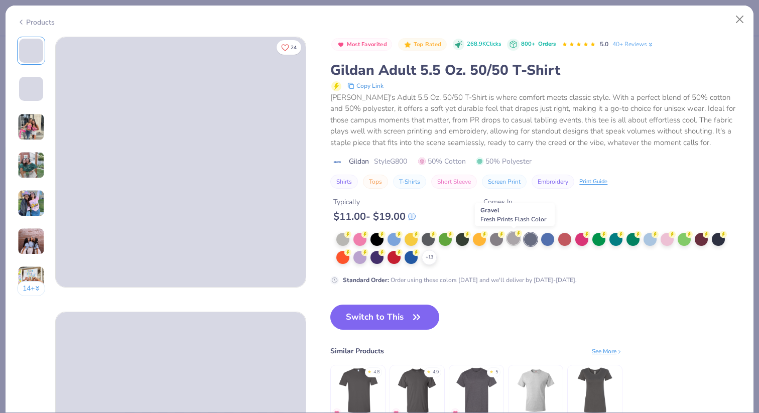
click at [514, 238] on div at bounding box center [513, 238] width 13 height 13
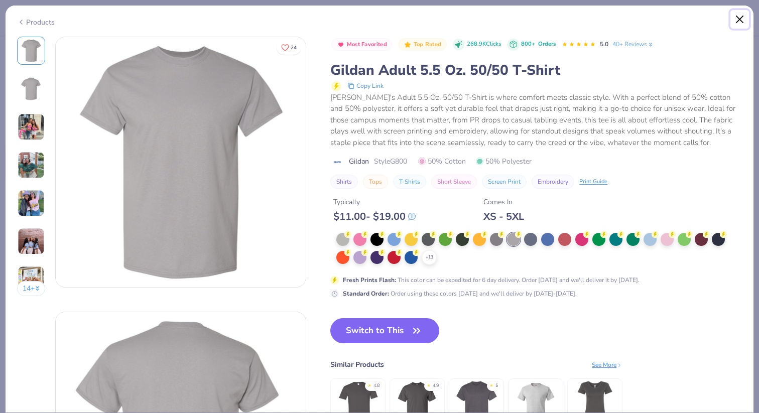
click at [741, 21] on button "Close" at bounding box center [740, 19] width 19 height 19
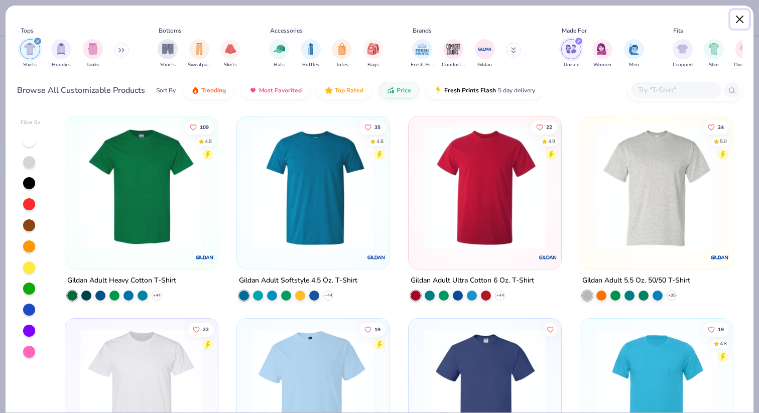
click at [741, 21] on button "Close" at bounding box center [740, 19] width 19 height 19
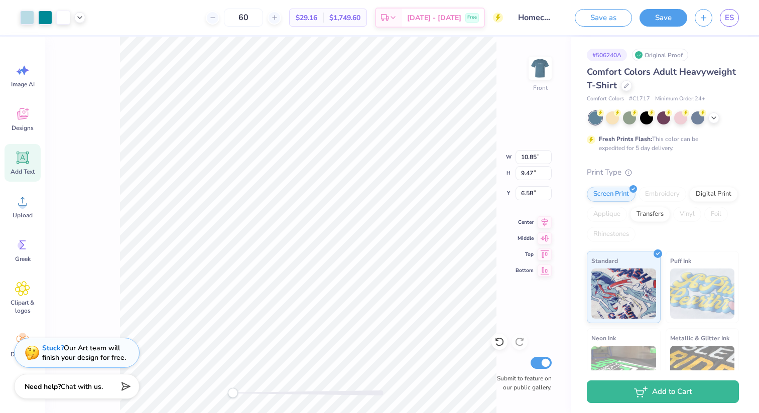
type input "10.85"
type input "9.47"
type input "6.58"
type input "11.76"
type input "10.06"
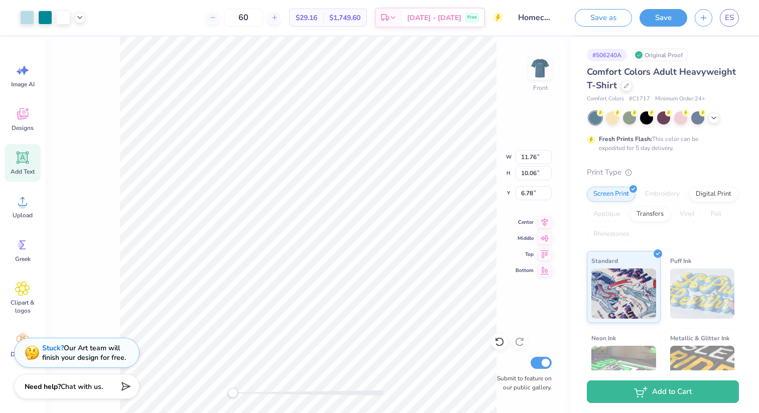
type input "6.43"
type input "10.27"
type input "2.22"
type input "3.57"
type input "13.10"
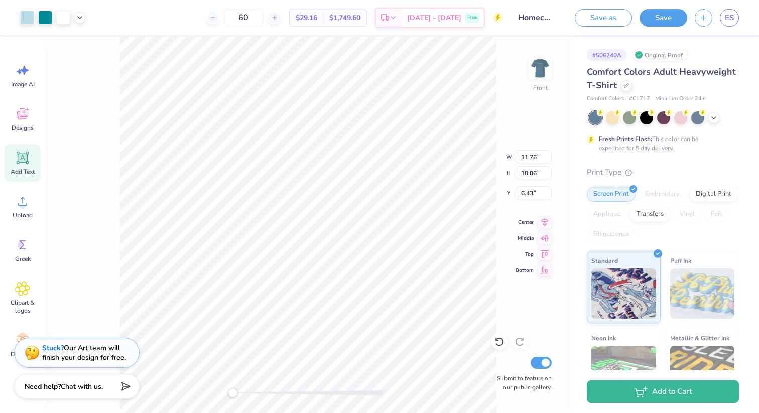
type input "10.90"
type input "6.30"
click at [544, 78] on img at bounding box center [540, 68] width 40 height 40
type input "6.22"
type input "1.36"
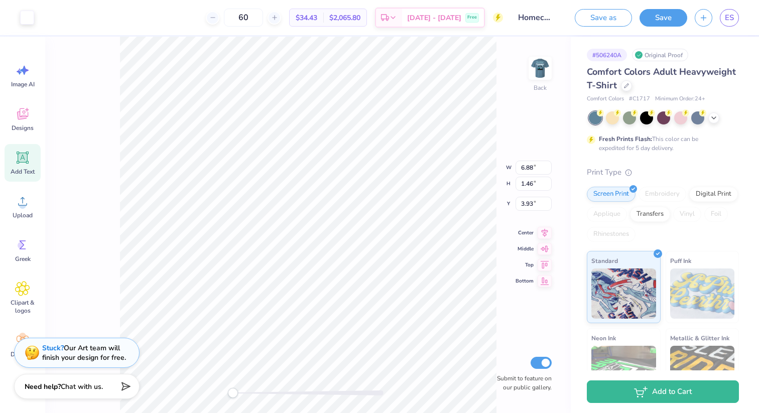
type input "3.94"
click at [536, 77] on img at bounding box center [540, 68] width 40 height 40
type input "3.54"
type input "6.42"
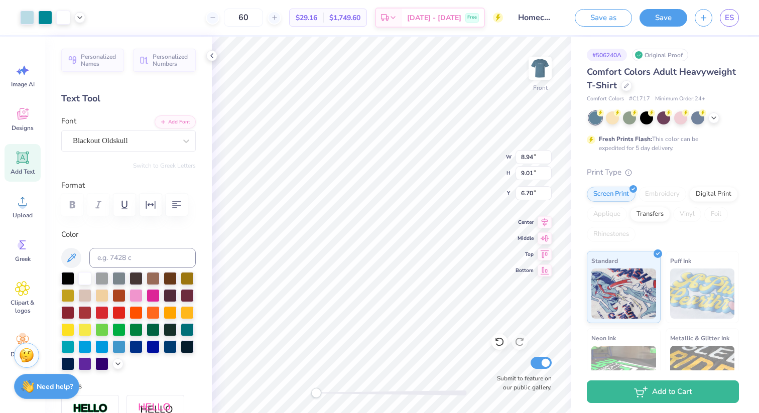
type input "6.70"
click at [214, 55] on icon at bounding box center [212, 56] width 8 height 8
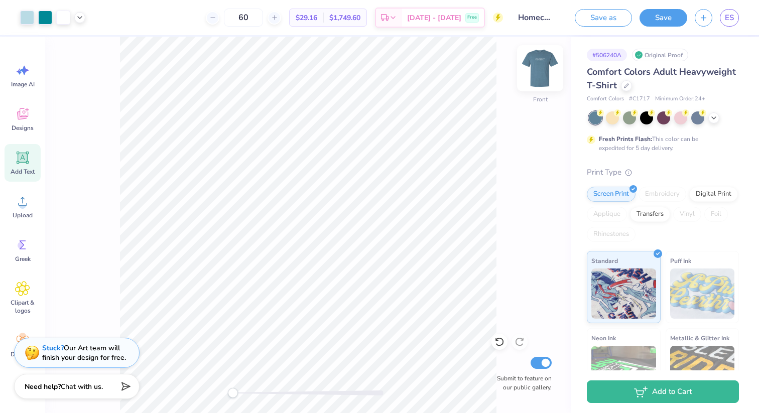
click at [499, 345] on icon at bounding box center [500, 342] width 10 height 10
click at [500, 342] on icon at bounding box center [500, 342] width 10 height 10
click at [316, 18] on span "$29.16" at bounding box center [307, 18] width 22 height 11
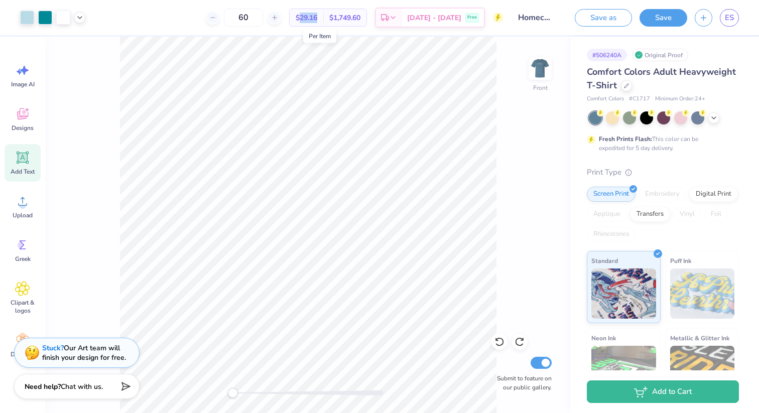
click at [316, 18] on span "$29.16" at bounding box center [307, 18] width 22 height 11
click at [675, 17] on button "Save" at bounding box center [664, 17] width 48 height 18
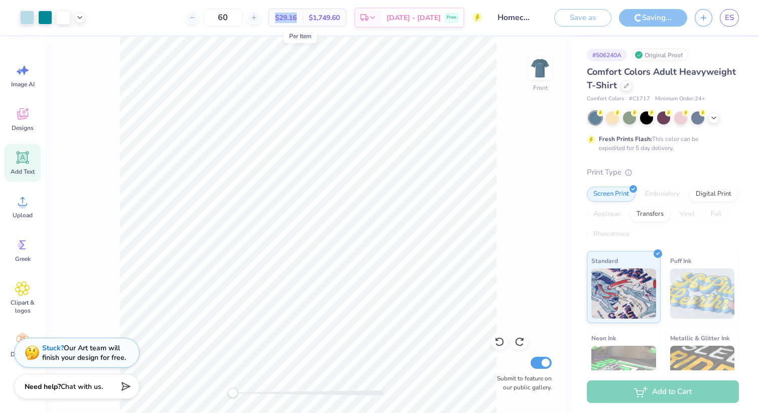
click at [297, 18] on span "$29.16" at bounding box center [286, 18] width 22 height 11
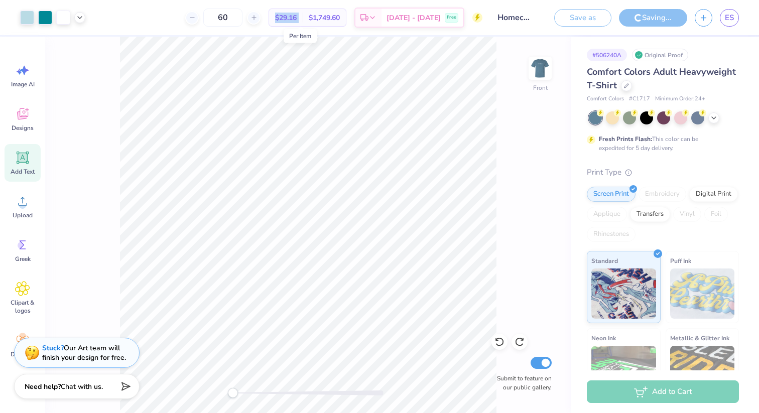
click at [297, 18] on span "$29.16" at bounding box center [286, 18] width 22 height 11
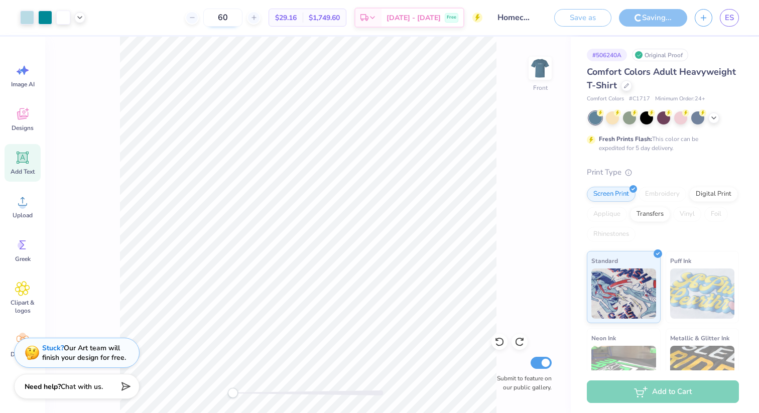
click at [243, 20] on input "60" at bounding box center [222, 18] width 39 height 18
drag, startPoint x: 247, startPoint y: 20, endPoint x: 227, endPoint y: 19, distance: 19.6
click at [227, 19] on input "60" at bounding box center [222, 18] width 39 height 18
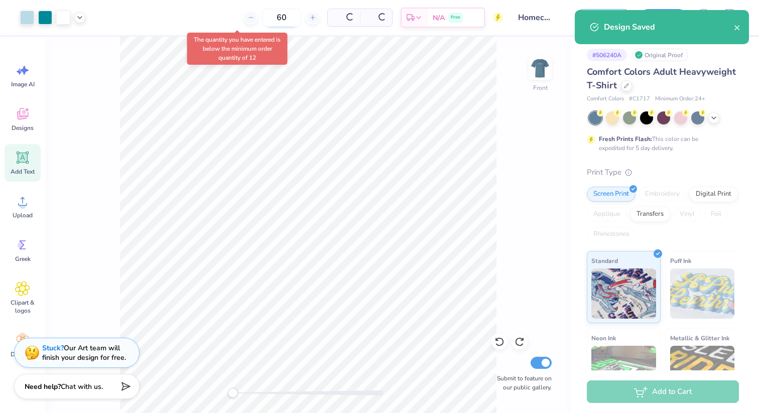
click at [262, 15] on input "60" at bounding box center [281, 18] width 39 height 18
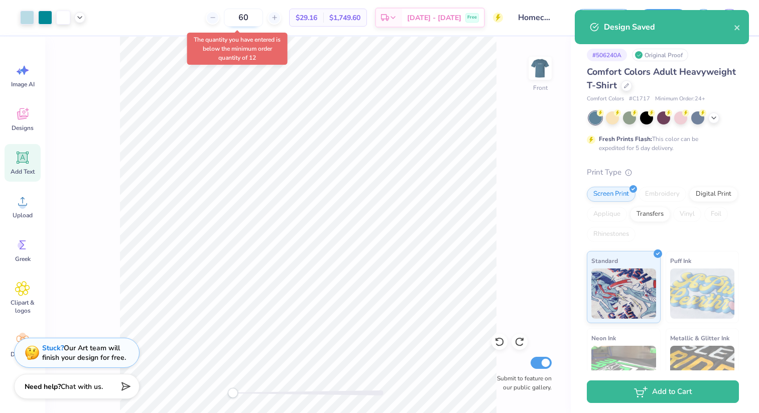
type input "6"
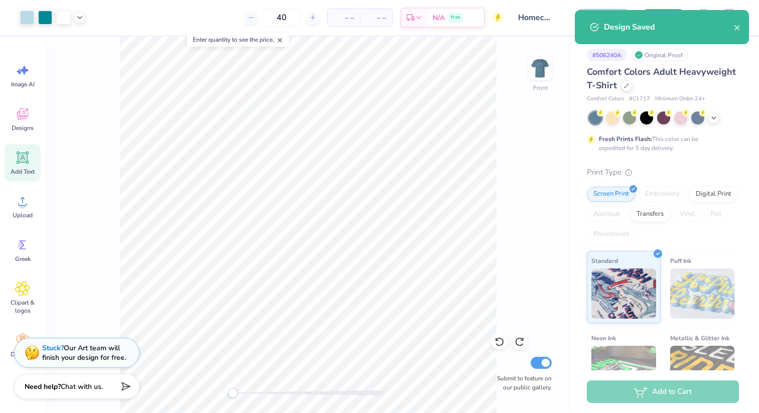
type input "40"
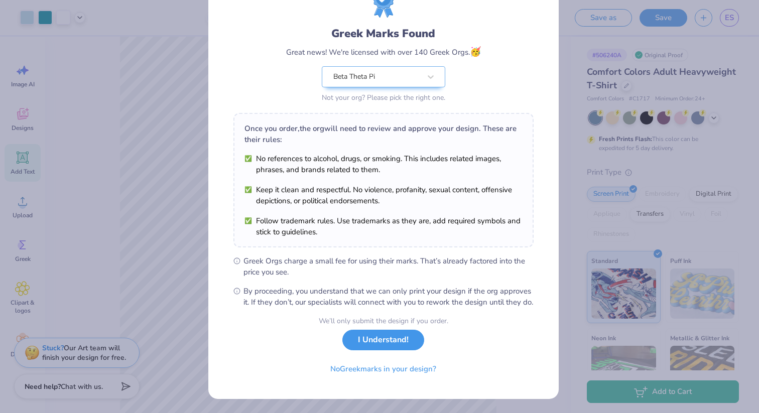
click at [374, 344] on button "I Understand!" at bounding box center [384, 340] width 82 height 21
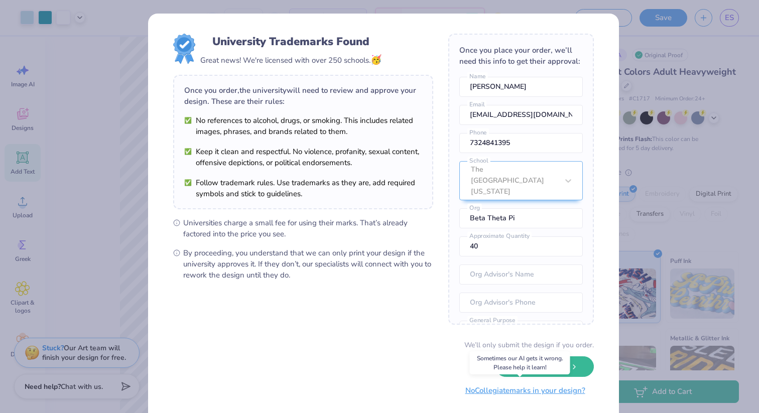
click at [557, 387] on button "No Collegiate marks in your design?" at bounding box center [525, 391] width 137 height 21
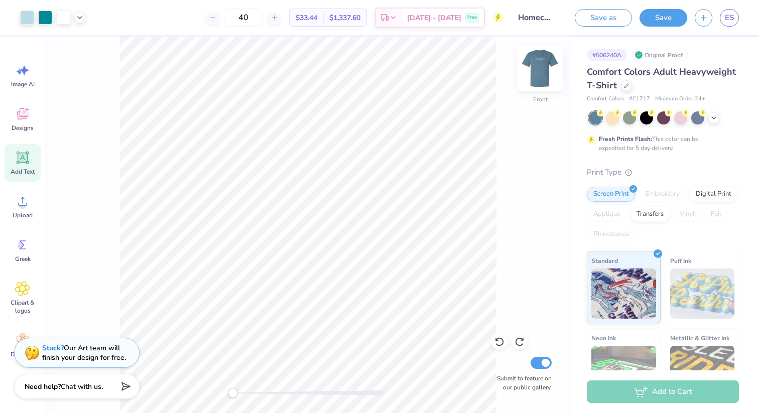
click at [533, 69] on img at bounding box center [540, 68] width 40 height 40
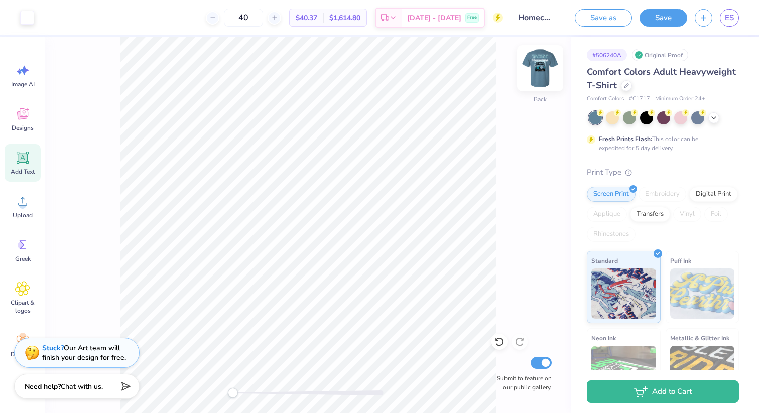
click at [533, 77] on img at bounding box center [540, 68] width 40 height 40
click at [541, 68] on img at bounding box center [540, 68] width 40 height 40
click at [541, 68] on img at bounding box center [540, 68] width 20 height 20
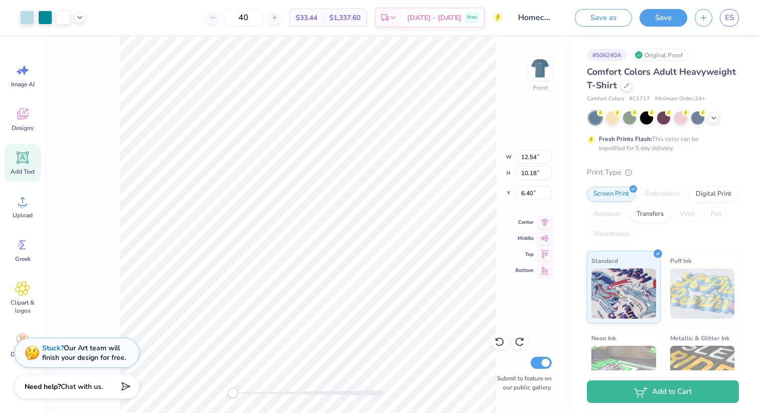
type input "13.59"
type input "10.82"
type input "6.46"
click at [454, 15] on span "[DATE] - [DATE]" at bounding box center [434, 19] width 54 height 11
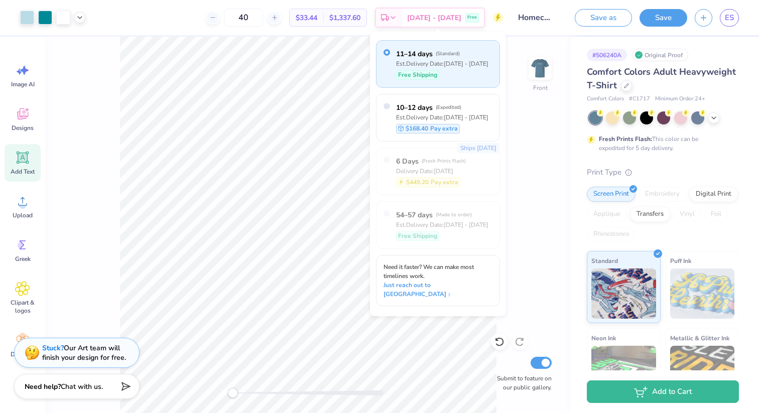
click at [522, 177] on div "Front Submit to feature on our public gallery." at bounding box center [308, 225] width 526 height 377
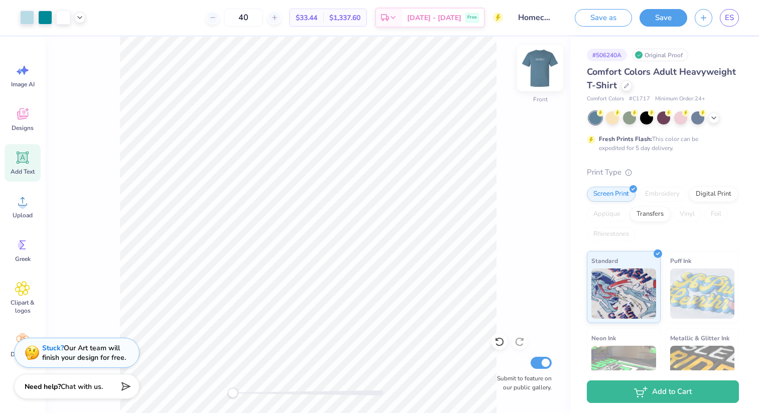
click at [543, 70] on img at bounding box center [540, 68] width 40 height 40
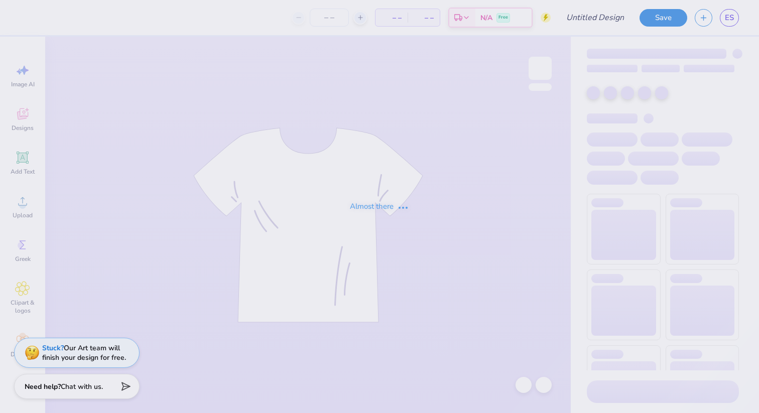
type input "Homecoming 2025 V2"
type input "40"
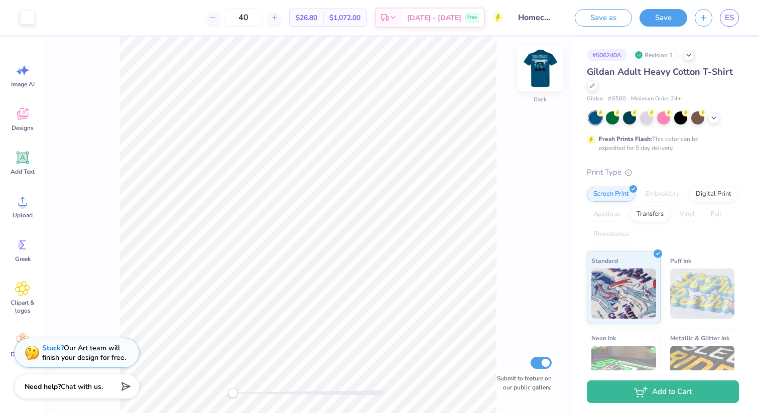
click at [543, 70] on img at bounding box center [540, 68] width 40 height 40
click at [718, 121] on div at bounding box center [664, 118] width 150 height 13
click at [716, 116] on polyline at bounding box center [714, 117] width 4 height 2
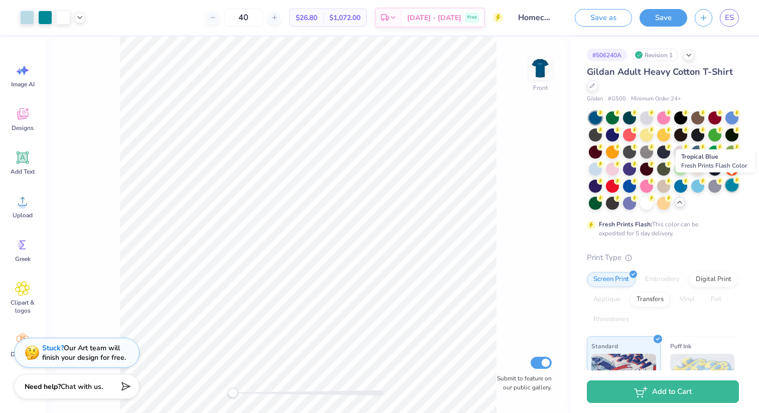
click at [731, 186] on div at bounding box center [732, 185] width 13 height 13
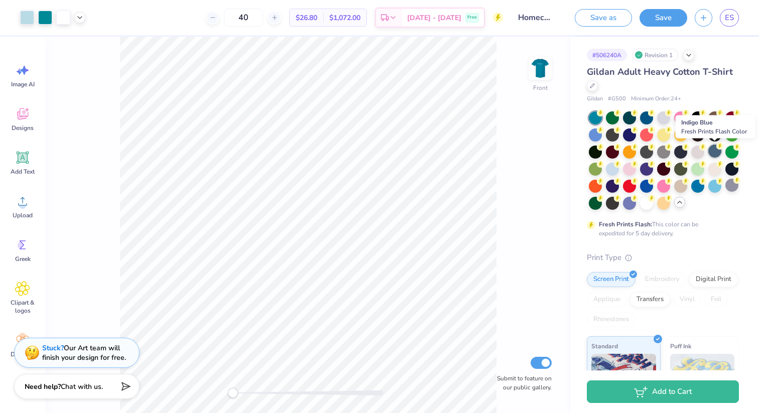
click at [719, 151] on div at bounding box center [715, 151] width 13 height 13
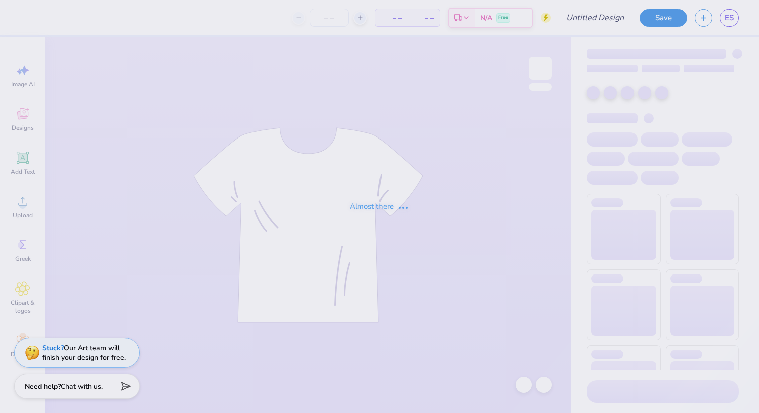
type input "Homecoming 2025 V2"
type input "40"
type input "Homecoming 2025 V2"
type input "40"
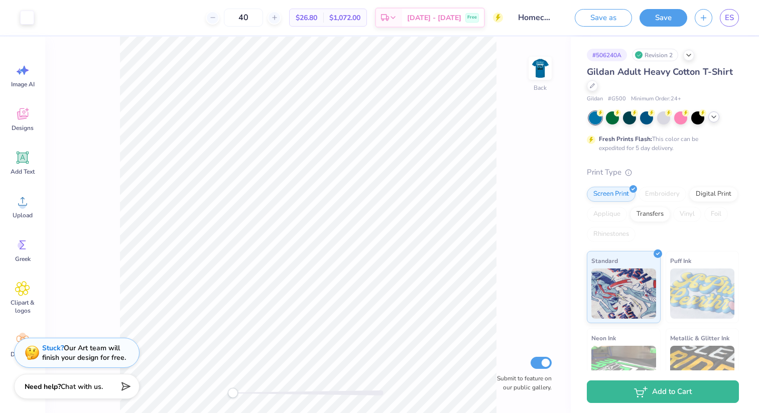
click at [715, 120] on icon at bounding box center [714, 117] width 8 height 8
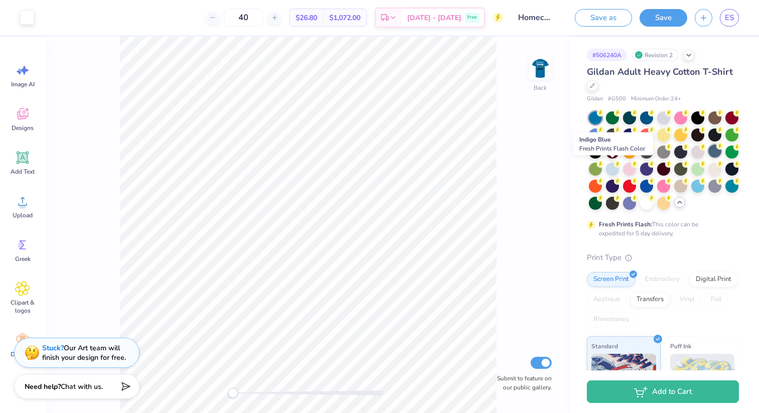
click at [709, 158] on div at bounding box center [715, 151] width 13 height 13
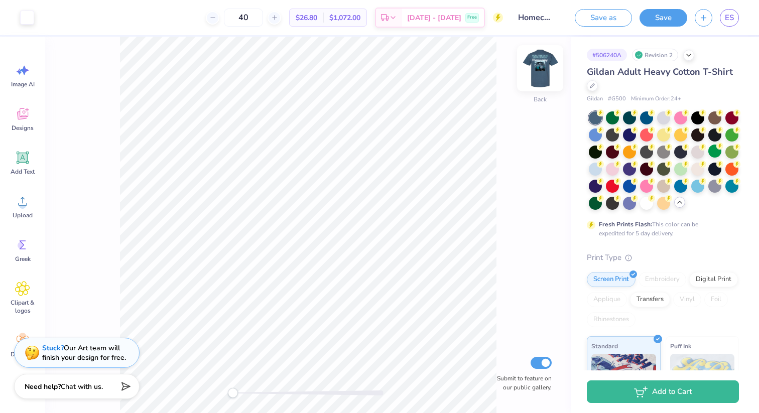
click at [546, 70] on img at bounding box center [540, 68] width 40 height 40
click at [661, 21] on button "Save" at bounding box center [664, 17] width 48 height 18
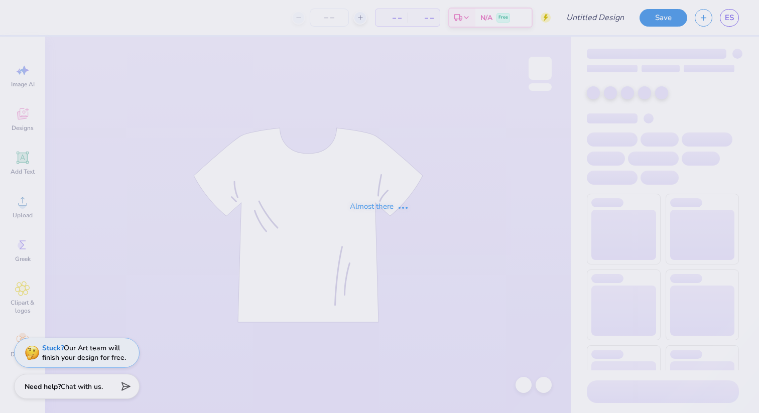
type input "Homecoming 2025 V2"
type input "40"
type input "Homecoming 2025 V2"
type input "40"
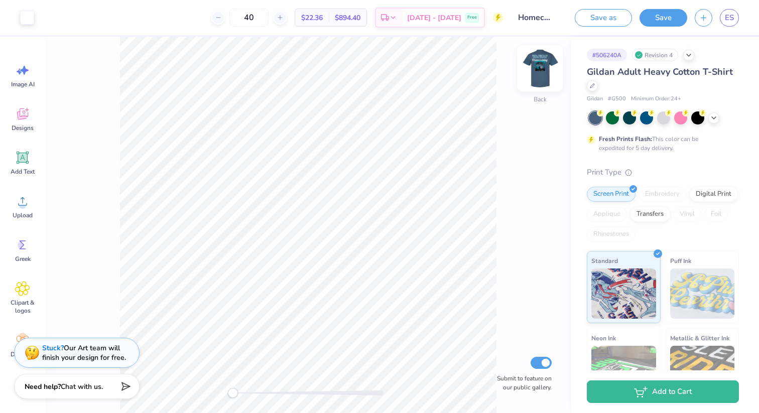
click at [537, 72] on img at bounding box center [540, 68] width 40 height 40
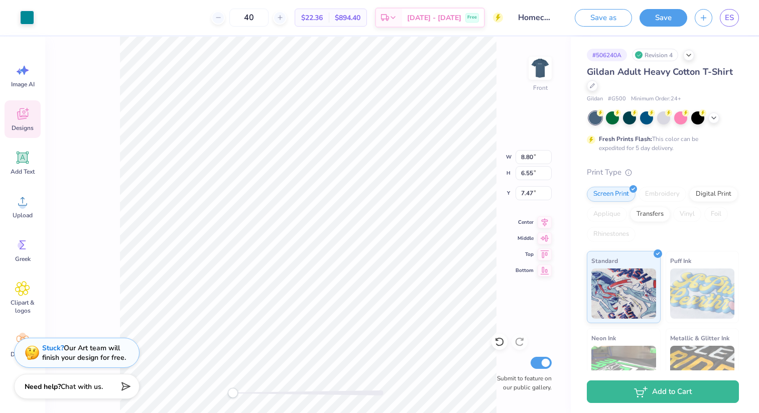
type input "8.80"
type input "6.55"
type input "7.31"
click at [23, 19] on div at bounding box center [27, 17] width 14 height 14
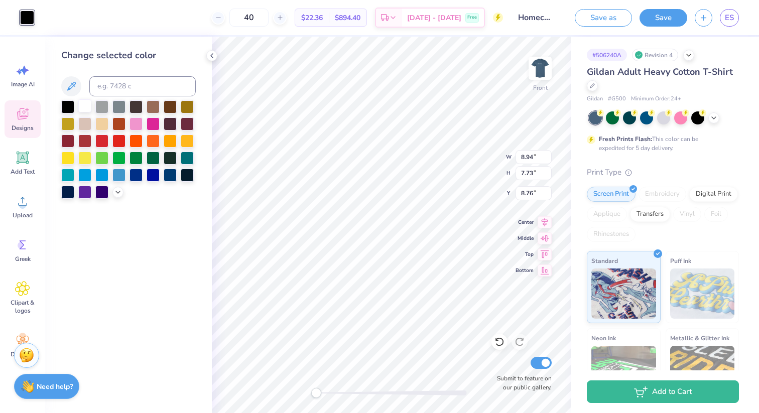
click at [80, 104] on div at bounding box center [84, 105] width 13 height 13
click at [84, 105] on div at bounding box center [84, 105] width 13 height 13
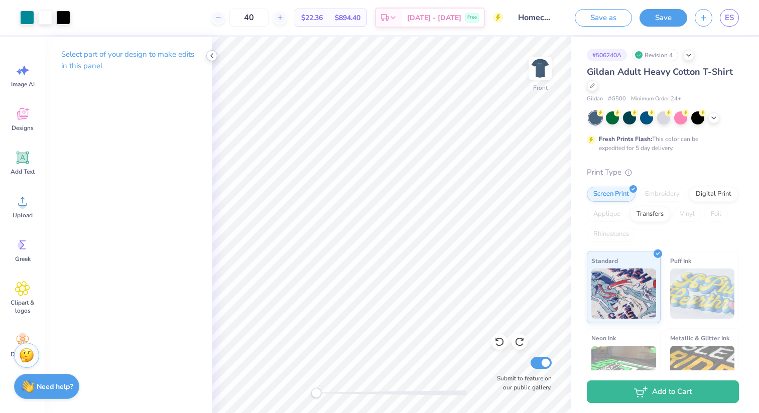
click at [212, 55] on icon at bounding box center [212, 56] width 8 height 8
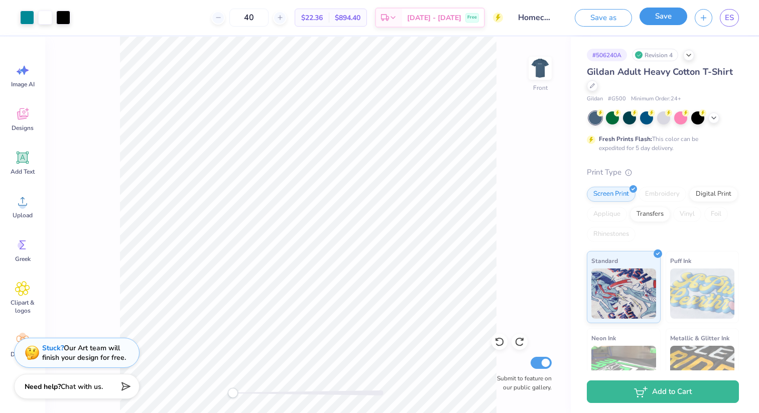
click at [659, 16] on button "Save" at bounding box center [664, 17] width 48 height 18
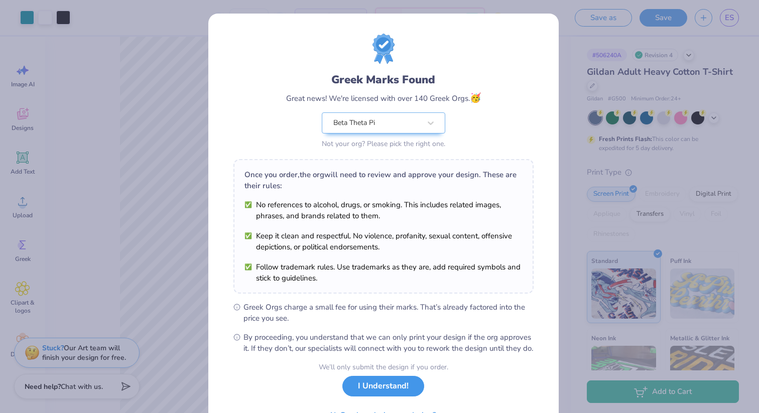
click at [361, 391] on button "I Understand!" at bounding box center [384, 386] width 82 height 21
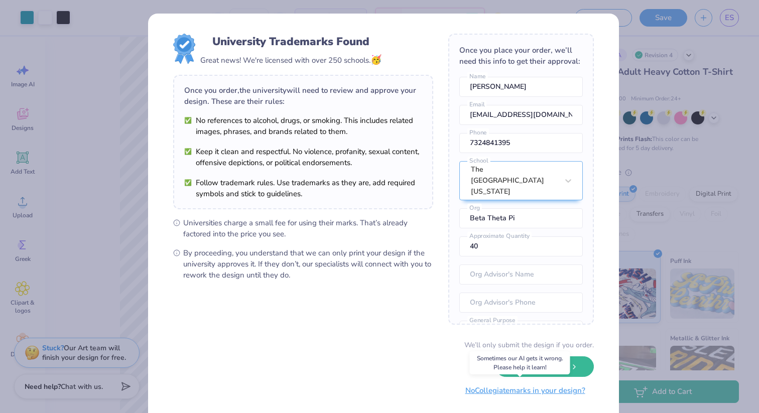
click at [530, 391] on button "No Collegiate marks in your design?" at bounding box center [525, 391] width 137 height 21
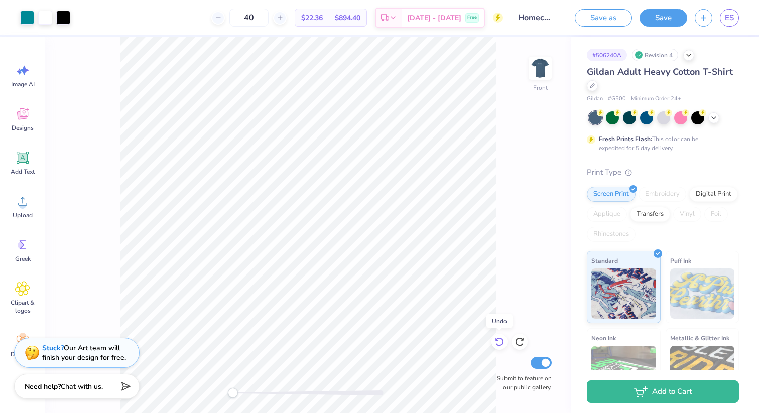
click at [501, 343] on icon at bounding box center [500, 342] width 10 height 10
click at [518, 342] on icon at bounding box center [520, 342] width 10 height 10
drag, startPoint x: 275, startPoint y: 16, endPoint x: 256, endPoint y: 15, distance: 18.6
click at [256, 15] on input "40" at bounding box center [249, 18] width 39 height 18
type input "36"
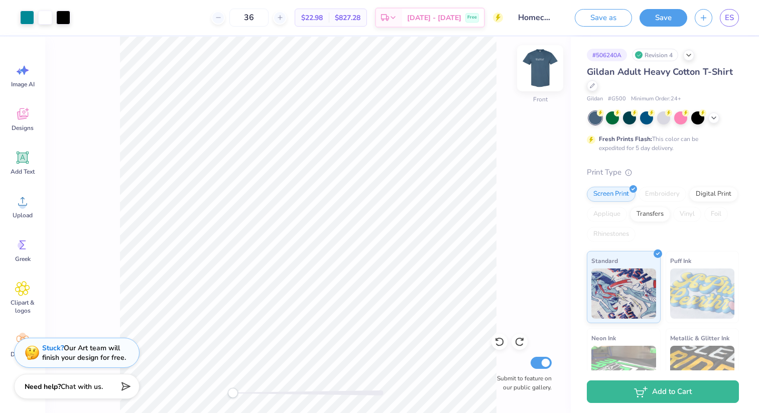
click at [542, 75] on img at bounding box center [540, 68] width 40 height 40
click at [538, 76] on img at bounding box center [540, 68] width 40 height 40
click at [538, 76] on img at bounding box center [540, 68] width 20 height 20
click at [649, 119] on div at bounding box center [646, 117] width 13 height 13
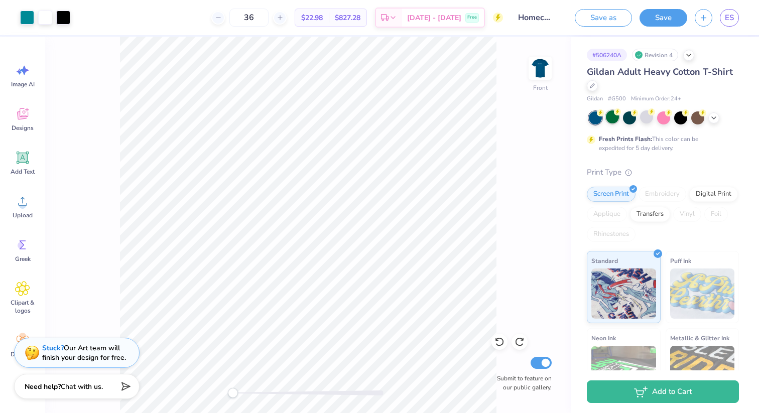
click at [617, 120] on div at bounding box center [612, 117] width 13 height 13
click at [666, 123] on div at bounding box center [664, 117] width 13 height 13
click at [663, 123] on div at bounding box center [664, 117] width 13 height 13
click at [630, 123] on div at bounding box center [629, 117] width 13 height 13
click at [715, 121] on div at bounding box center [714, 117] width 11 height 11
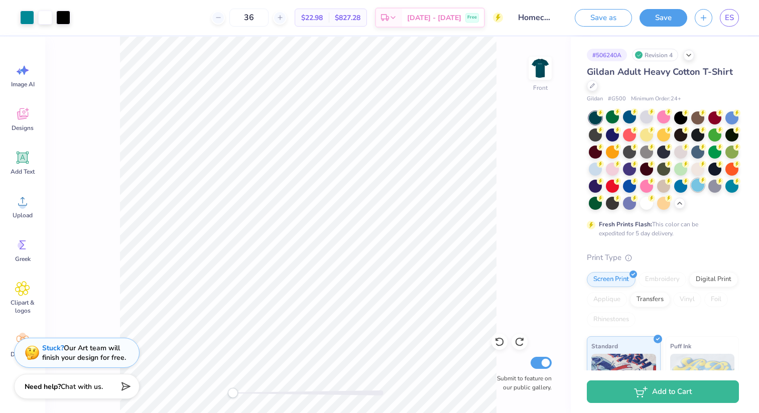
click at [700, 184] on circle at bounding box center [703, 180] width 7 height 7
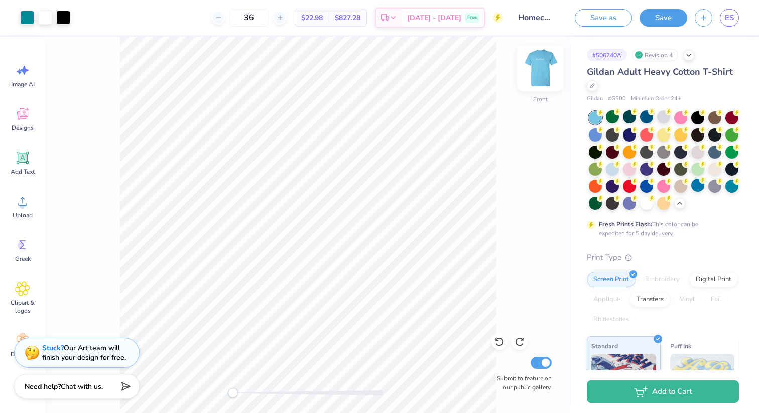
click at [546, 69] on img at bounding box center [540, 68] width 40 height 40
click at [536, 68] on img at bounding box center [540, 68] width 20 height 20
click at [533, 75] on img at bounding box center [540, 68] width 40 height 40
click at [27, 18] on div at bounding box center [27, 17] width 14 height 14
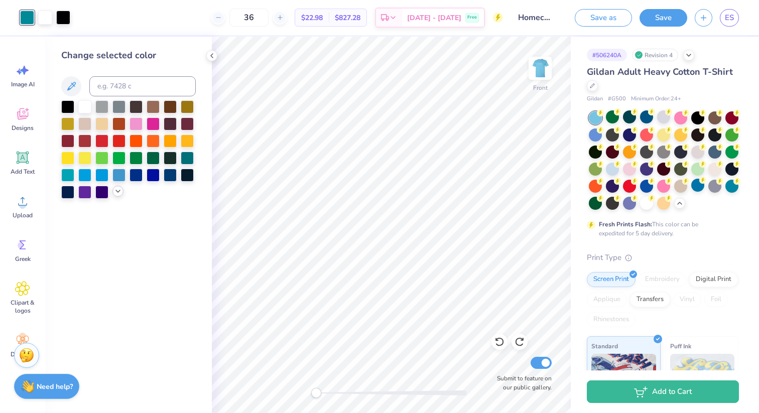
click at [119, 192] on icon at bounding box center [118, 191] width 8 height 8
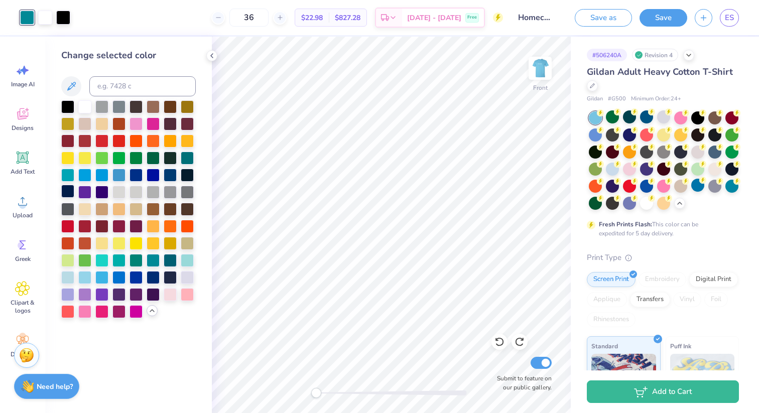
click at [70, 194] on div at bounding box center [67, 191] width 13 height 13
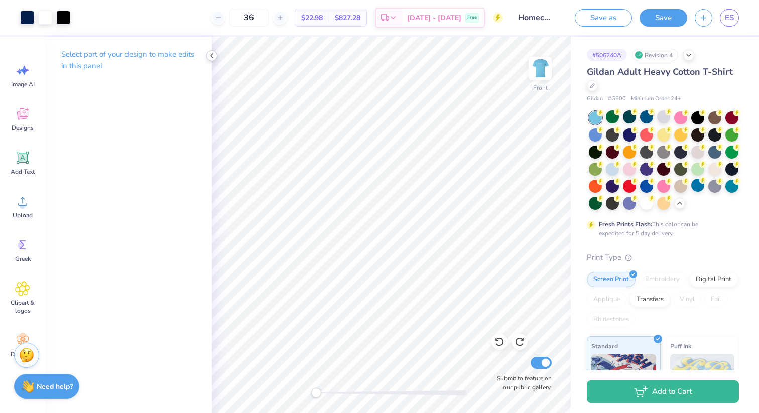
click at [215, 55] on icon at bounding box center [212, 56] width 8 height 8
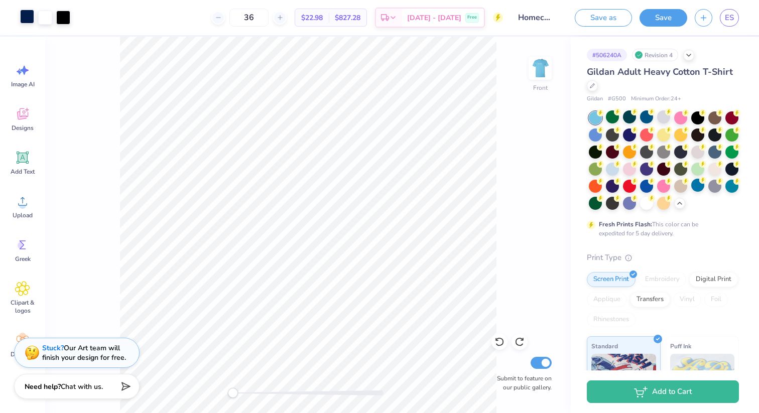
click at [29, 15] on div at bounding box center [27, 17] width 14 height 14
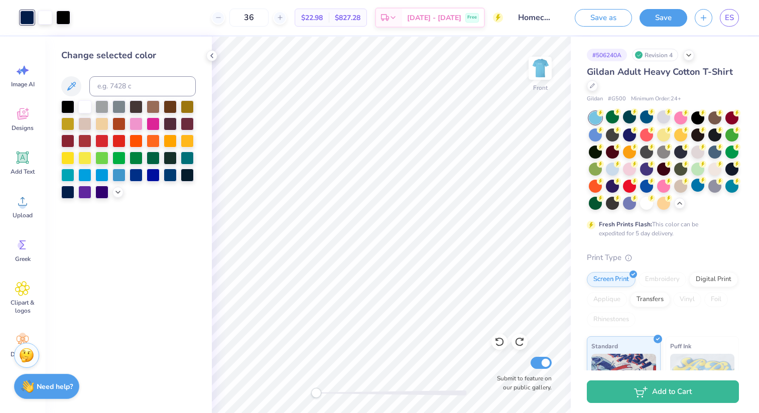
click at [112, 189] on div at bounding box center [128, 149] width 135 height 98
click at [119, 191] on polyline at bounding box center [118, 191] width 4 height 2
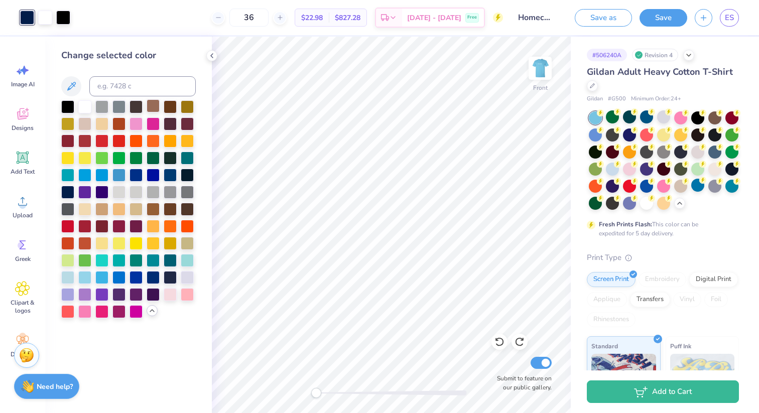
click at [154, 105] on div at bounding box center [153, 105] width 13 height 13
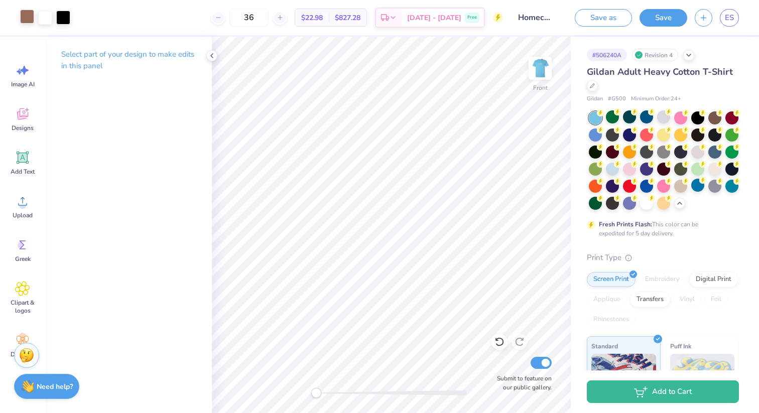
click at [30, 21] on div at bounding box center [27, 17] width 14 height 14
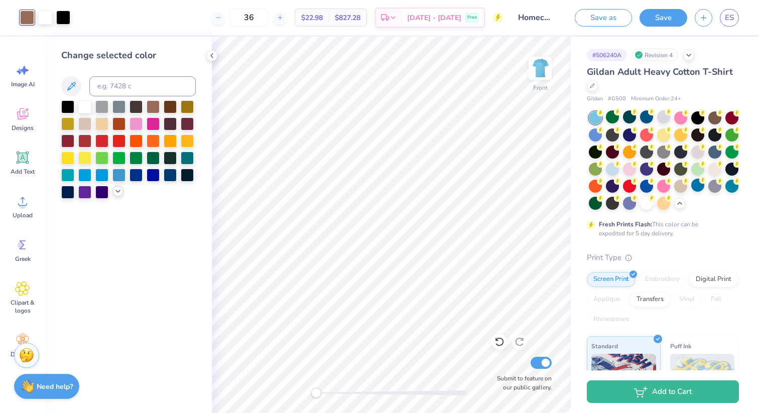
click at [116, 195] on icon at bounding box center [118, 191] width 8 height 8
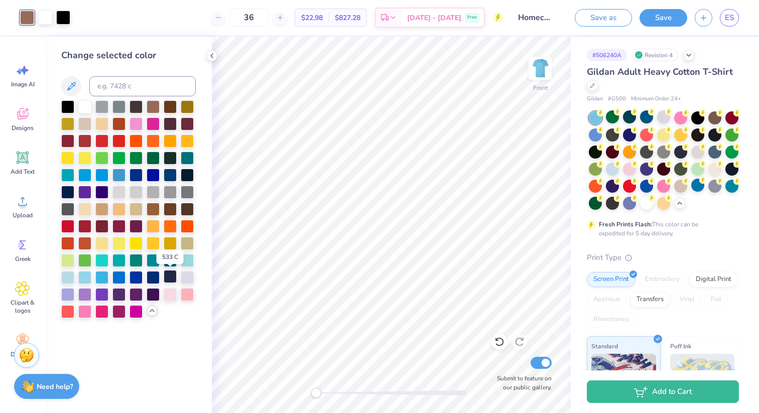
click at [170, 281] on div at bounding box center [170, 276] width 13 height 13
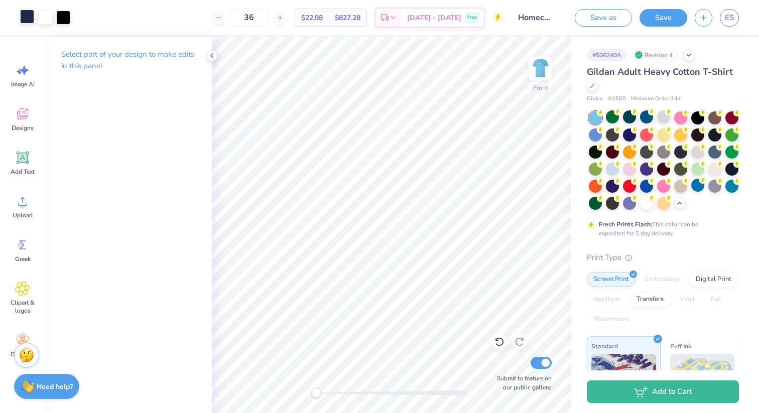
click at [32, 16] on div at bounding box center [27, 17] width 14 height 14
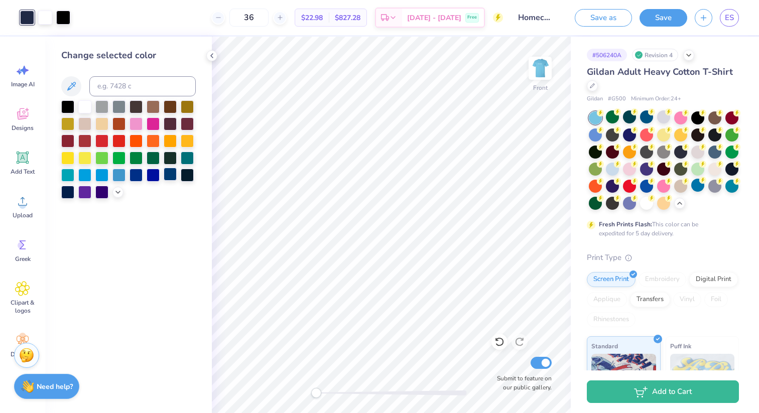
click at [175, 178] on div at bounding box center [170, 174] width 13 height 13
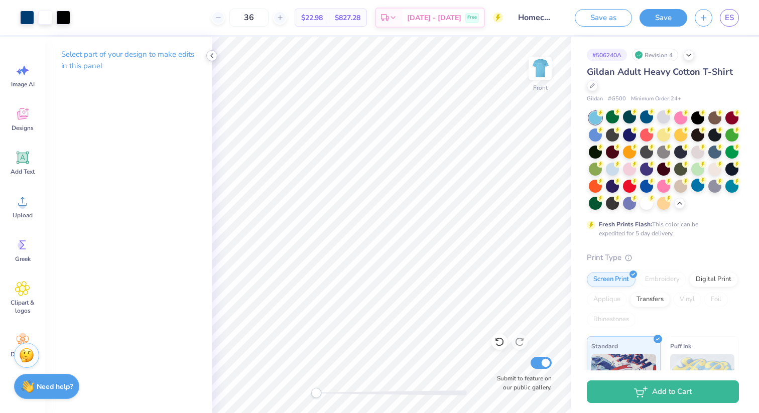
click at [213, 56] on icon at bounding box center [212, 56] width 8 height 8
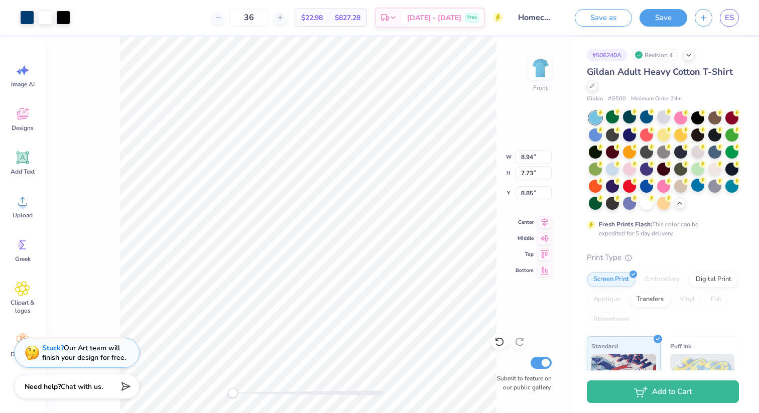
type input "8.85"
type input "10.07"
type input "8.70"
type input "8.59"
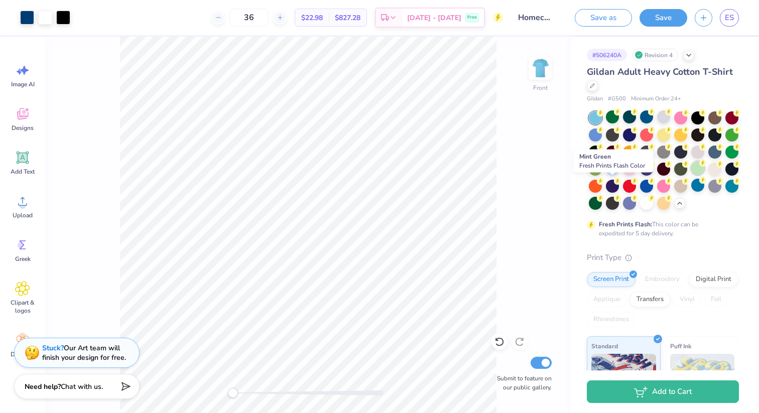
click at [692, 175] on div at bounding box center [698, 168] width 13 height 13
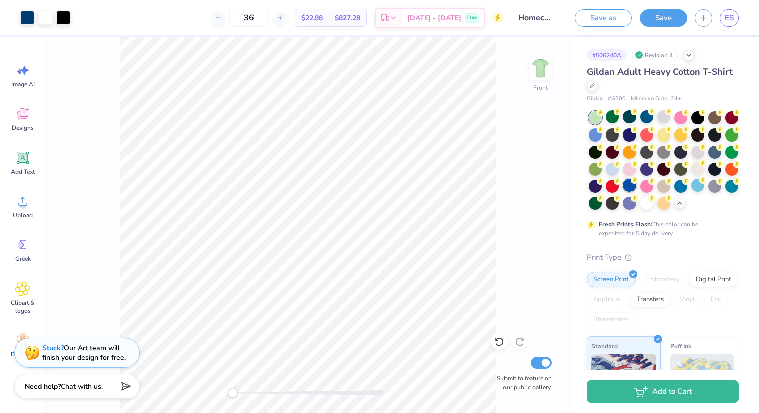
click at [636, 186] on div at bounding box center [629, 185] width 13 height 13
click at [692, 192] on div at bounding box center [698, 185] width 13 height 13
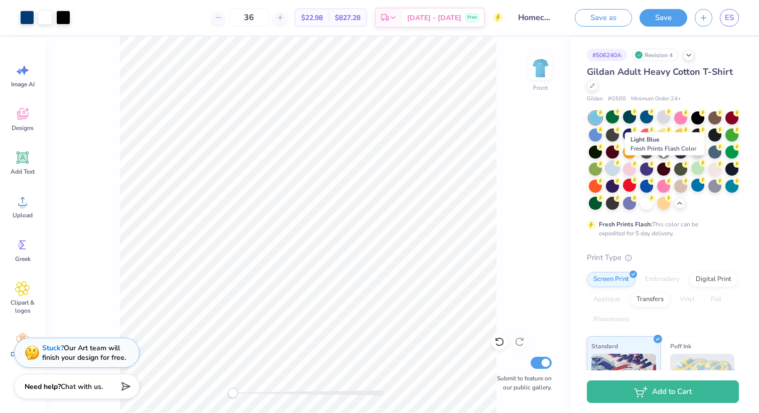
click at [619, 171] on div at bounding box center [612, 168] width 13 height 13
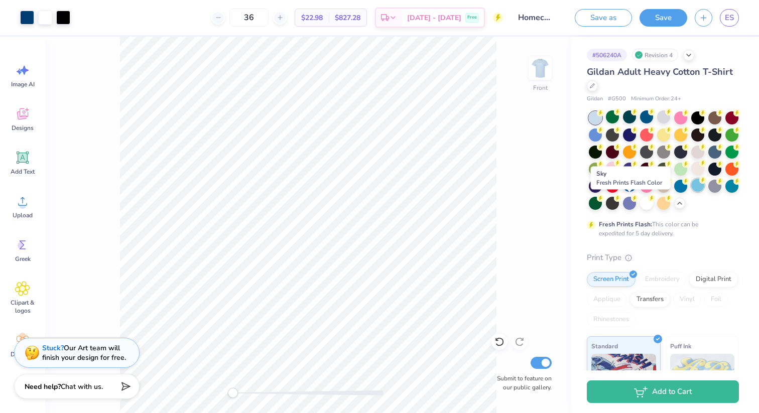
click at [692, 192] on div at bounding box center [698, 185] width 13 height 13
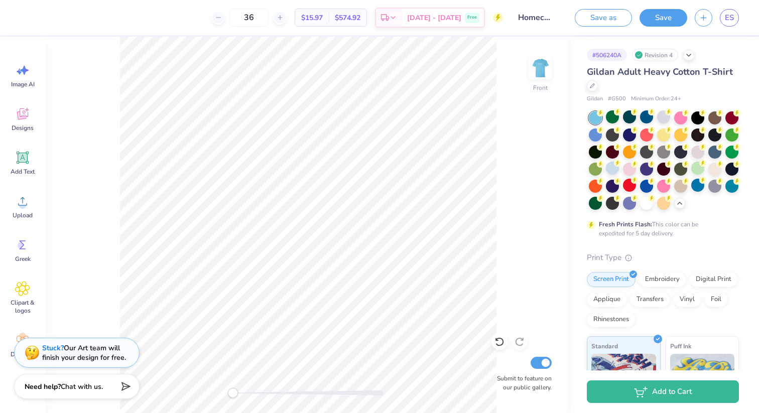
click at [226, 390] on div "Front Submit to feature on our public gallery." at bounding box center [308, 225] width 526 height 377
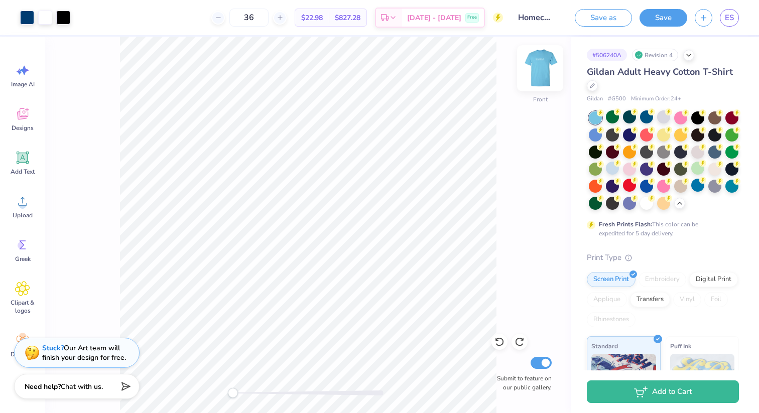
click at [538, 71] on img at bounding box center [540, 68] width 40 height 40
click at [621, 162] on circle at bounding box center [617, 163] width 7 height 7
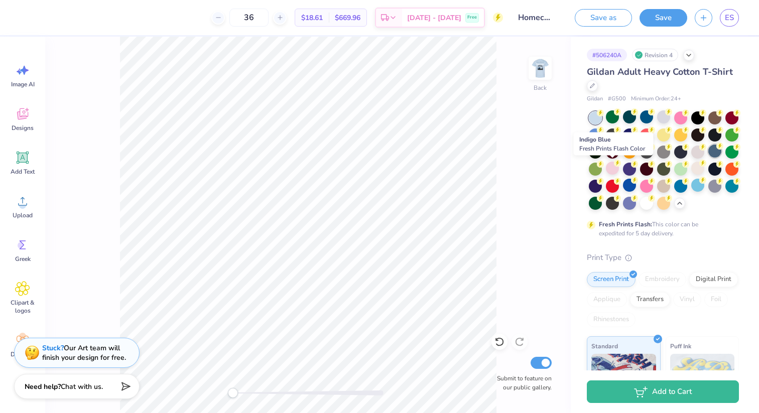
click at [709, 158] on div at bounding box center [715, 151] width 13 height 13
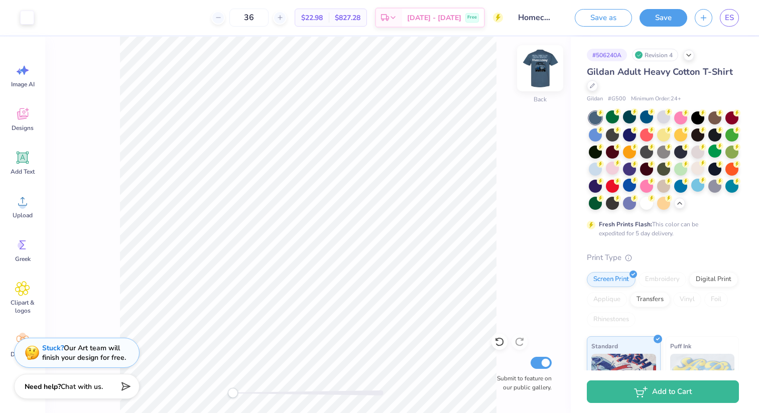
click at [539, 70] on img at bounding box center [540, 68] width 40 height 40
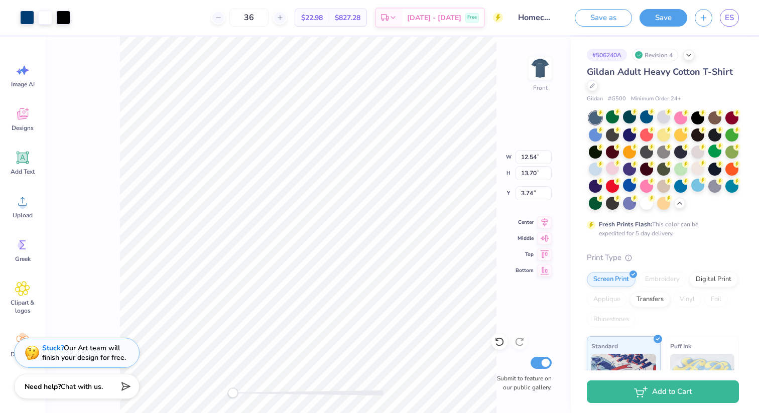
type input "3.74"
click at [20, 19] on div at bounding box center [27, 17] width 14 height 14
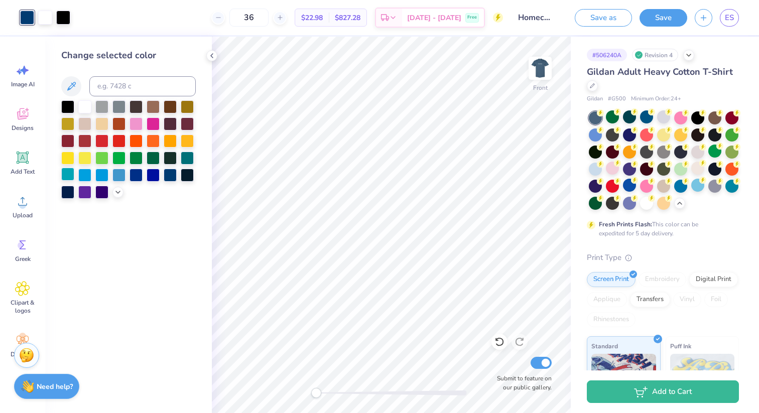
click at [67, 180] on div at bounding box center [67, 174] width 13 height 13
